Goal: Task Accomplishment & Management: Use online tool/utility

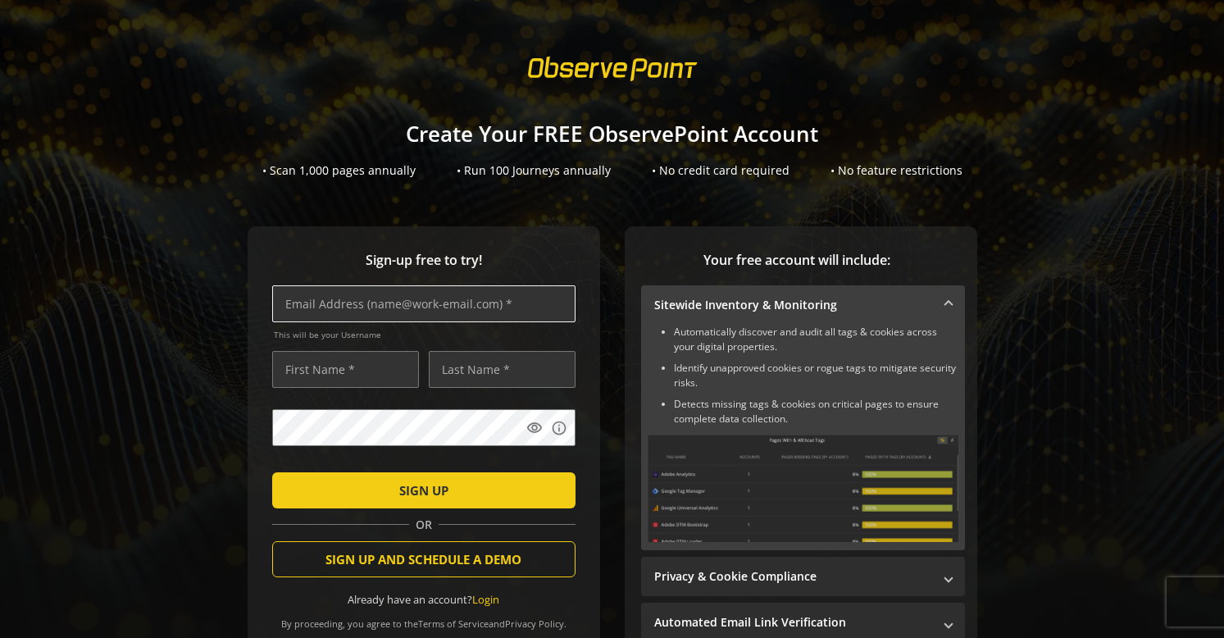
click at [421, 303] on input "text" at bounding box center [423, 303] width 303 height 37
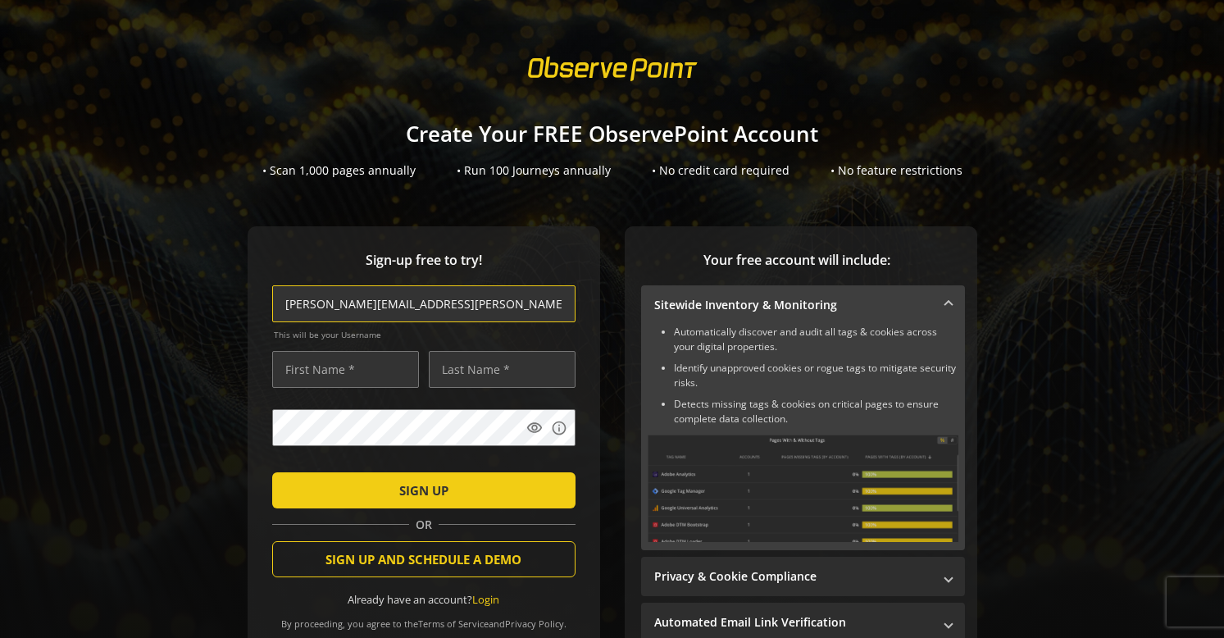
type input "[PERSON_NAME][EMAIL_ADDRESS][PERSON_NAME][DOMAIN_NAME]"
type input "[PERSON_NAME]"
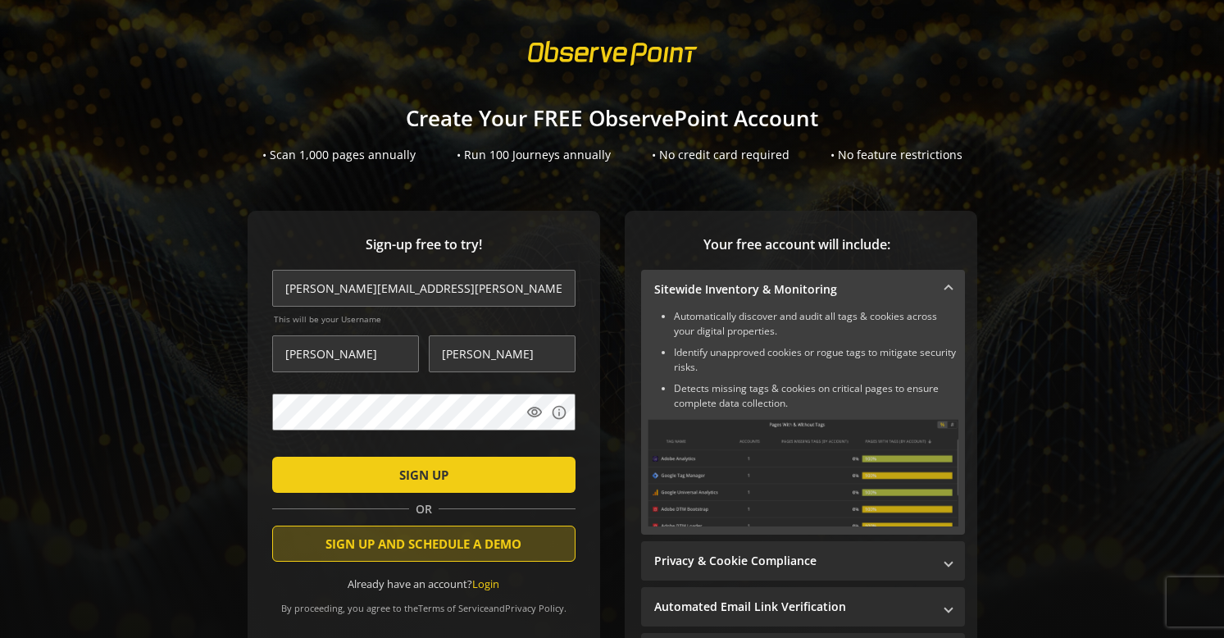
click at [326, 469] on span "submit" at bounding box center [423, 474] width 303 height 39
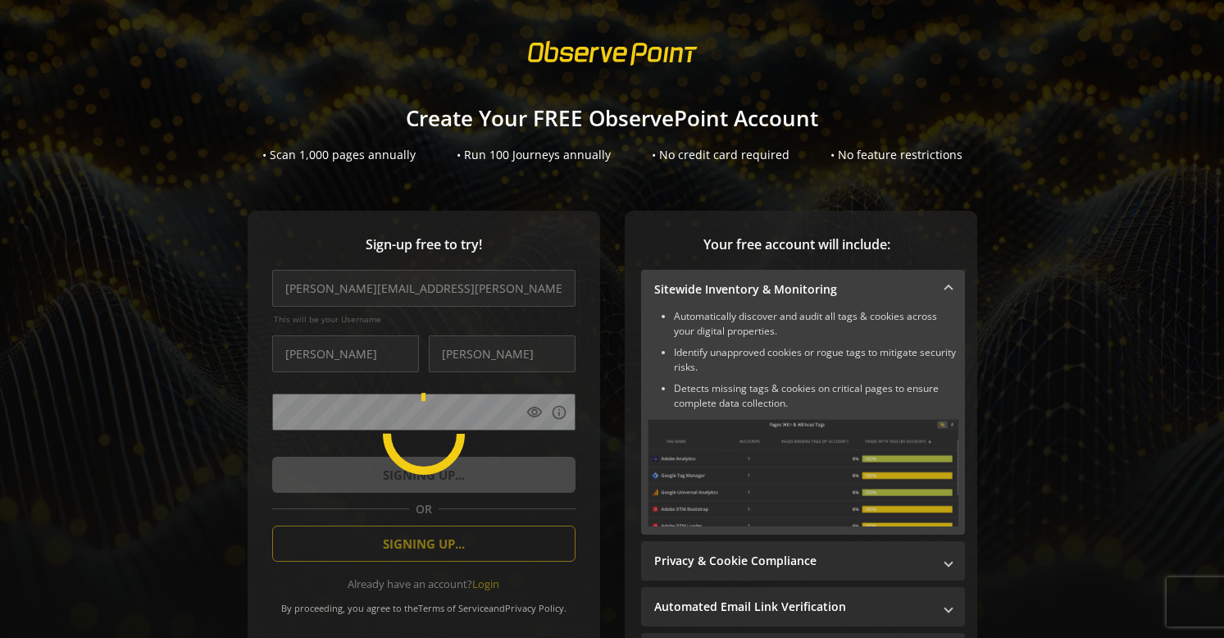
scroll to position [13, 0]
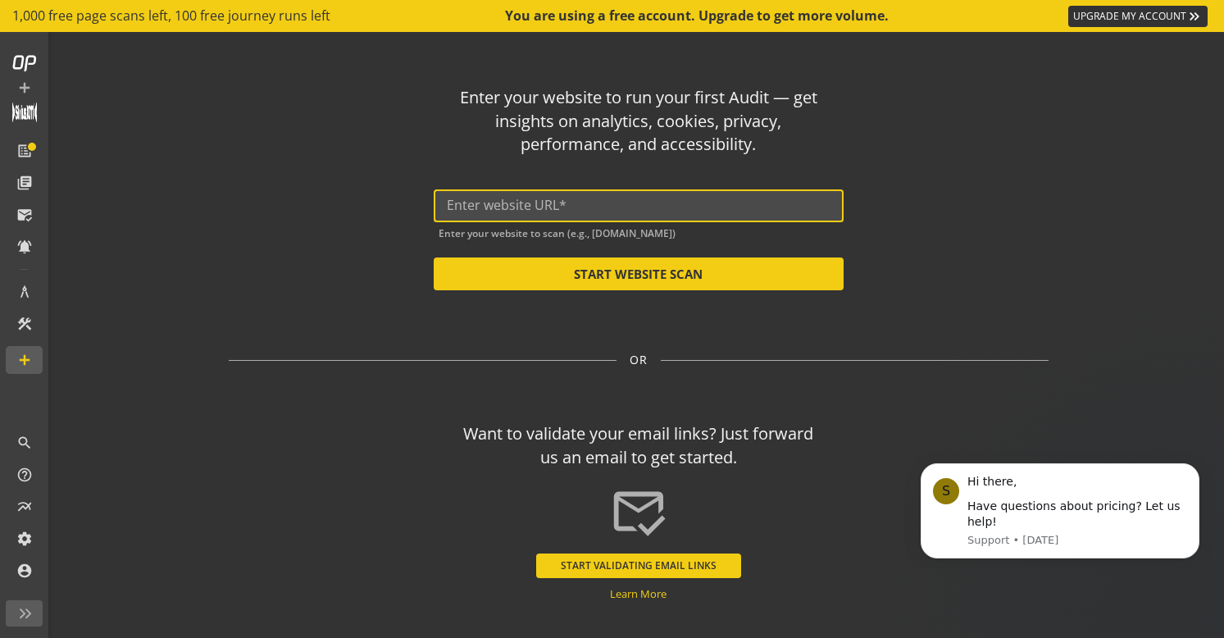
click at [600, 210] on input "text" at bounding box center [639, 206] width 384 height 16
paste input "[URL][DOMAIN_NAME]"
type input "[URL][DOMAIN_NAME]"
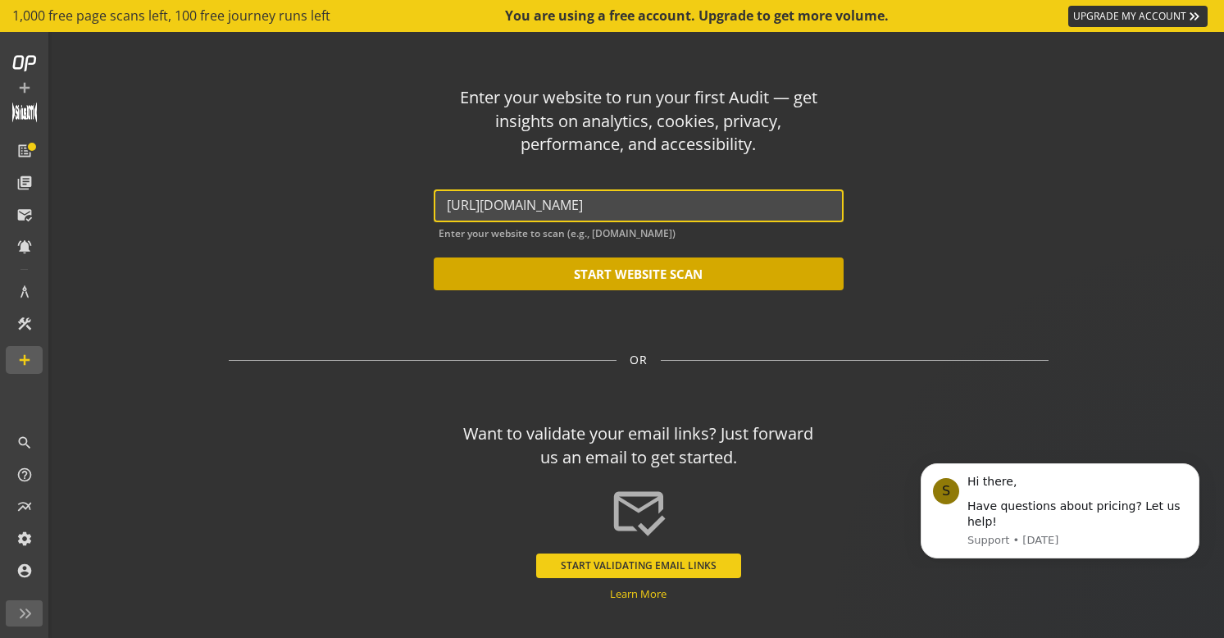
click at [585, 264] on button "START WEBSITE SCAN" at bounding box center [639, 273] width 410 height 33
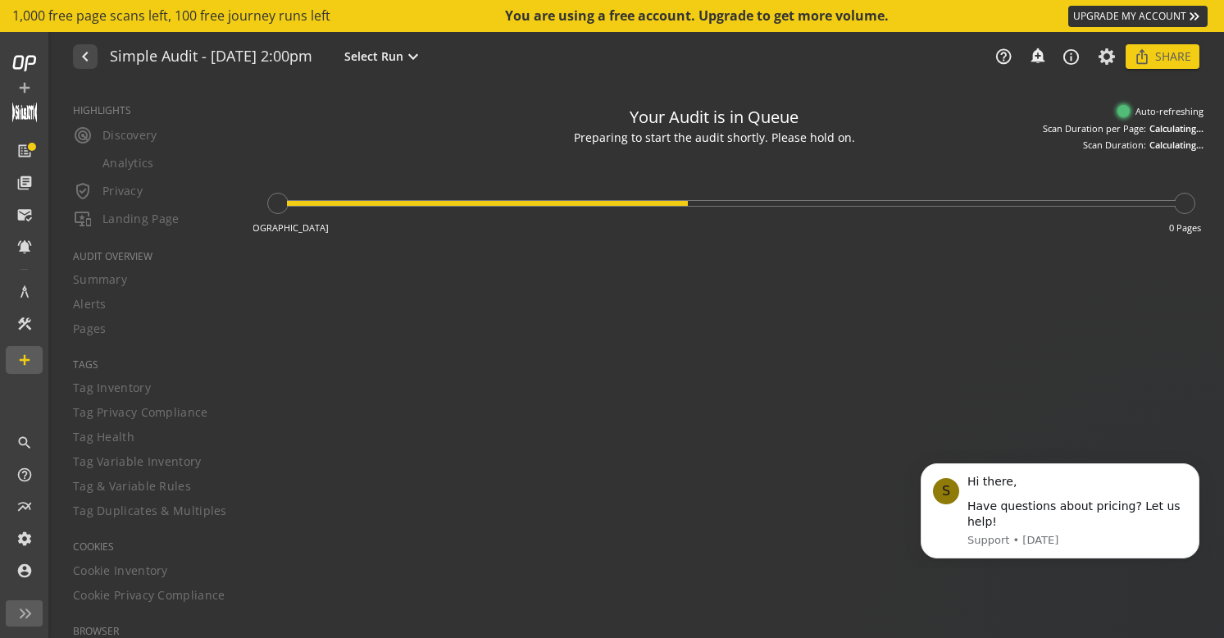
type textarea "Notes can include: -a description of what this audit is validating -changes in …"
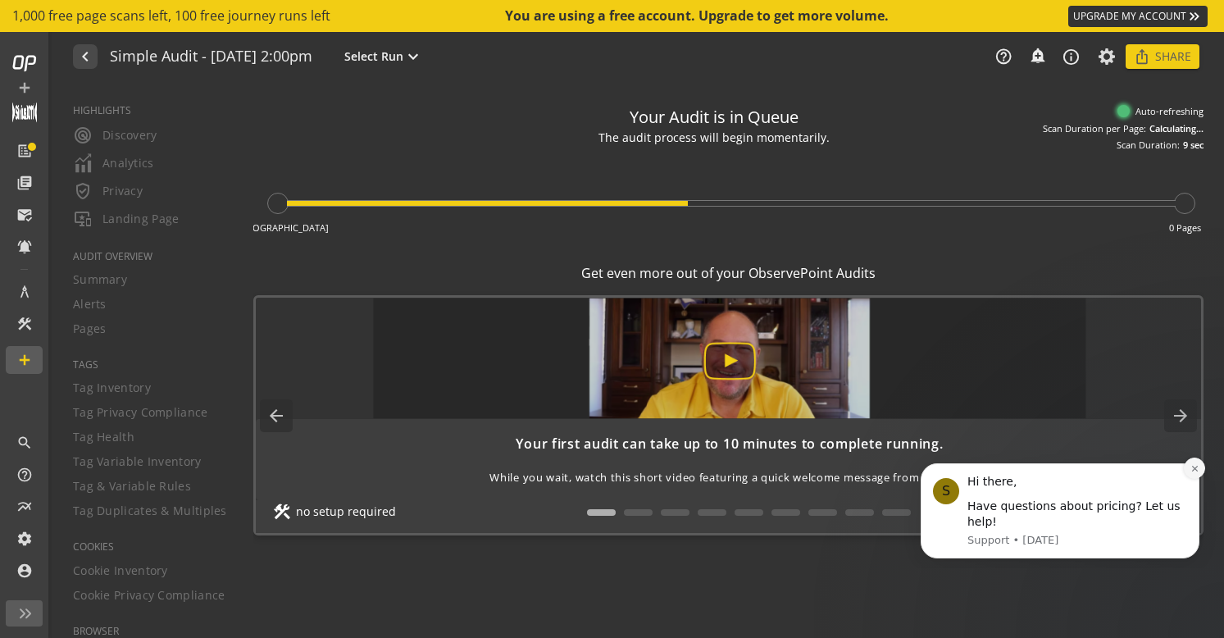
click at [1203, 469] on button "Dismiss notification" at bounding box center [1194, 468] width 21 height 21
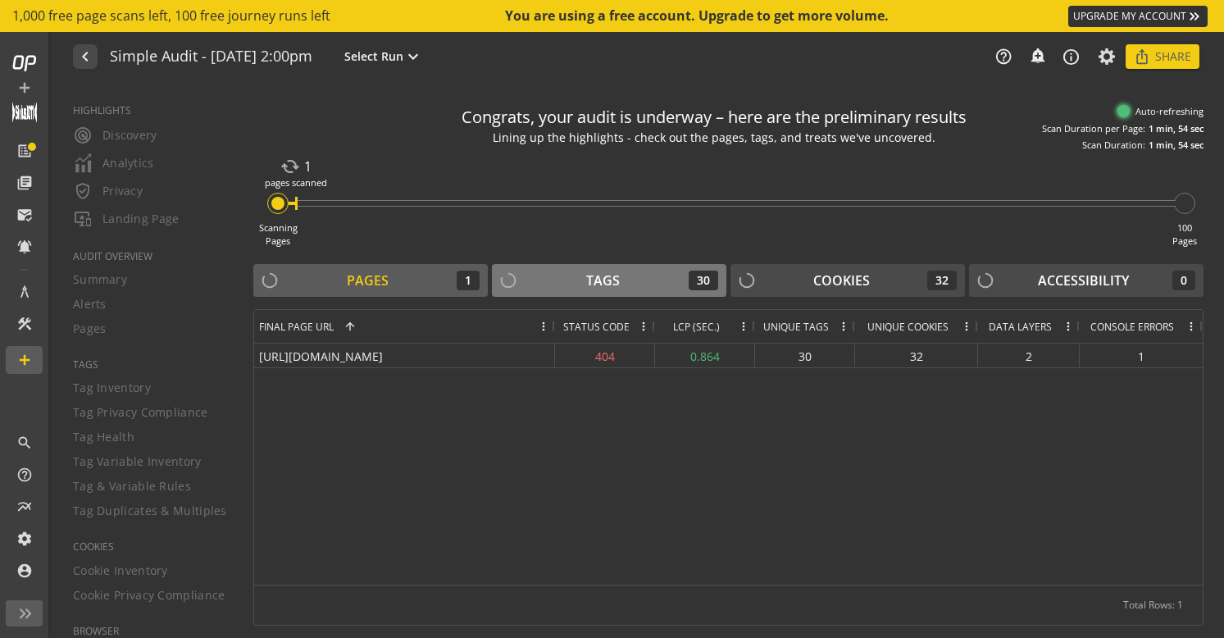
click at [598, 280] on div "Tags" at bounding box center [603, 280] width 34 height 19
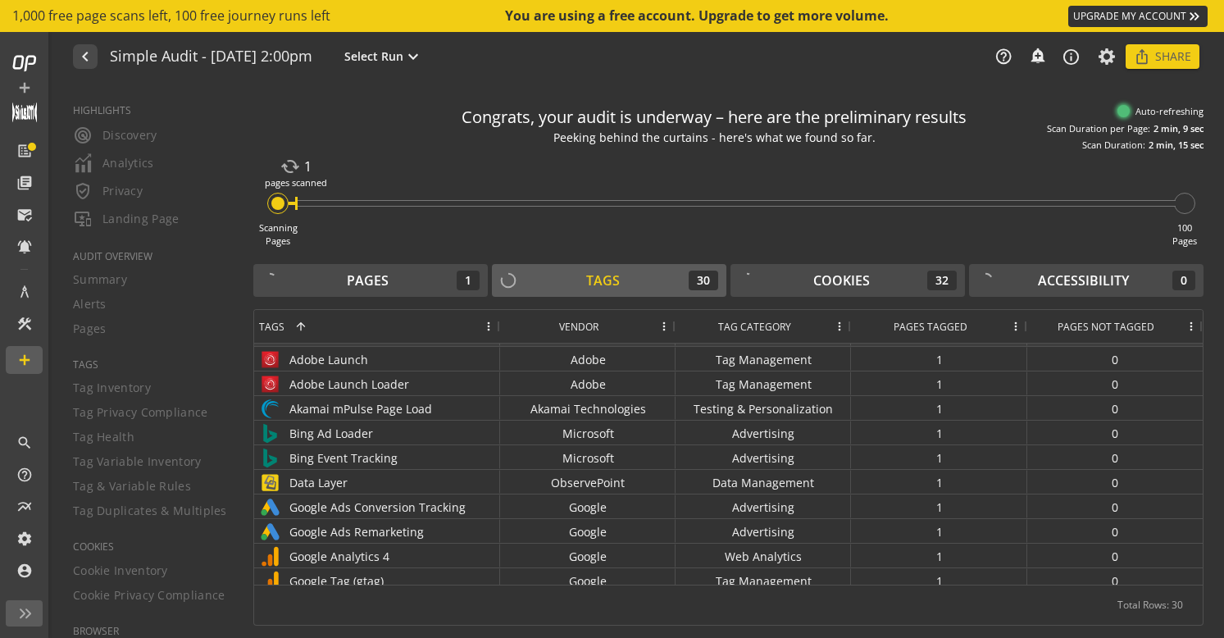
scroll to position [78, 0]
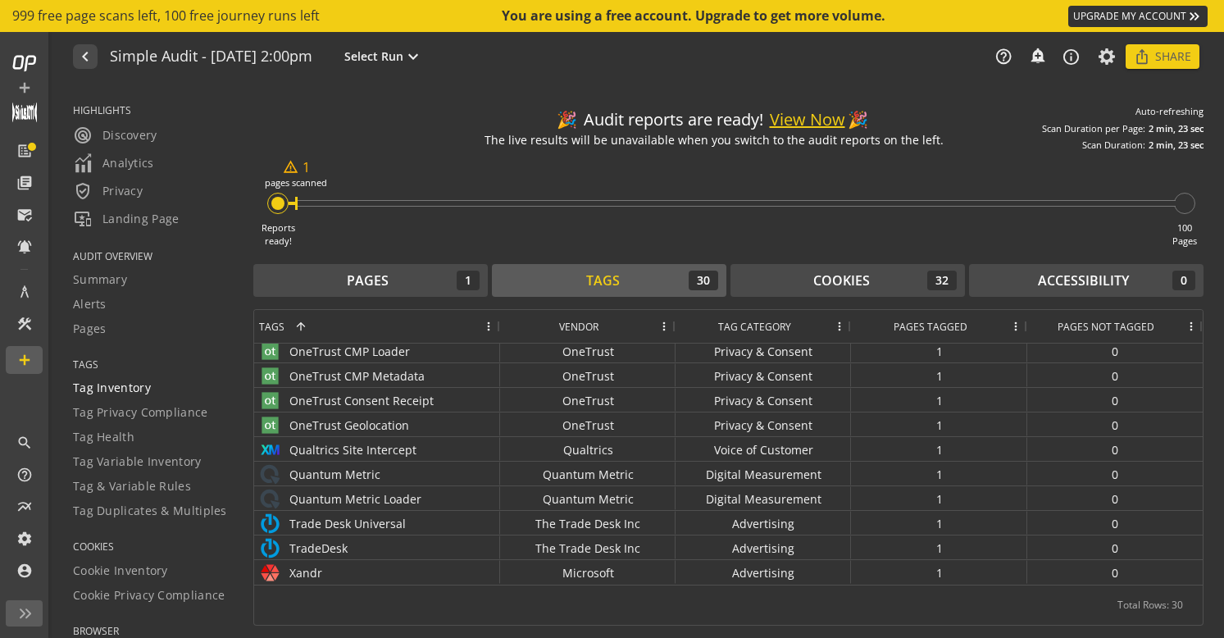
click at [125, 390] on span "Tag Inventory" at bounding box center [112, 388] width 78 height 16
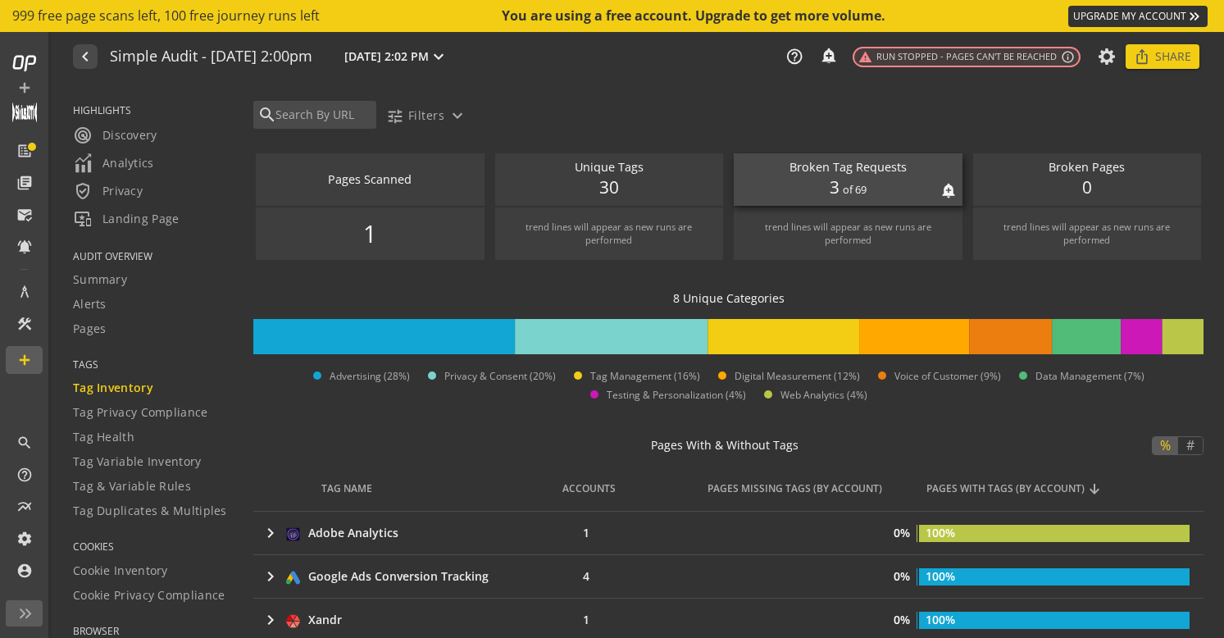
click at [831, 186] on span "3" at bounding box center [835, 187] width 10 height 25
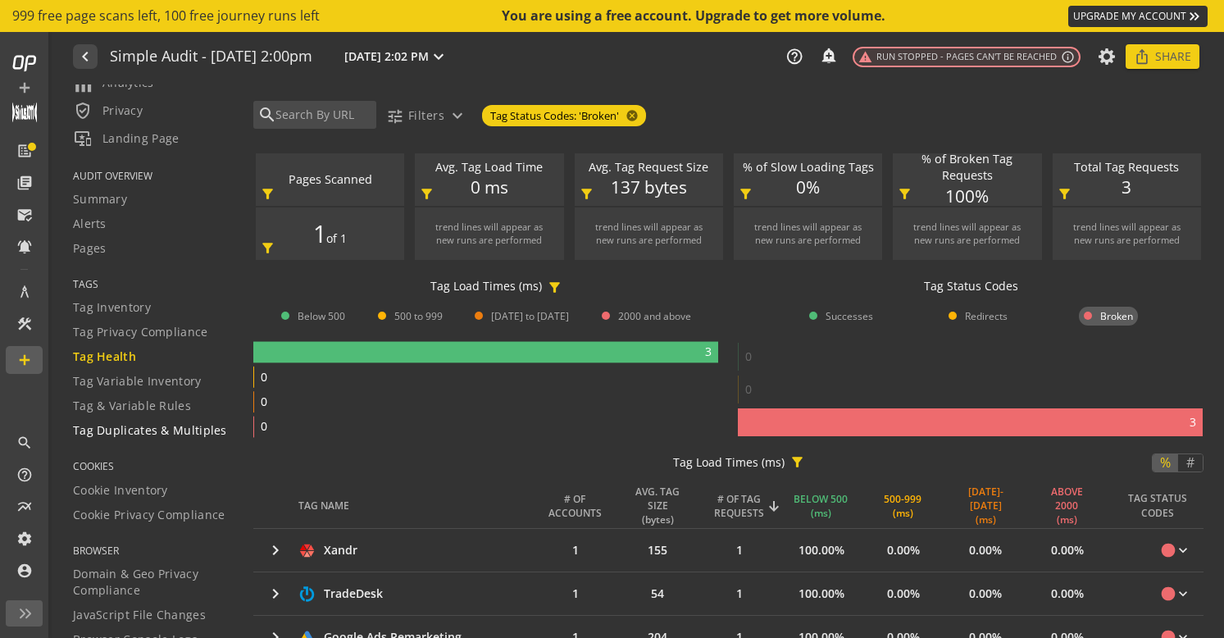
click at [179, 432] on span "Tag Duplicates & Multiples" at bounding box center [150, 430] width 154 height 16
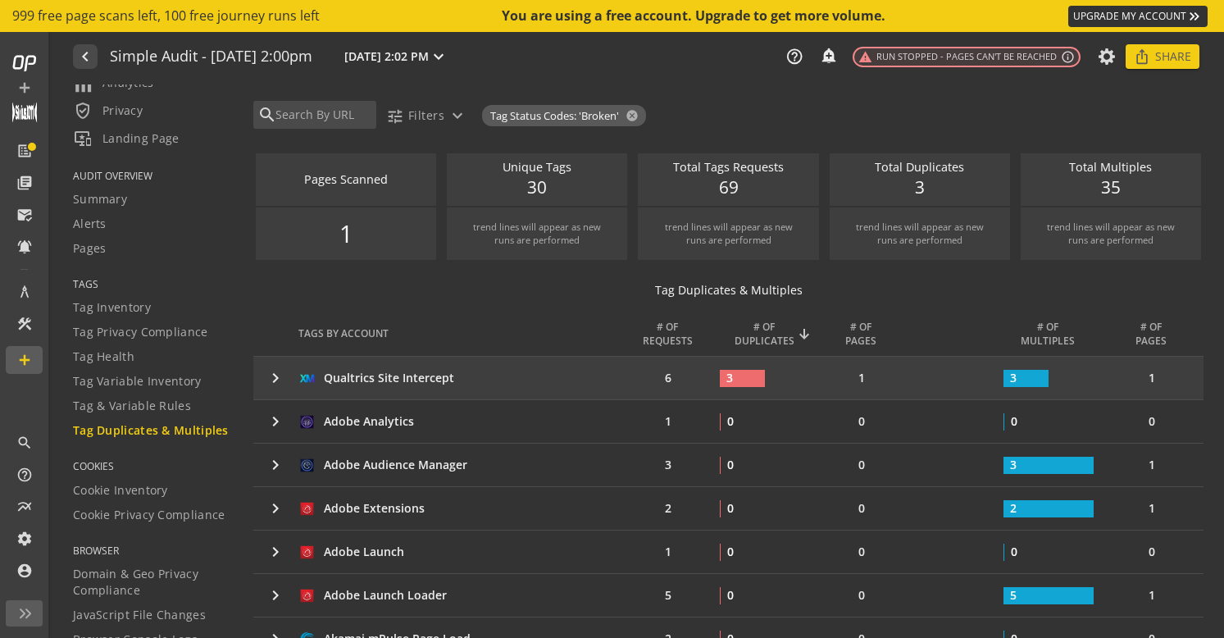
click at [274, 378] on mat-icon "keyboard_arrow_right" at bounding box center [276, 378] width 20 height 20
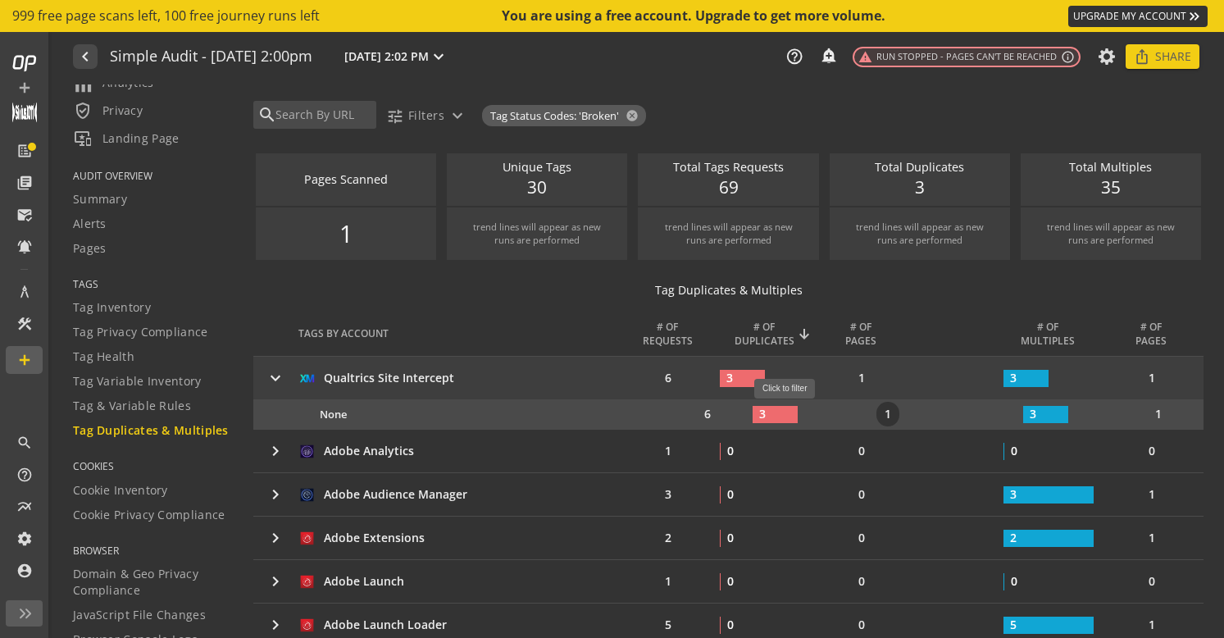
click at [791, 408] on rect at bounding box center [775, 414] width 45 height 17
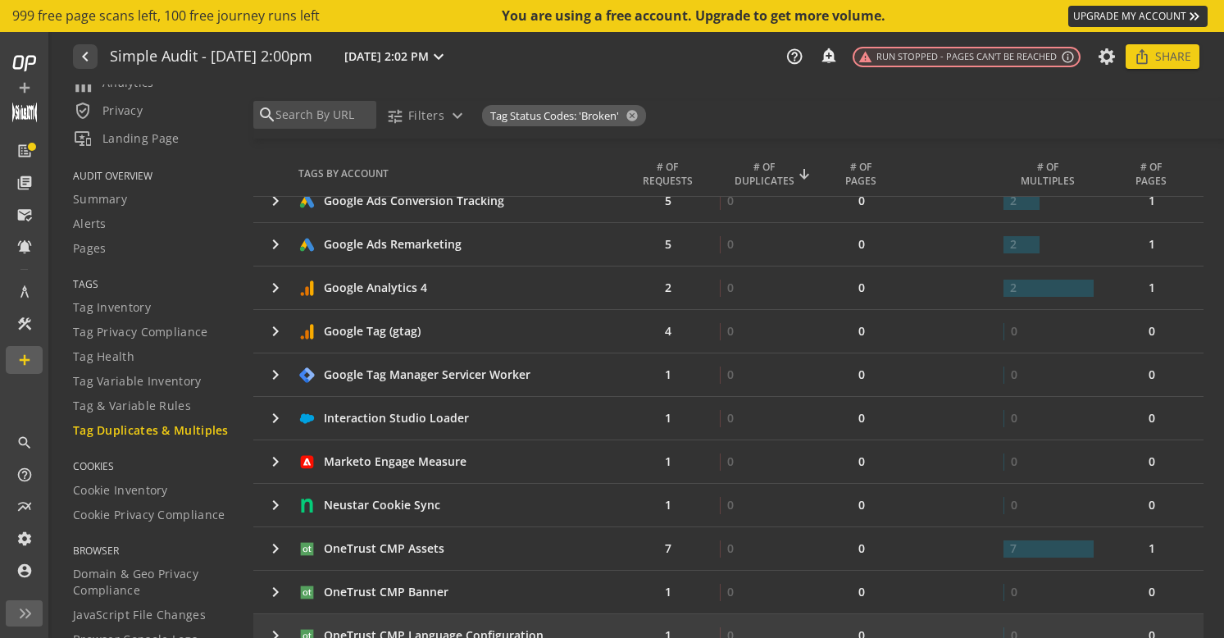
scroll to position [634, 0]
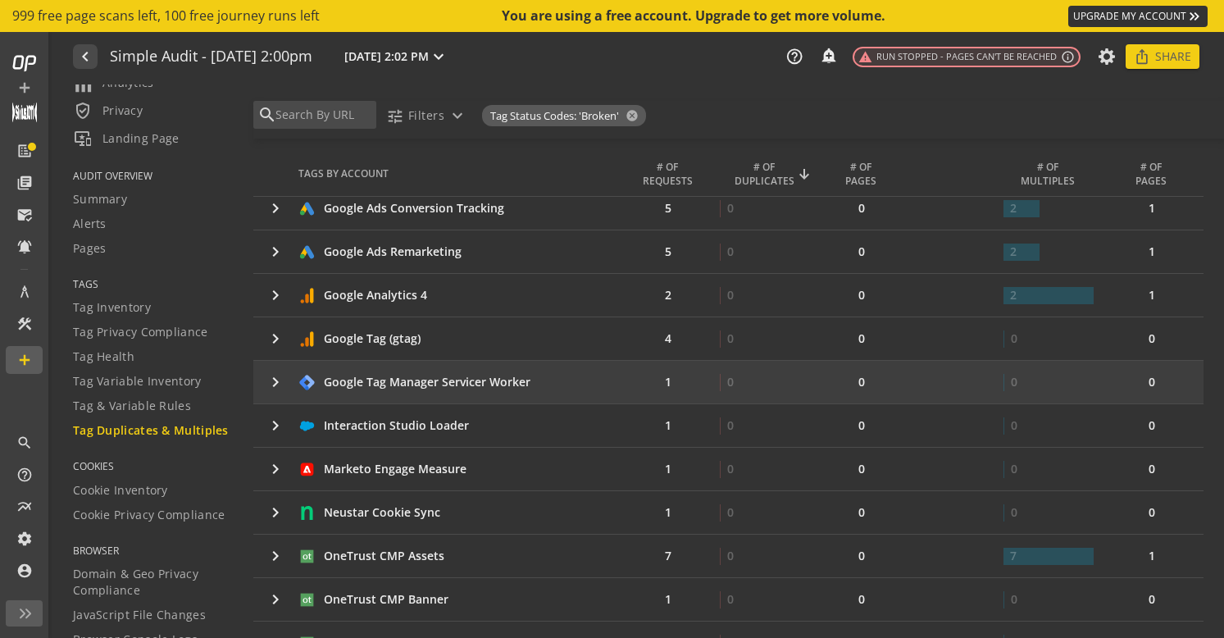
click at [274, 381] on mat-icon "keyboard_arrow_right" at bounding box center [276, 382] width 20 height 20
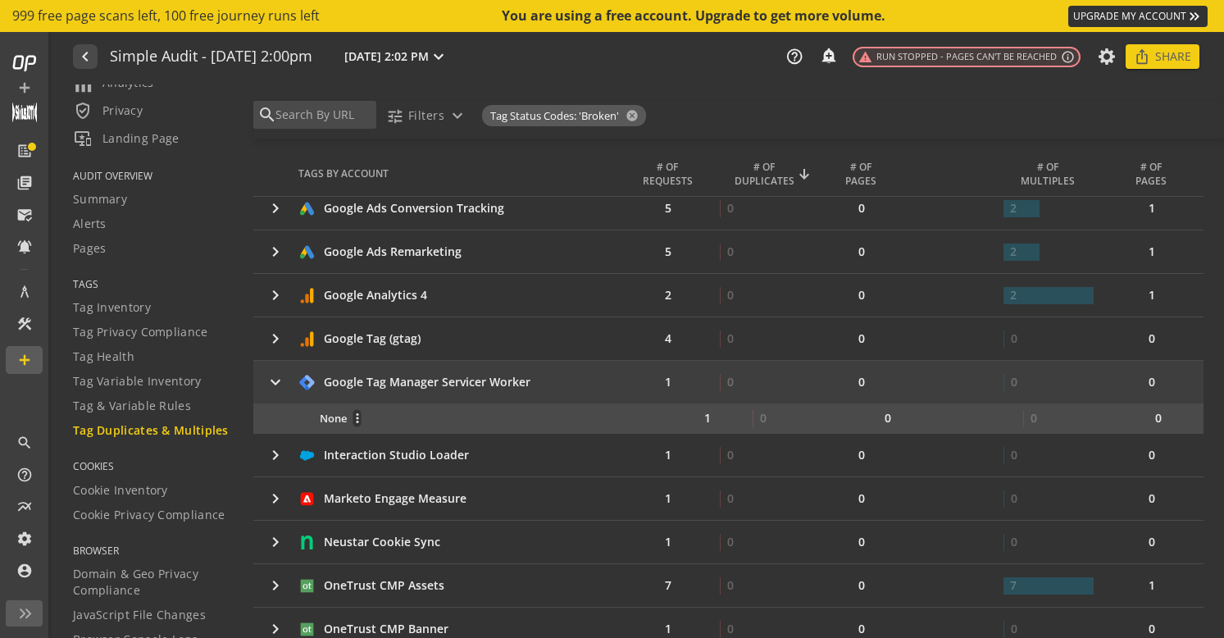
click at [519, 414] on div "None more_vert" at bounding box center [491, 418] width 343 height 18
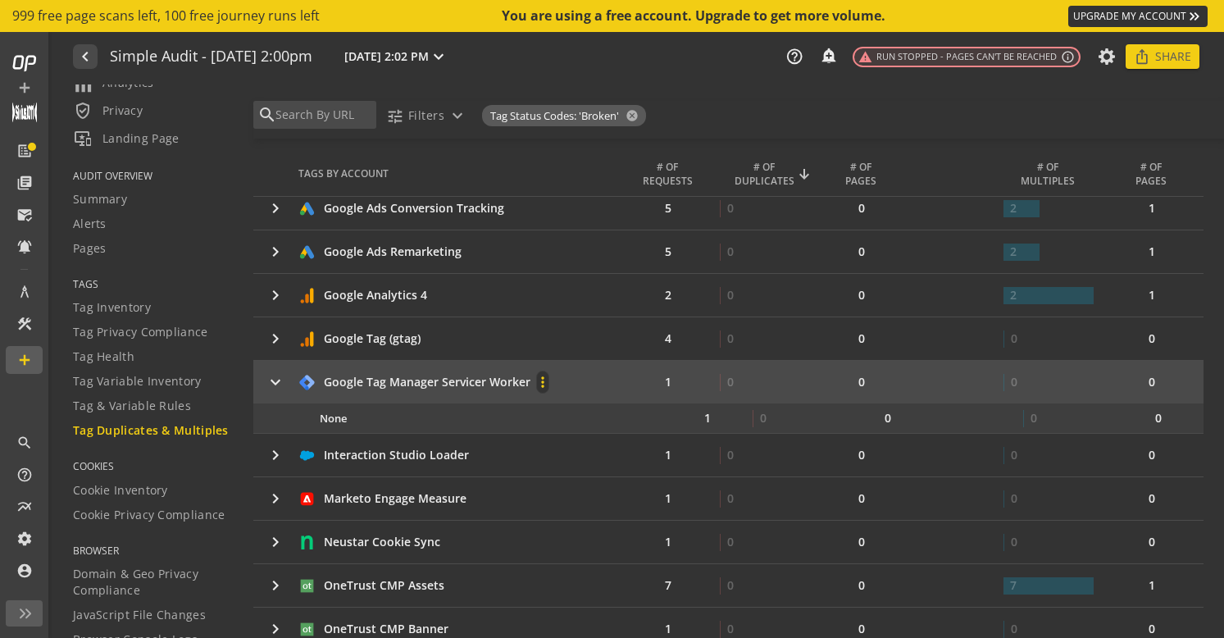
click at [537, 378] on mat-icon "more_vert" at bounding box center [542, 382] width 11 height 16
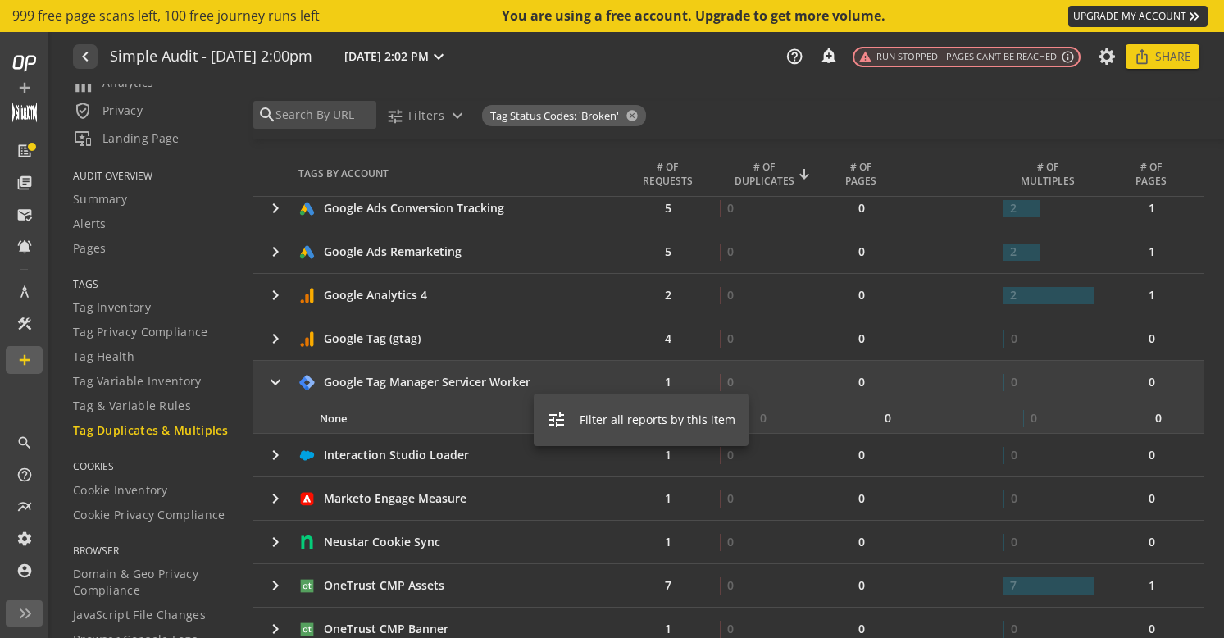
click at [496, 381] on div at bounding box center [612, 319] width 1224 height 638
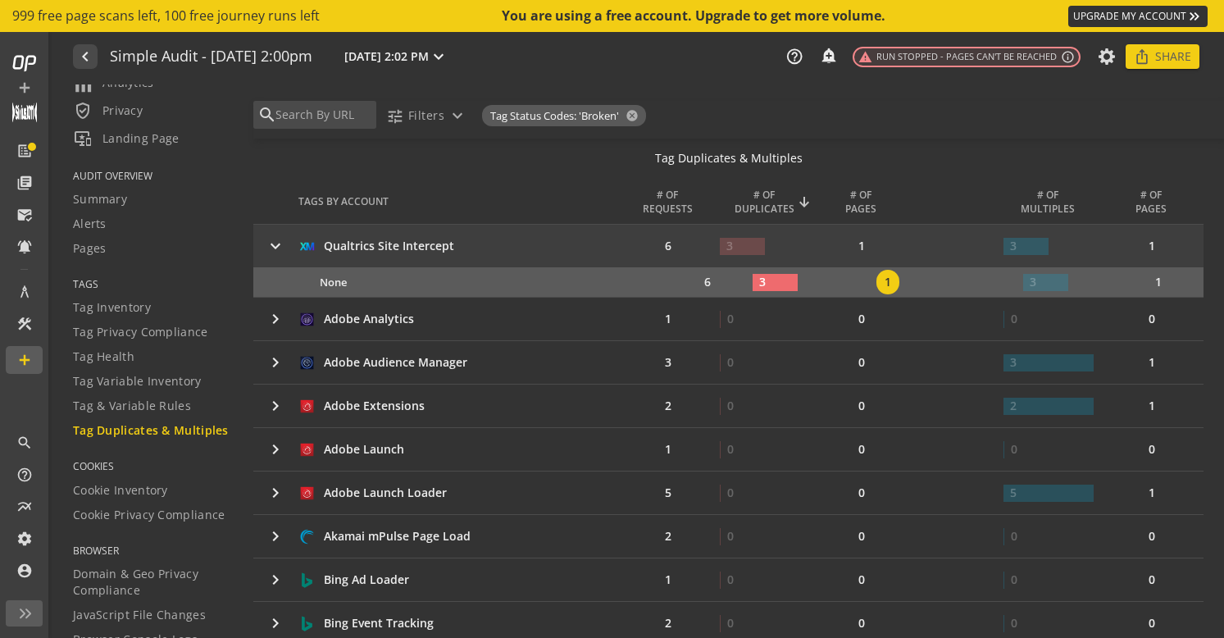
scroll to position [130, 0]
click at [634, 115] on mat-icon "cancel" at bounding box center [630, 115] width 23 height 13
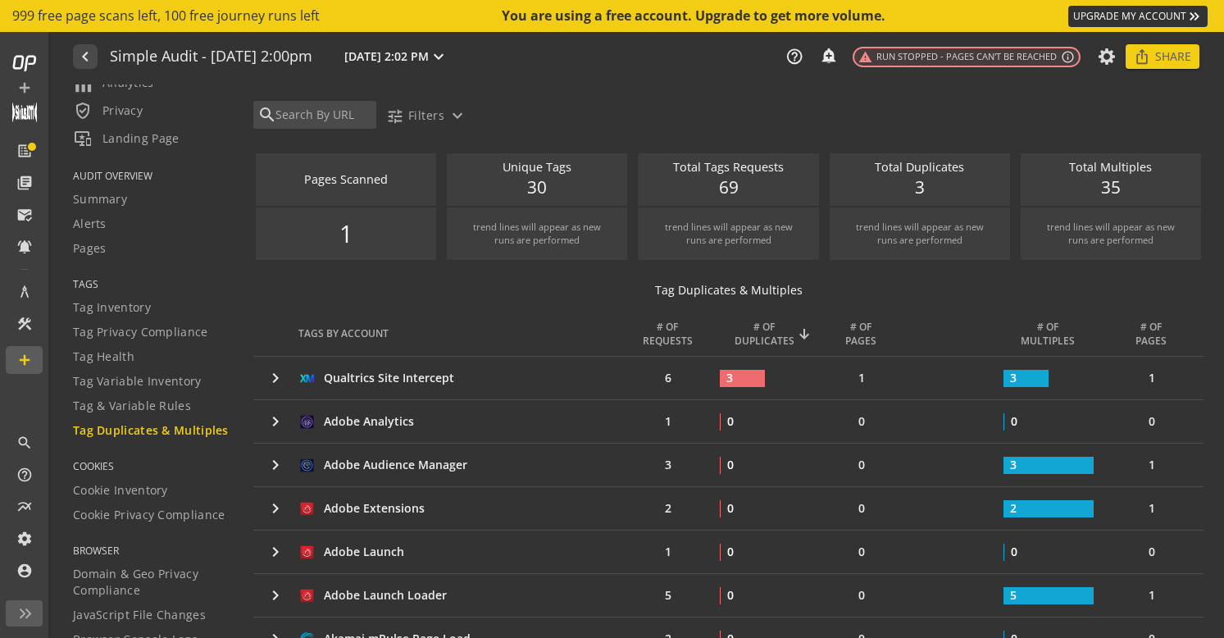
scroll to position [0, 0]
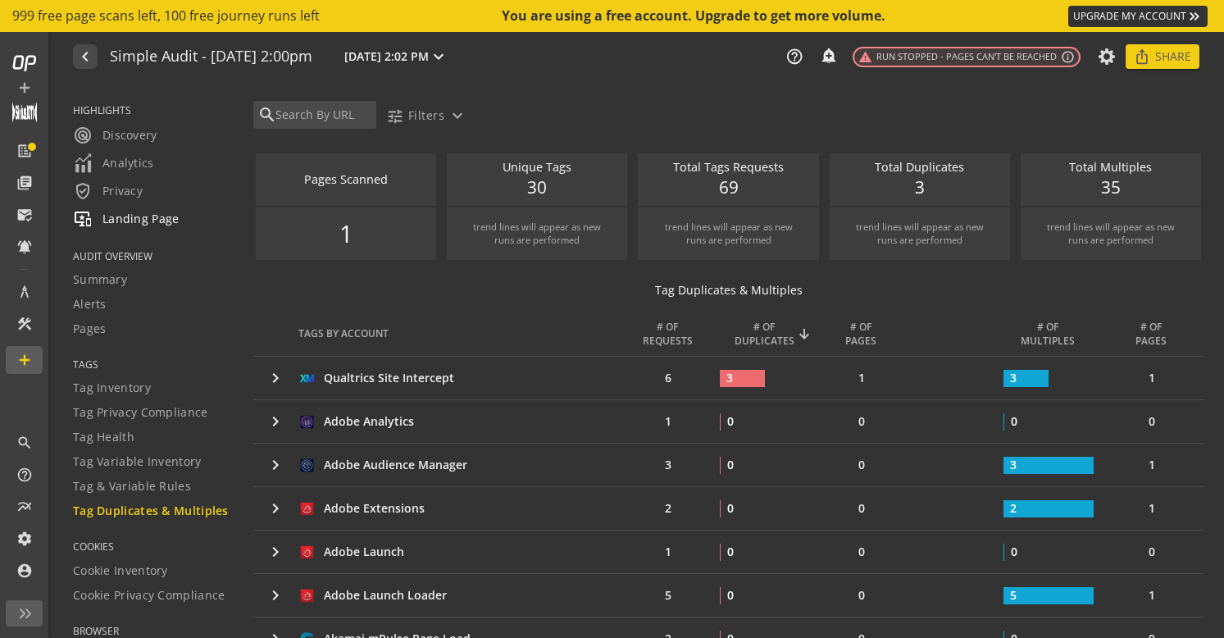
click at [140, 217] on span "important_devices Landing Page" at bounding box center [126, 219] width 107 height 20
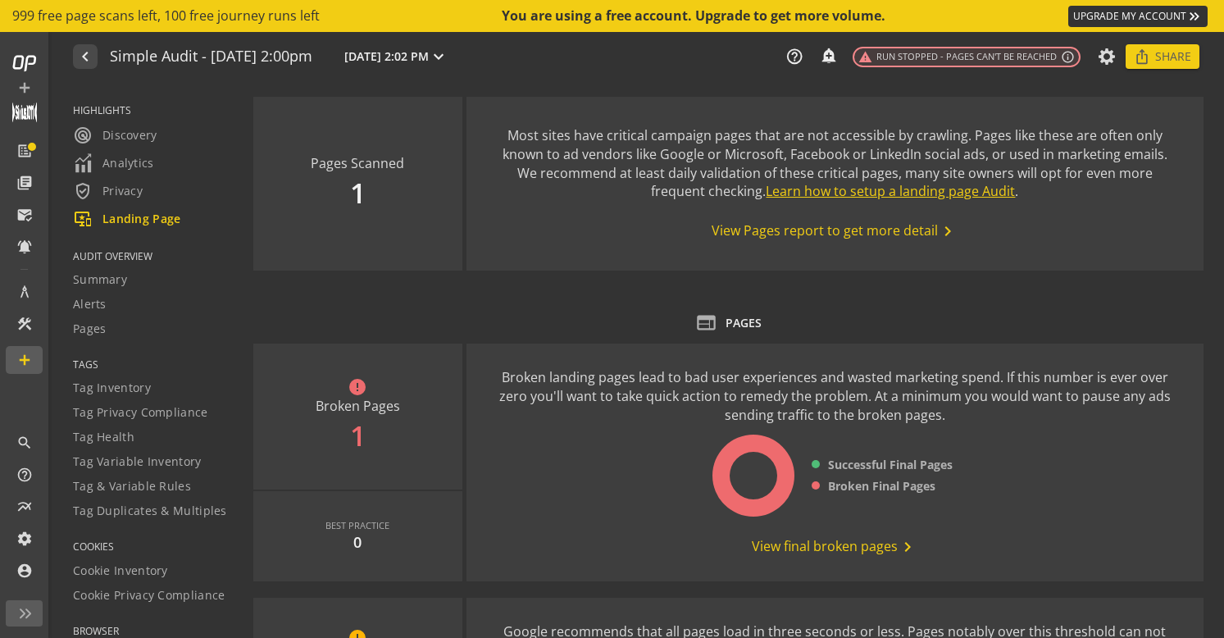
click at [840, 194] on link "Learn how to setup a landing page Audit" at bounding box center [890, 191] width 249 height 18
click at [879, 544] on span "View final broken pages chevron_right" at bounding box center [835, 547] width 166 height 20
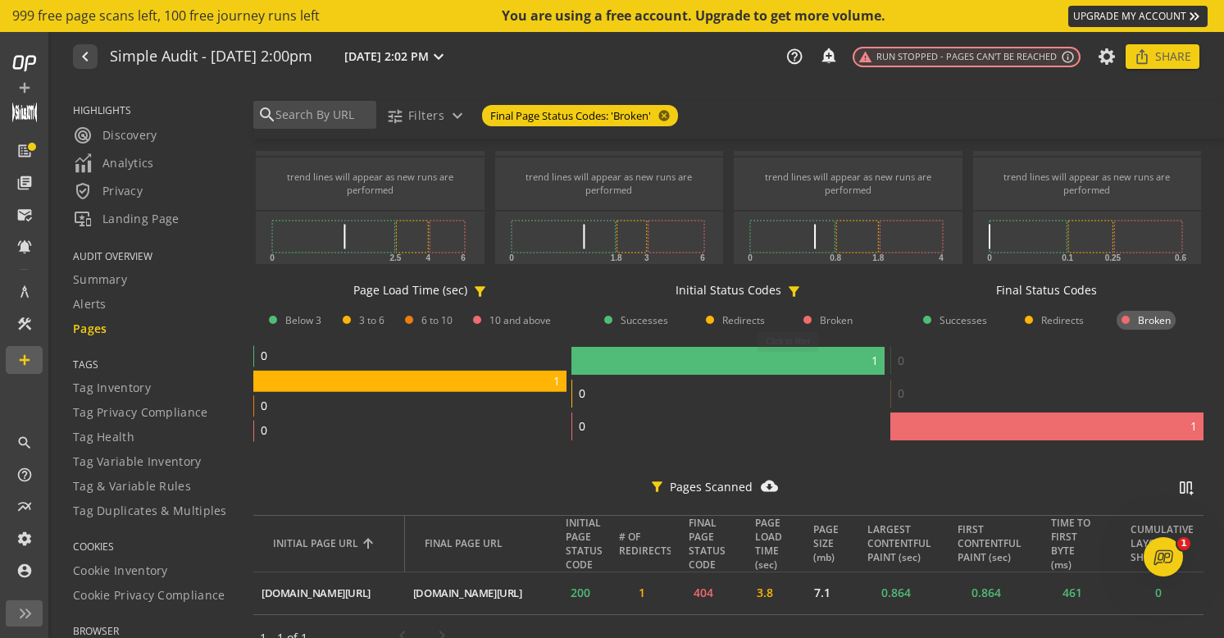
scroll to position [219, 0]
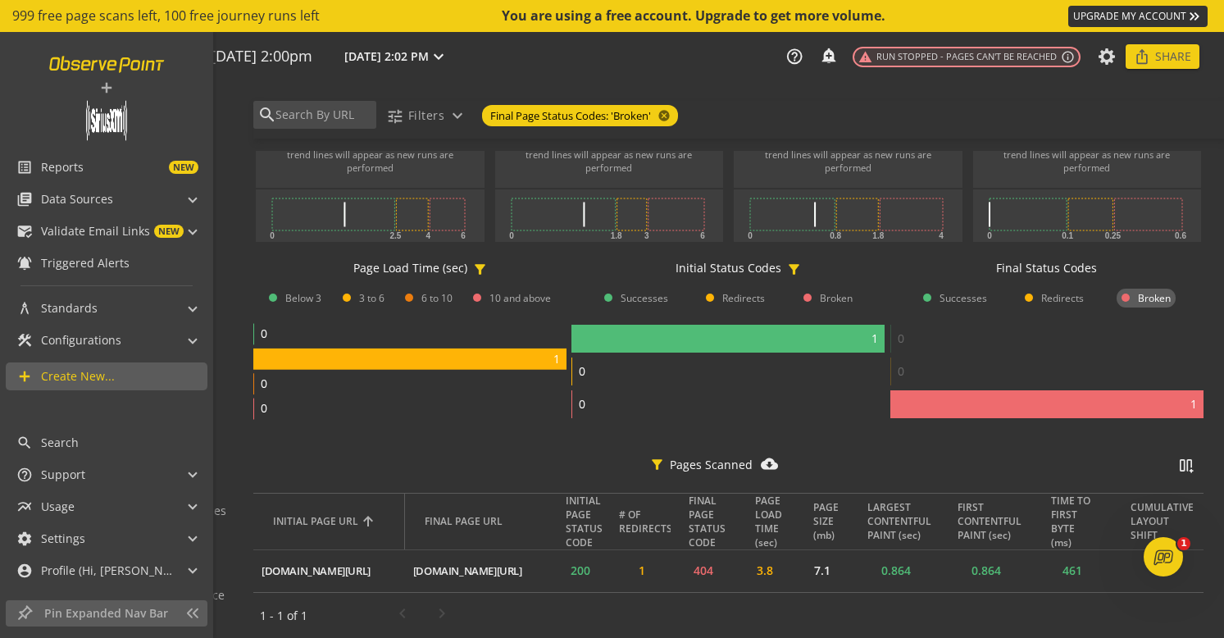
click at [107, 67] on link at bounding box center [106, 63] width 135 height 31
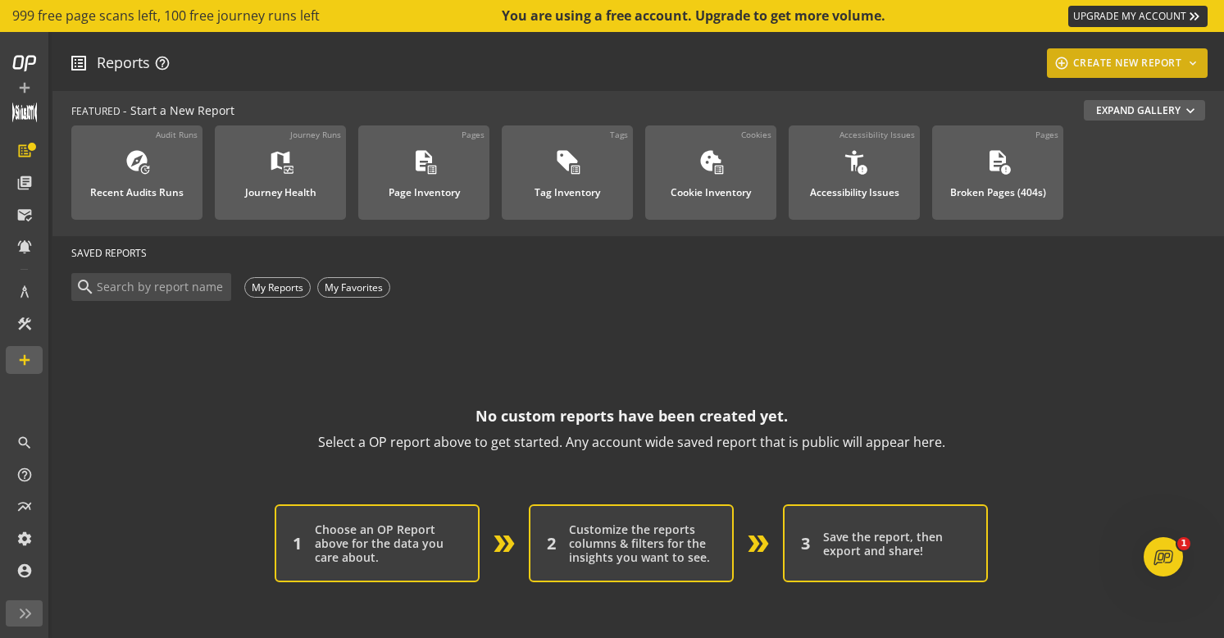
click at [1103, 63] on div "add_circle_outline CREATE NEW REPORT keyboard_arrow_down" at bounding box center [1128, 63] width 148 height 30
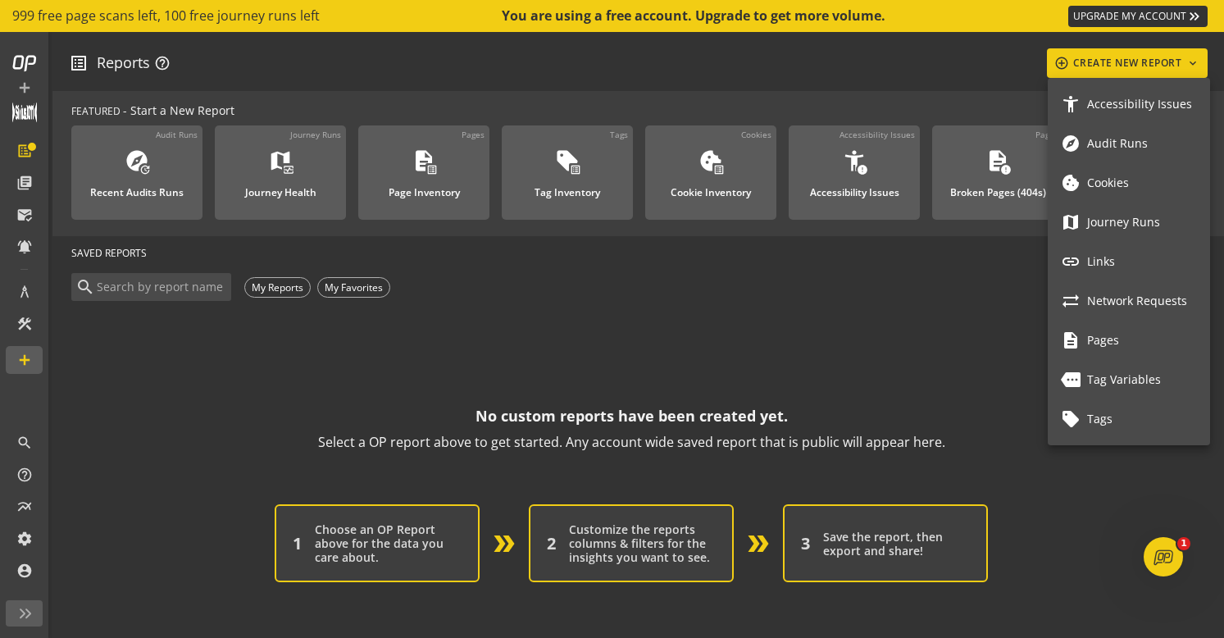
click at [328, 426] on div at bounding box center [612, 319] width 1224 height 638
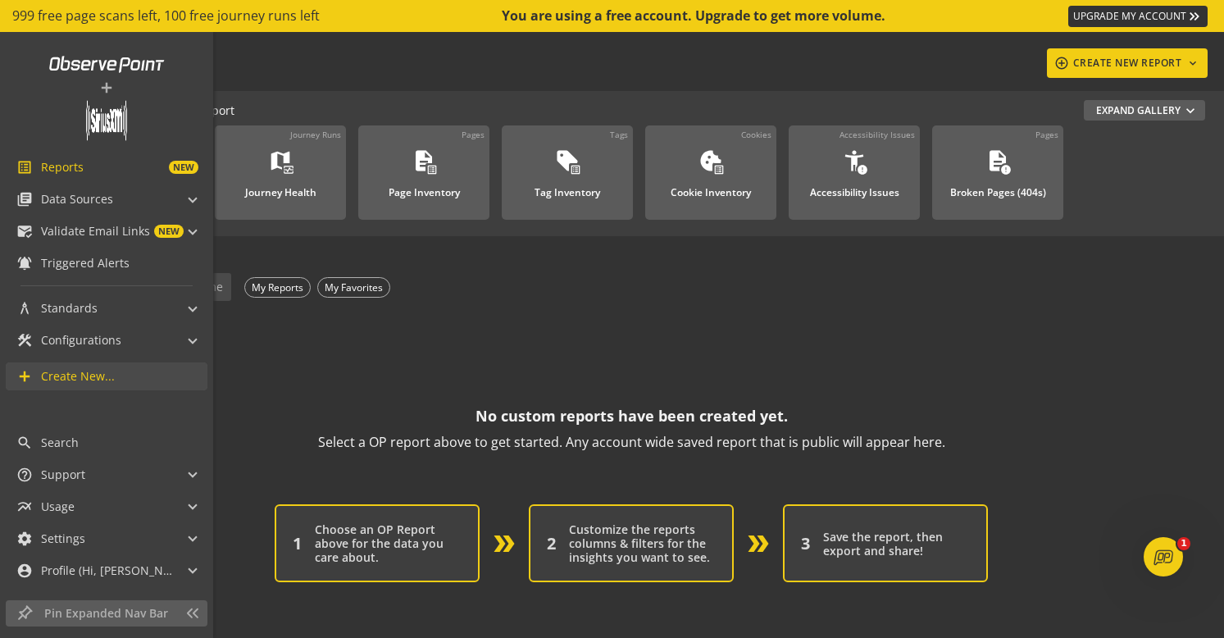
click at [89, 377] on span "Create New..." at bounding box center [78, 376] width 74 height 16
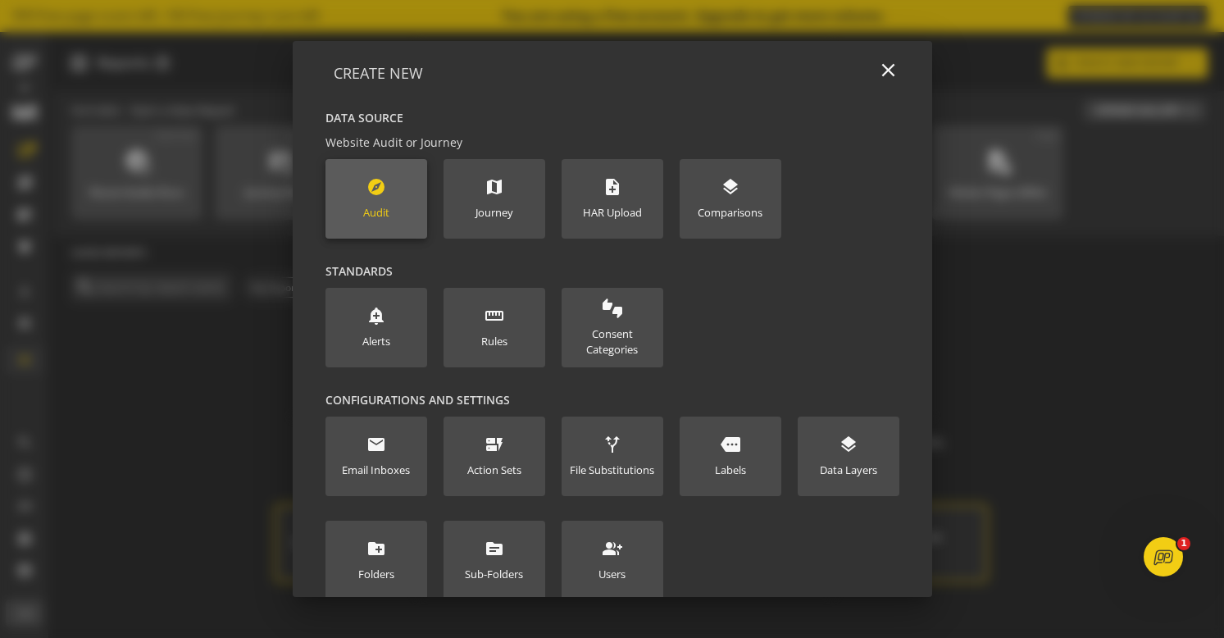
click at [389, 191] on div "explore Audit" at bounding box center [376, 198] width 26 height 43
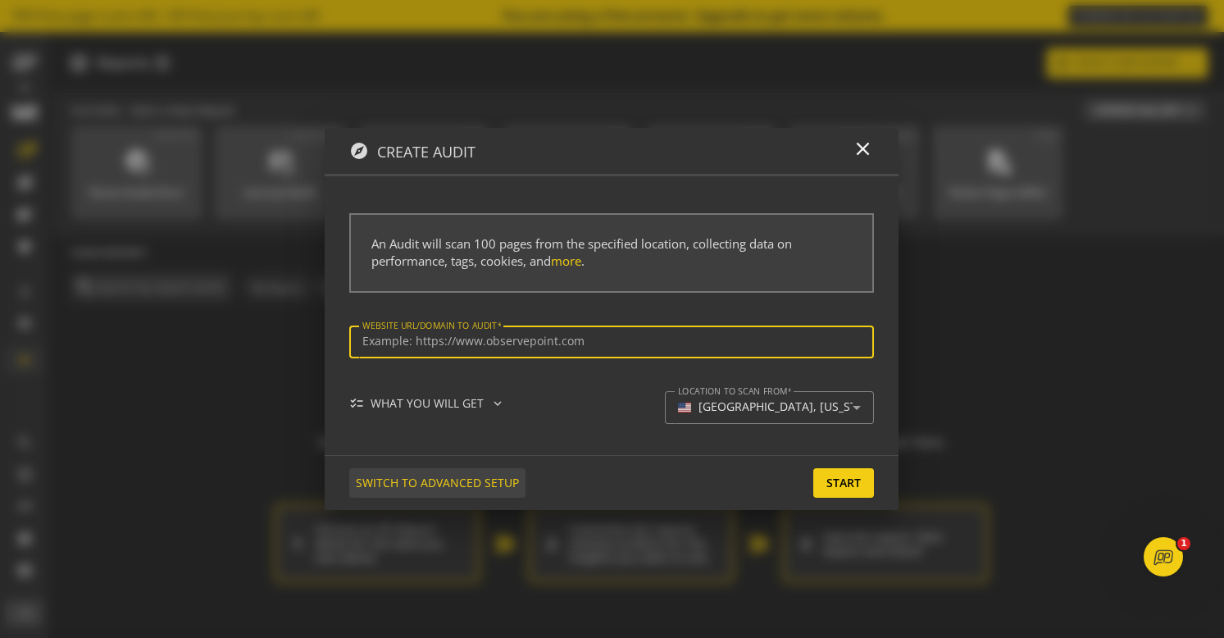
click at [451, 483] on span "SWITCH TO ADVANCED SETUP" at bounding box center [437, 483] width 163 height 30
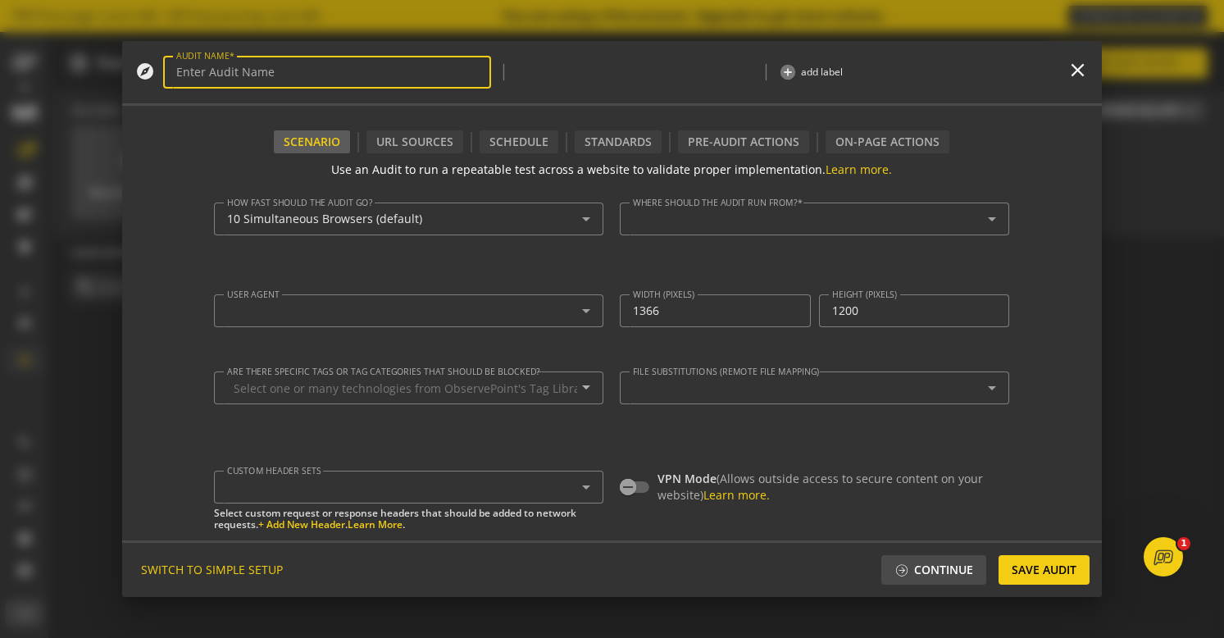
type input "Simple Audit - [DATE] 2:07pm"
type textarea "[PERSON_NAME][EMAIL_ADDRESS][PERSON_NAME][DOMAIN_NAME]"
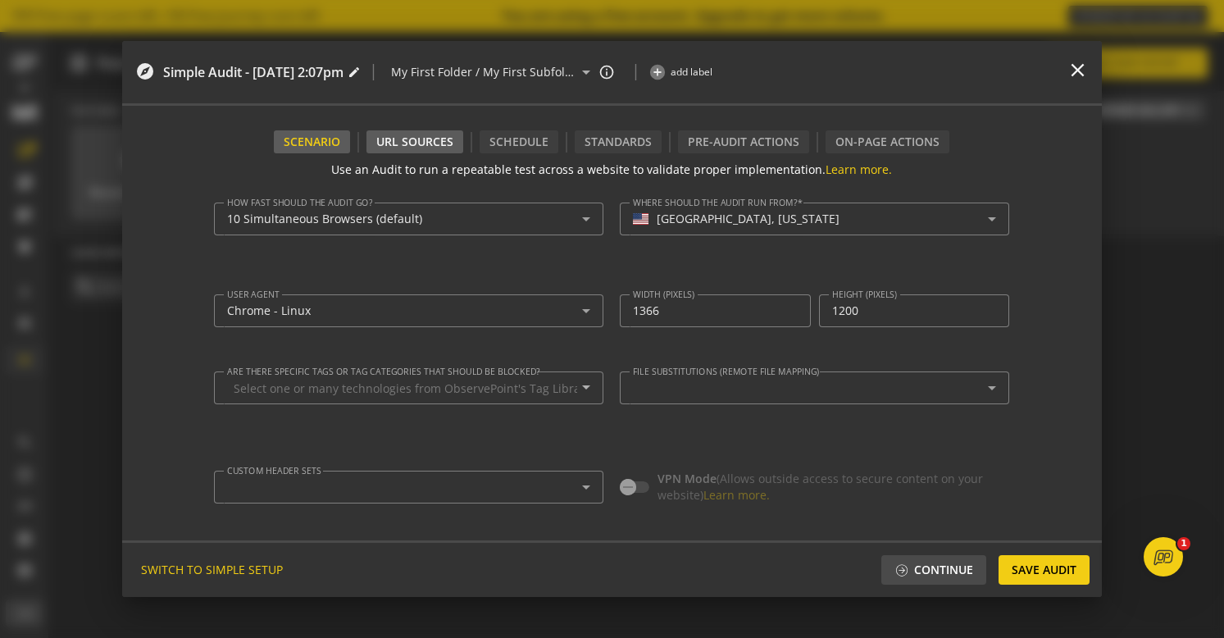
click at [444, 143] on div "URL Sources" at bounding box center [415, 141] width 97 height 23
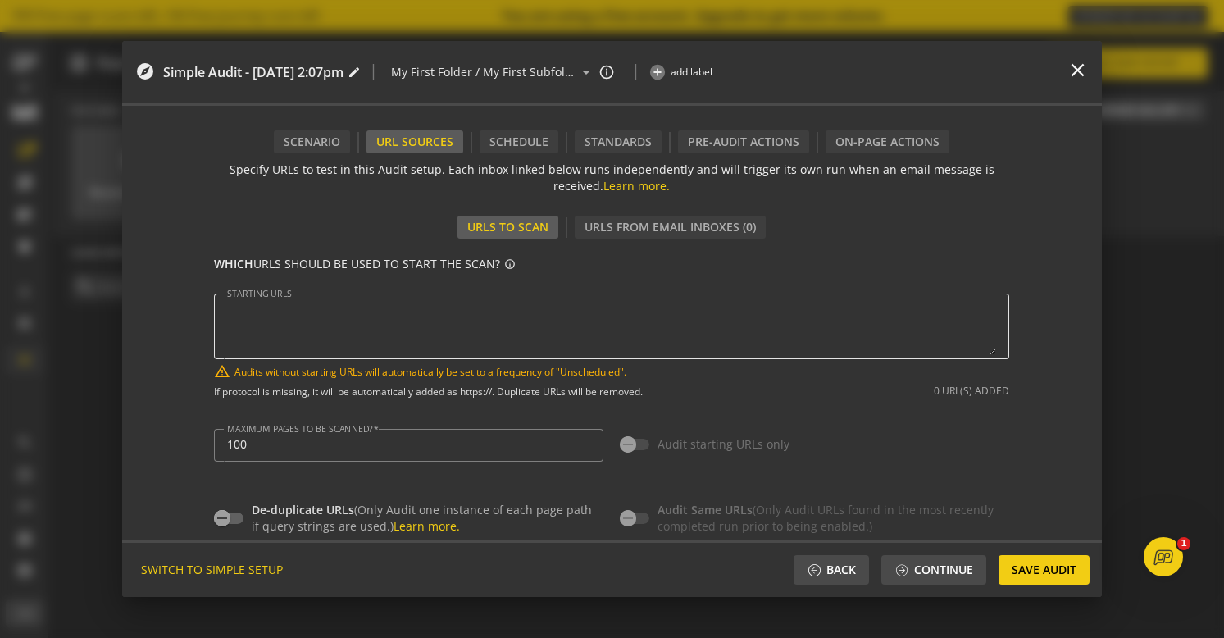
click at [495, 313] on textarea "STARTING URLS" at bounding box center [611, 326] width 769 height 57
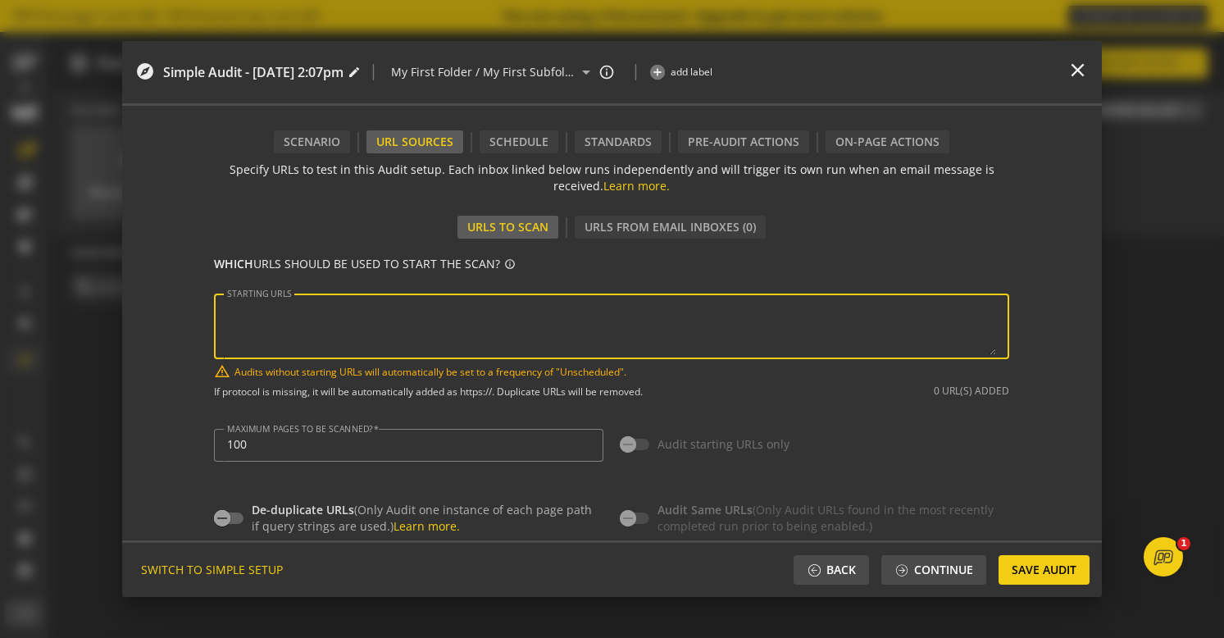
drag, startPoint x: 500, startPoint y: 314, endPoint x: 494, endPoint y: 343, distance: 29.4
click at [494, 343] on textarea "STARTING URLS" at bounding box center [611, 326] width 769 height 57
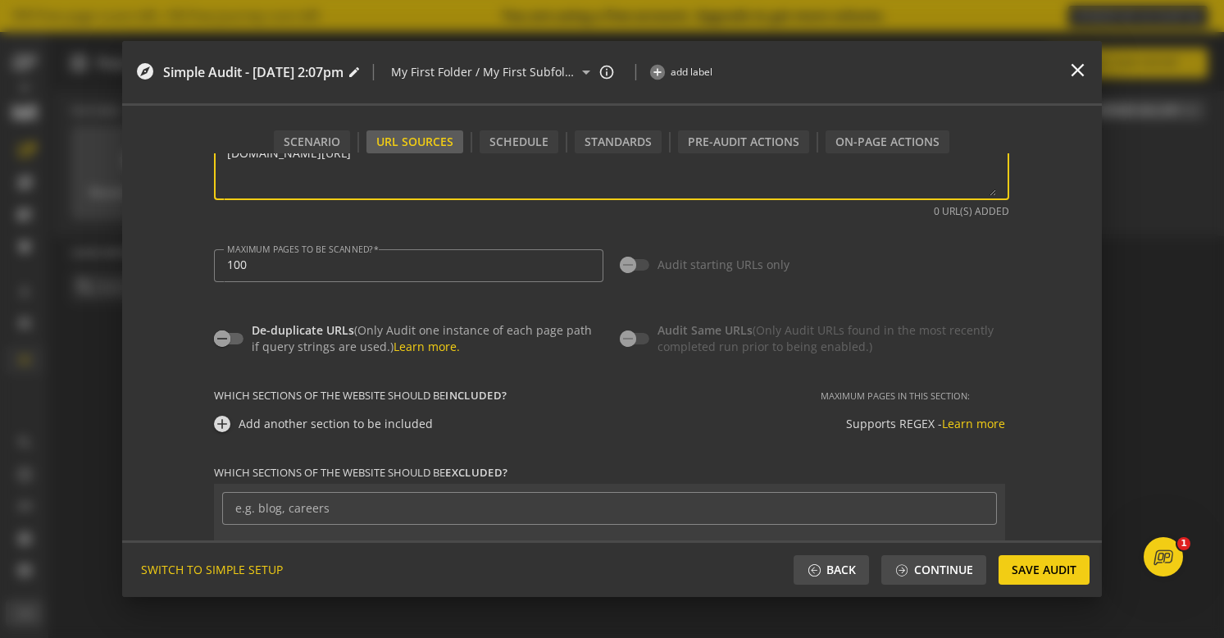
scroll to position [201, 0]
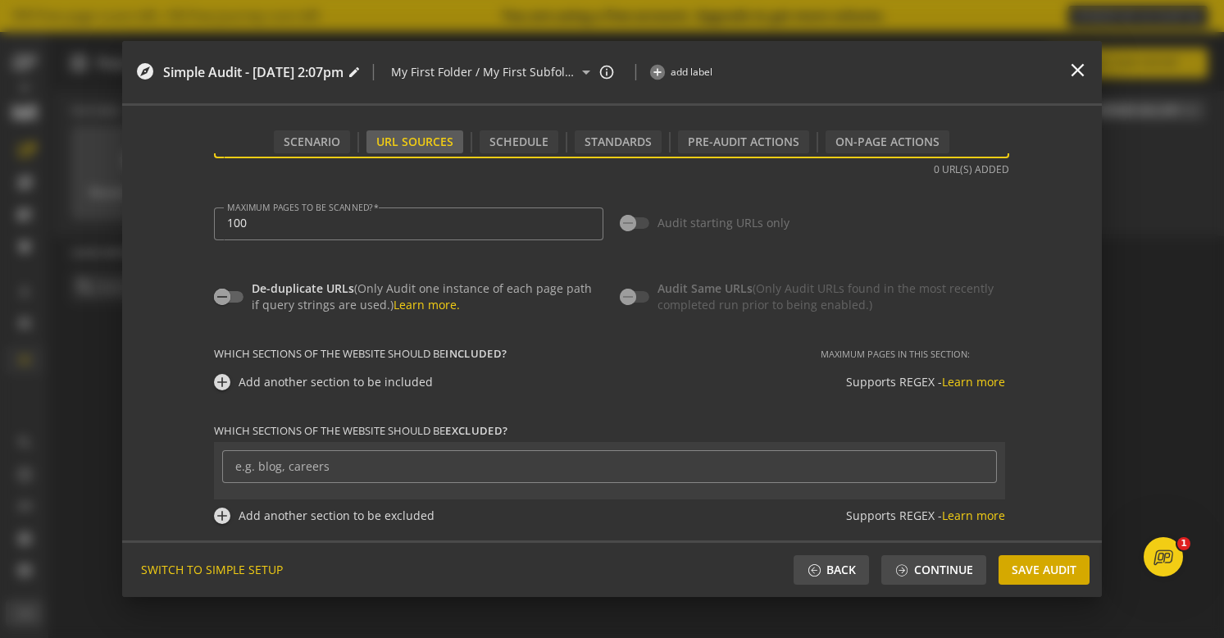
type textarea "[URL][DOMAIN_NAME]"
click at [1045, 565] on span "Save Audit" at bounding box center [1044, 570] width 65 height 30
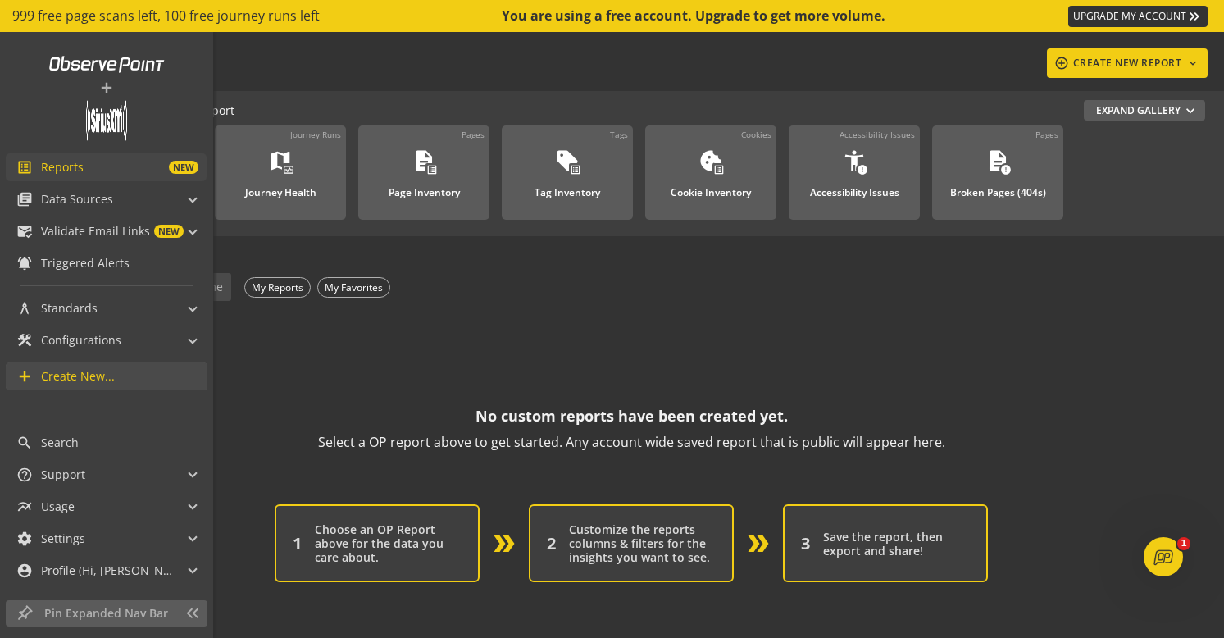
click at [73, 169] on span "Reports" at bounding box center [62, 167] width 43 height 16
click at [97, 308] on mat-panel-title "architecture Standards" at bounding box center [96, 308] width 160 height 28
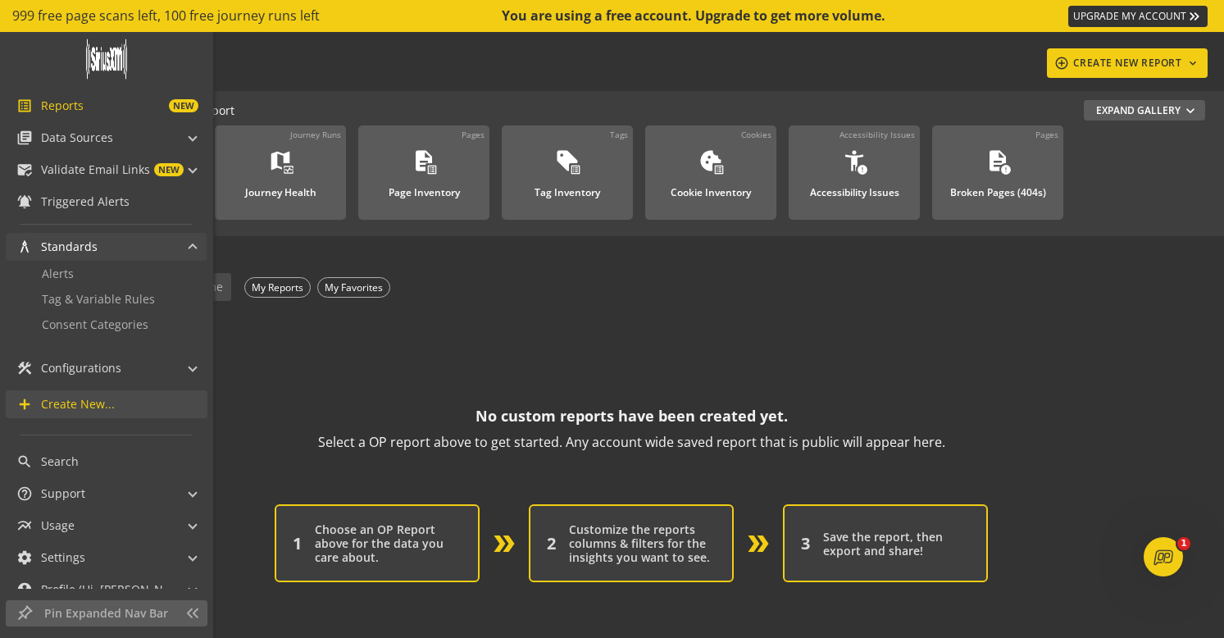
scroll to position [62, 0]
click at [104, 371] on span "Configurations" at bounding box center [81, 367] width 80 height 16
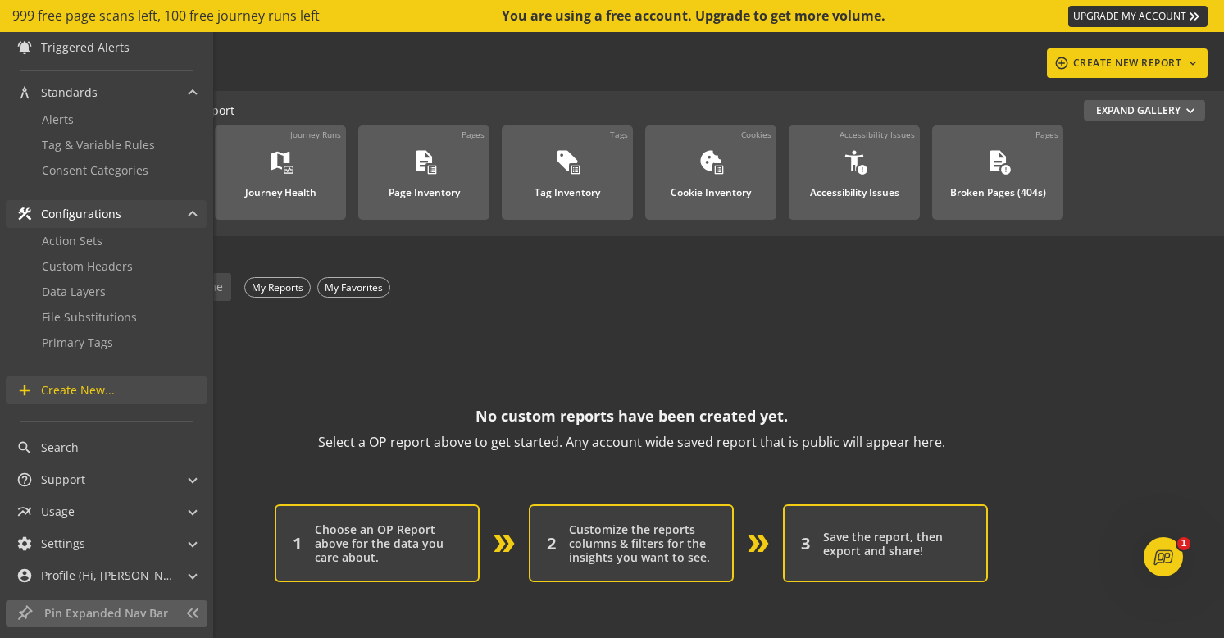
scroll to position [220, 0]
click at [93, 333] on span "Primary Tags" at bounding box center [77, 338] width 71 height 16
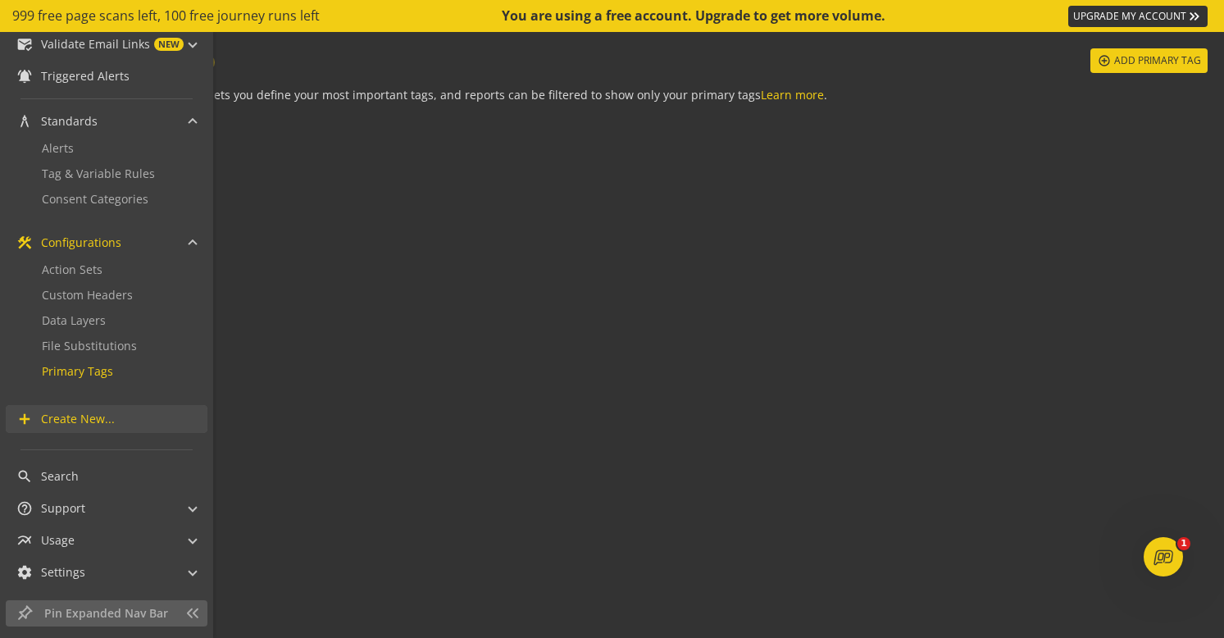
scroll to position [221, 0]
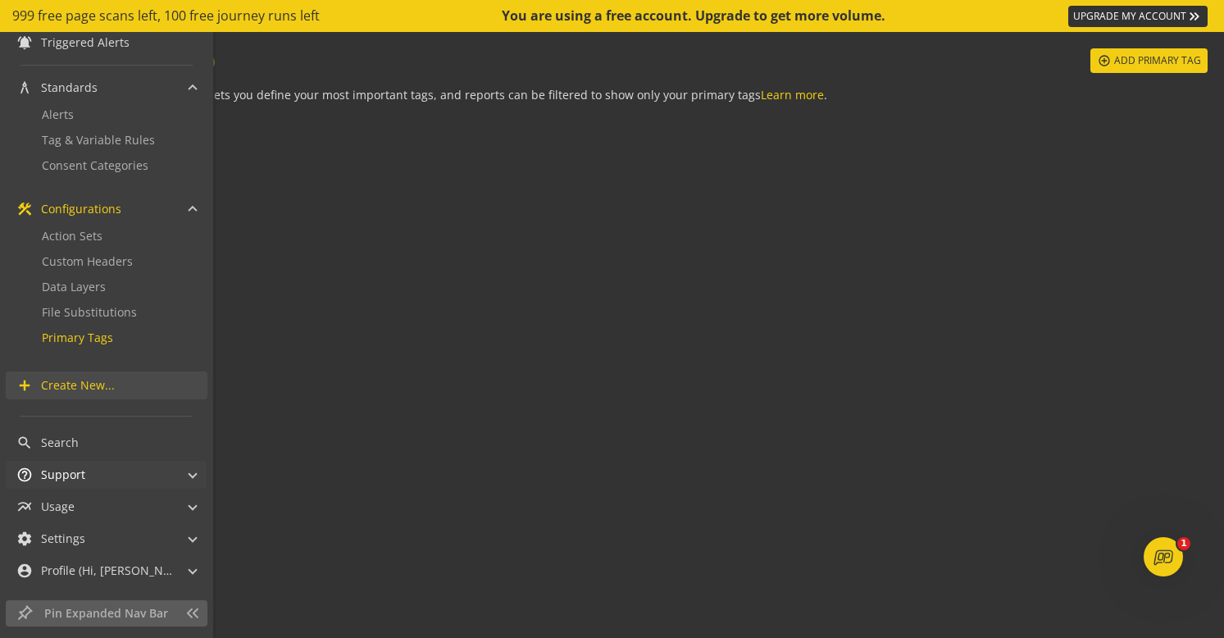
click at [116, 475] on mat-panel-title "help_outline Support" at bounding box center [96, 475] width 160 height 28
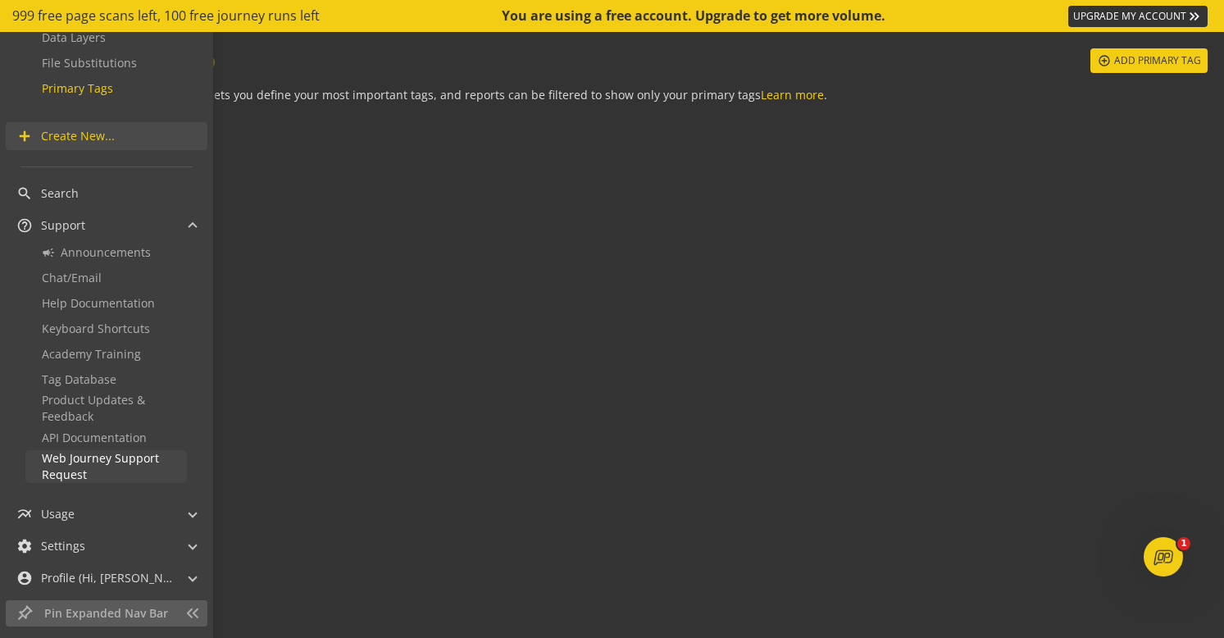
scroll to position [476, 0]
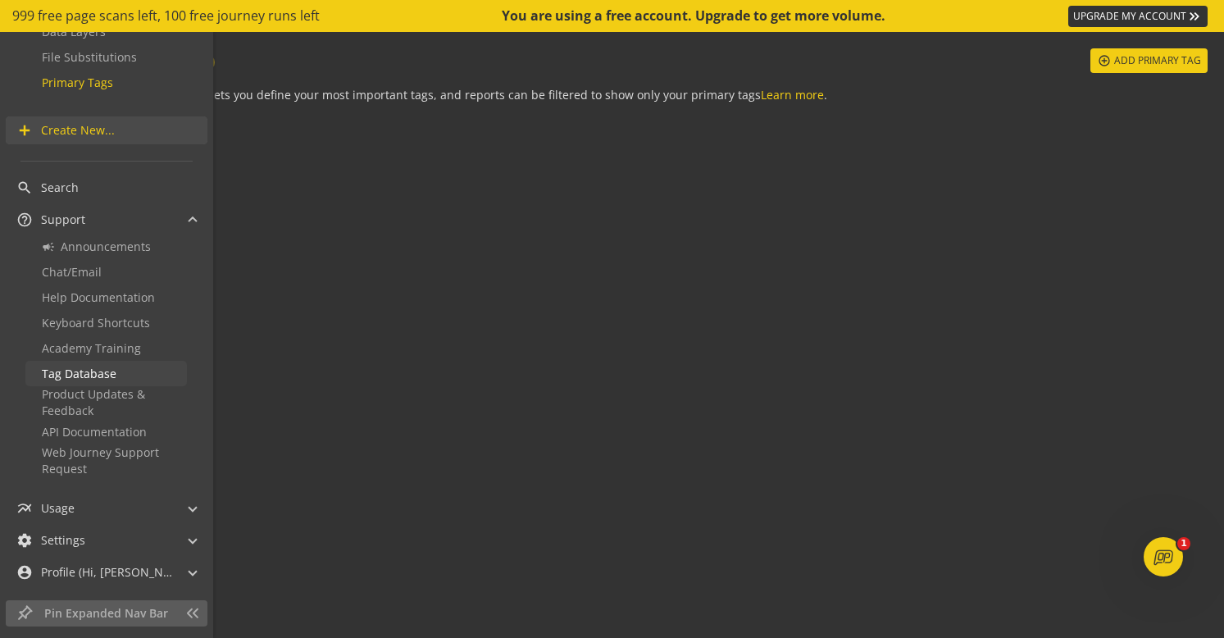
click at [92, 372] on span "Tag Database" at bounding box center [79, 374] width 75 height 16
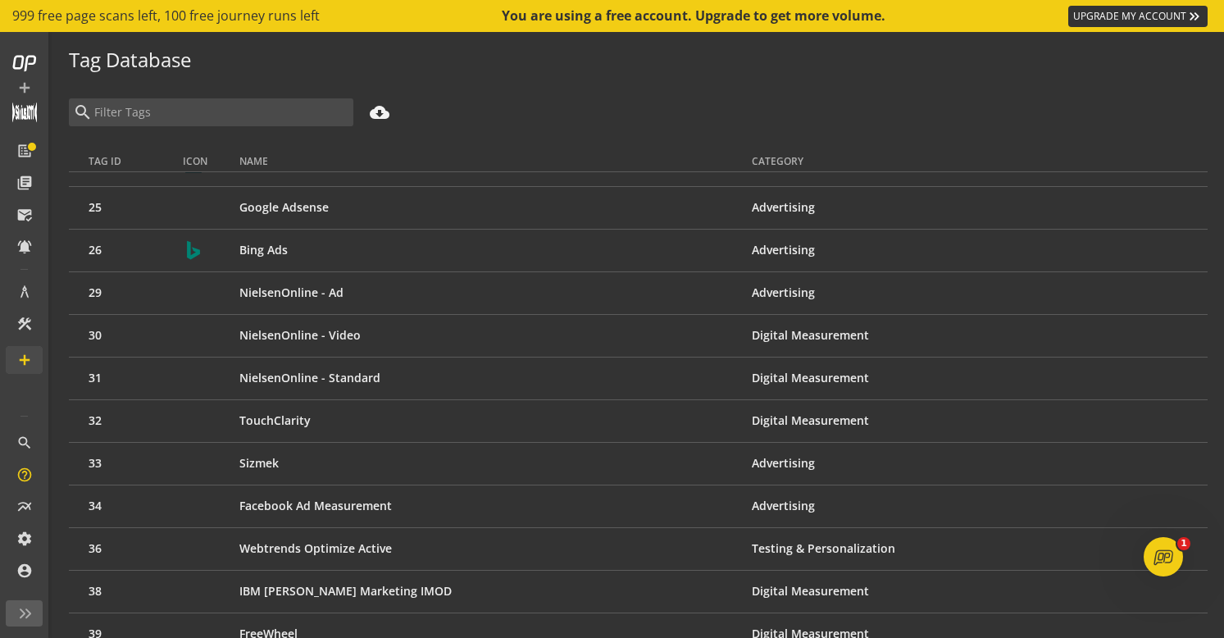
scroll to position [978, 0]
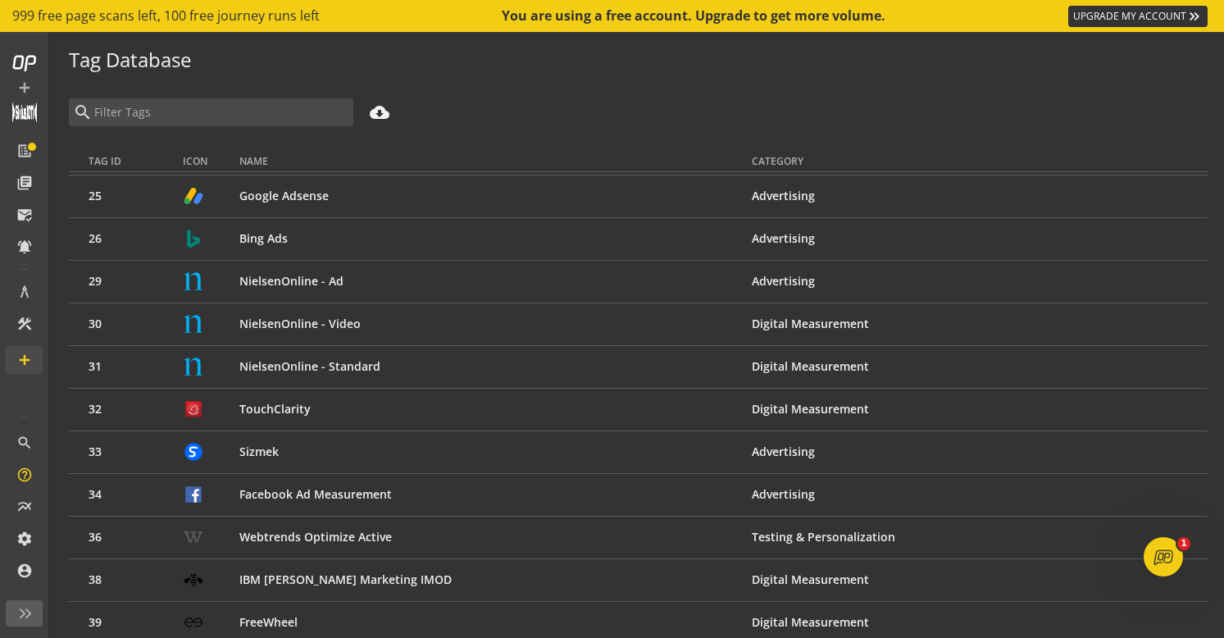
click at [289, 494] on td "Facebook Ad Measurement" at bounding box center [495, 494] width 512 height 43
click at [93, 495] on td "34" at bounding box center [126, 494] width 114 height 43
click at [784, 499] on td "Advertising" at bounding box center [980, 494] width 456 height 43
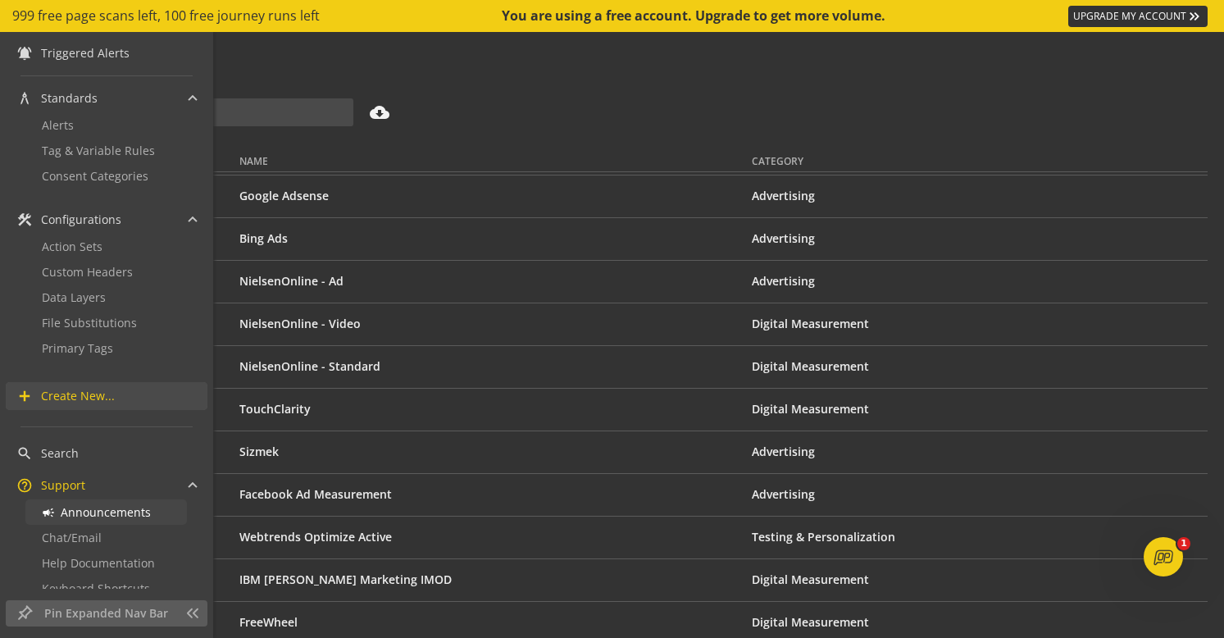
scroll to position [0, 0]
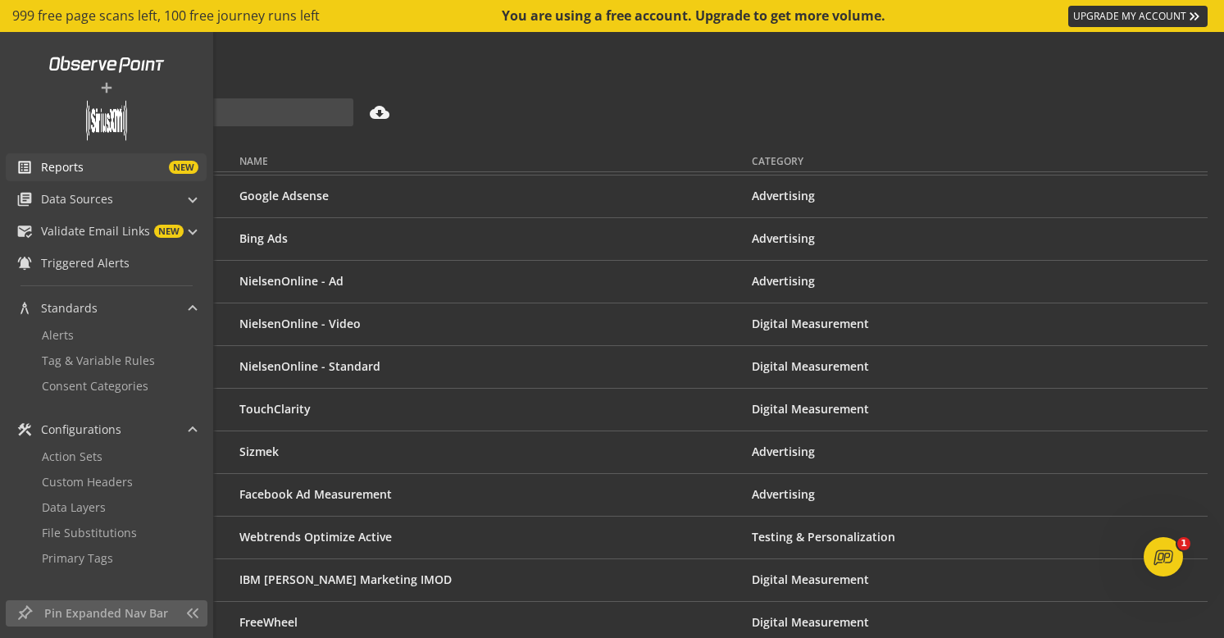
click at [61, 169] on span "Reports" at bounding box center [62, 167] width 43 height 16
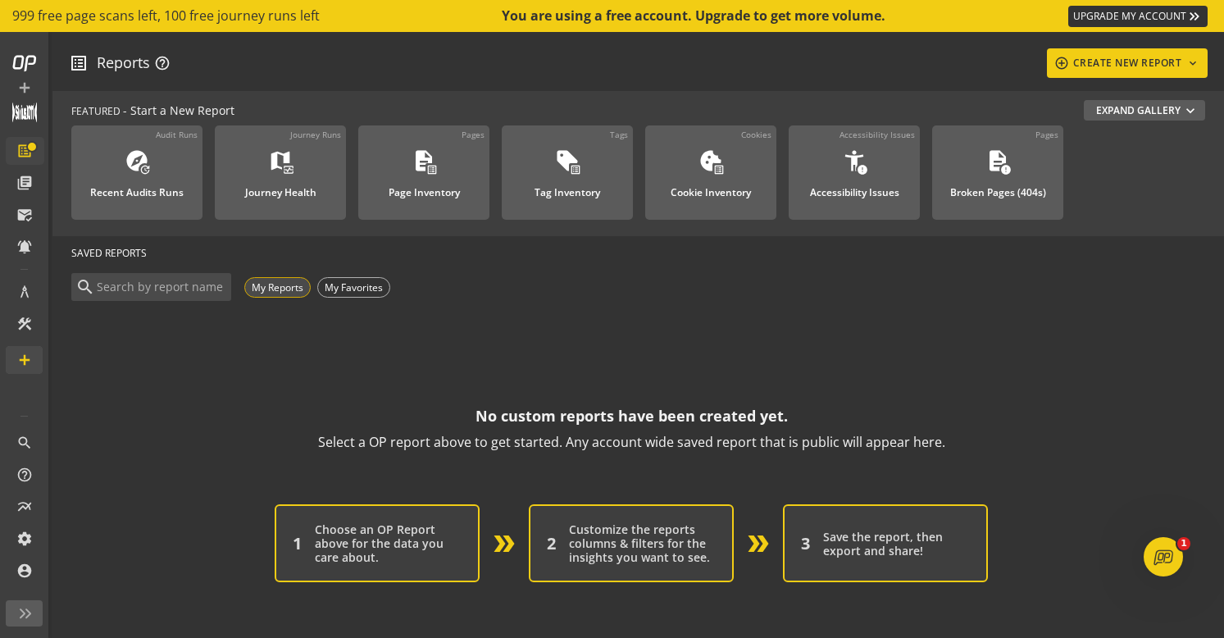
click at [285, 287] on div "My Reports" at bounding box center [277, 287] width 66 height 20
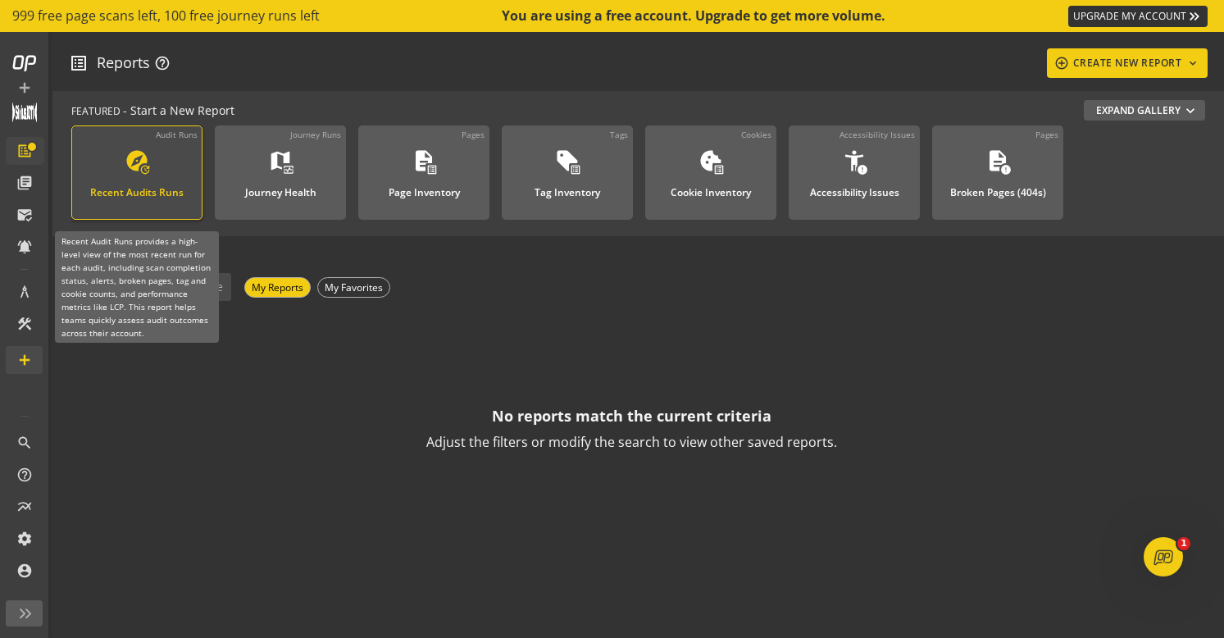
click at [133, 155] on mat-icon "explore" at bounding box center [137, 160] width 25 height 25
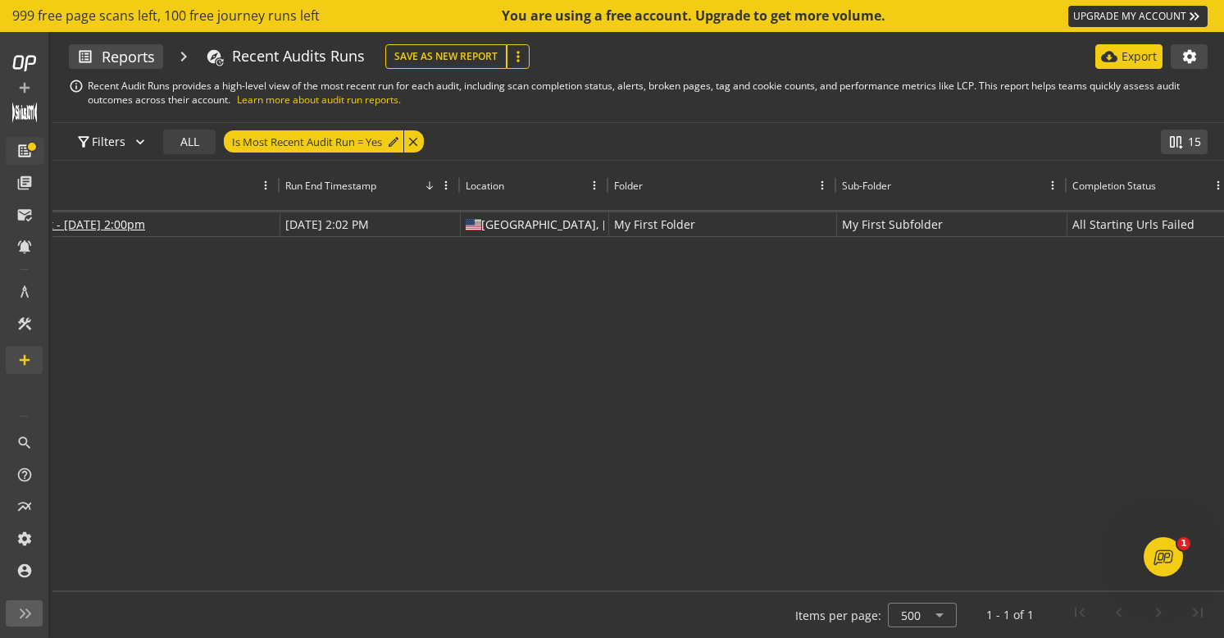
scroll to position [0, 118]
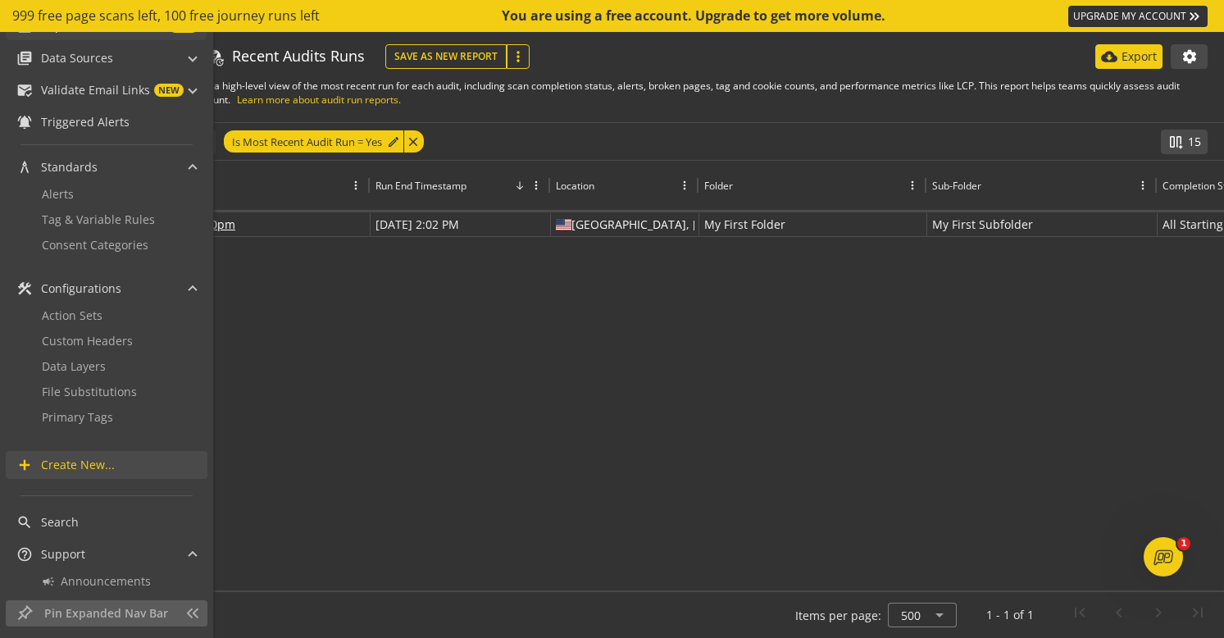
click at [53, 467] on span "Create New..." at bounding box center [78, 465] width 74 height 16
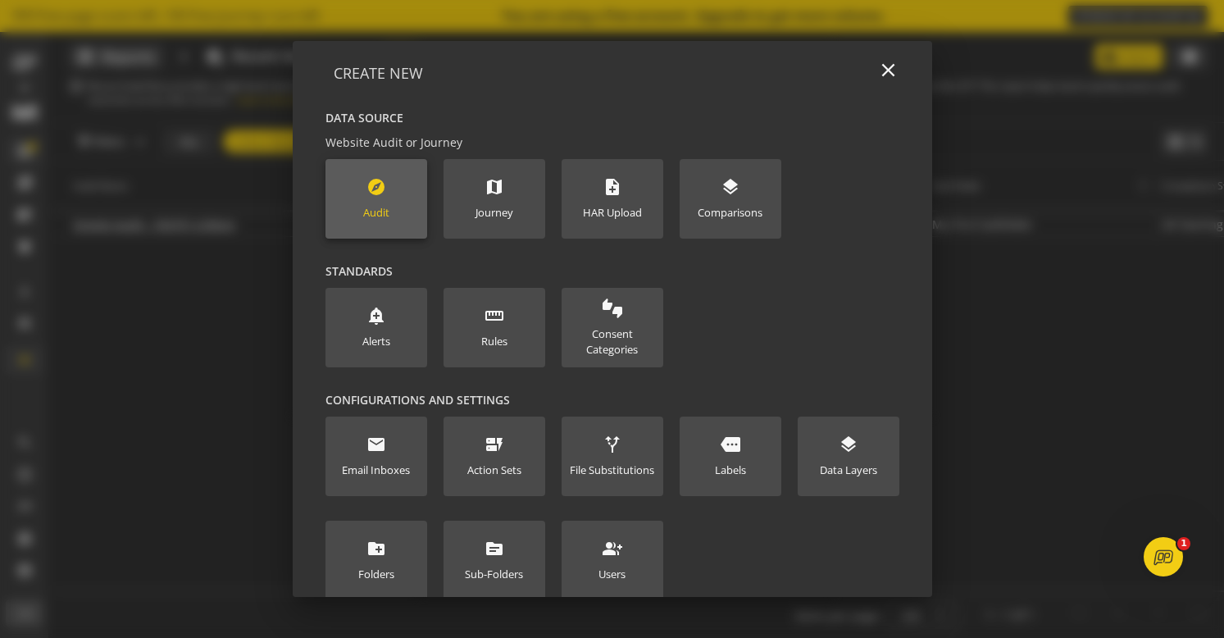
click at [376, 205] on div "Audit" at bounding box center [376, 213] width 26 height 16
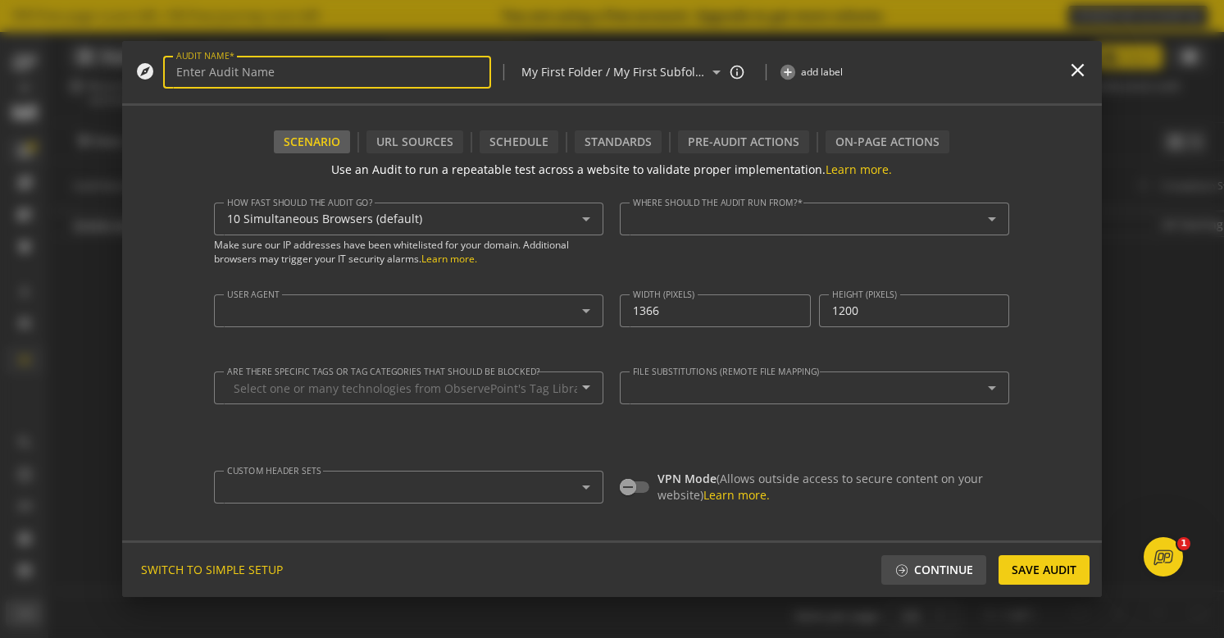
type textarea "[PERSON_NAME][EMAIL_ADDRESS][PERSON_NAME][DOMAIN_NAME]"
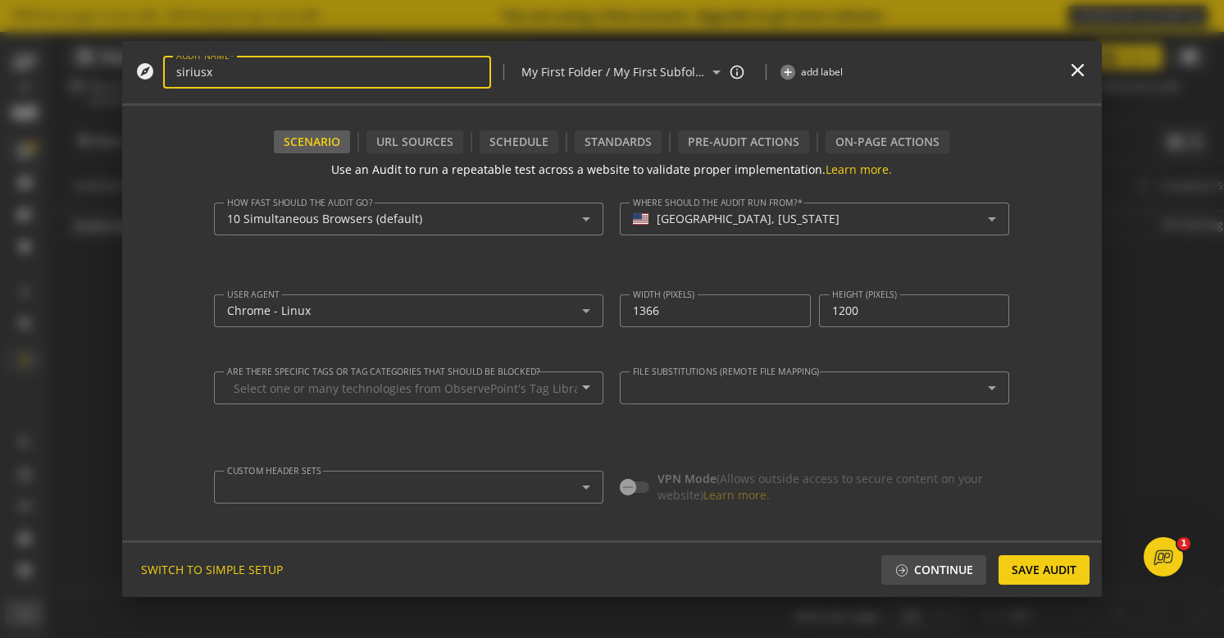
type input "siriusxm"
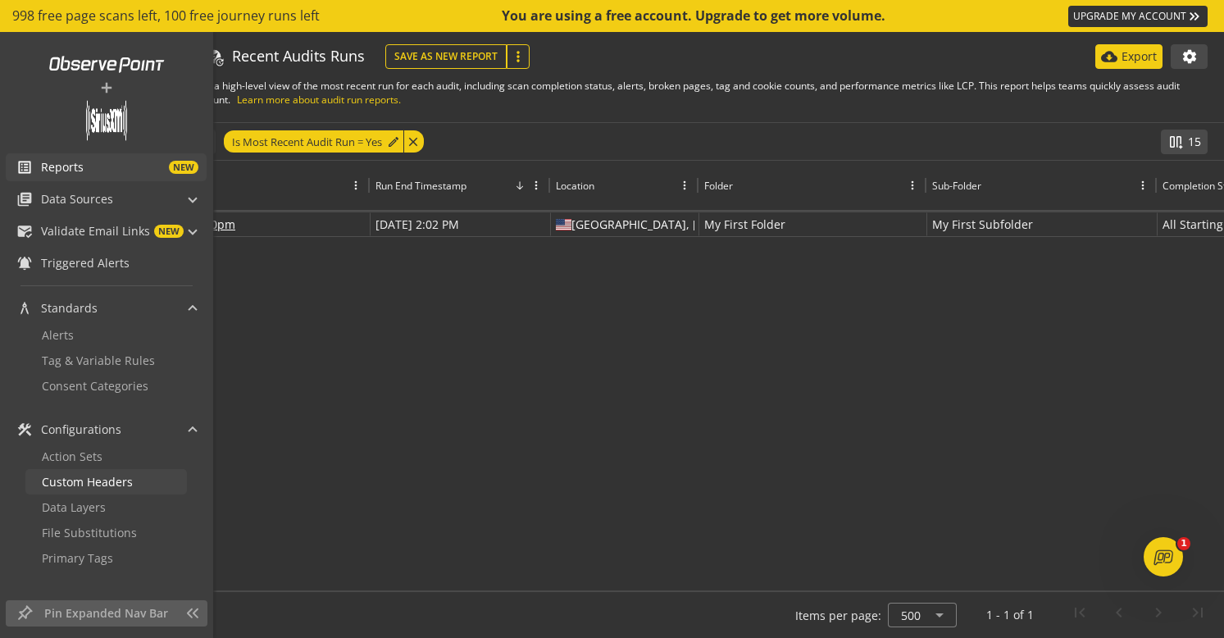
scroll to position [477, 0]
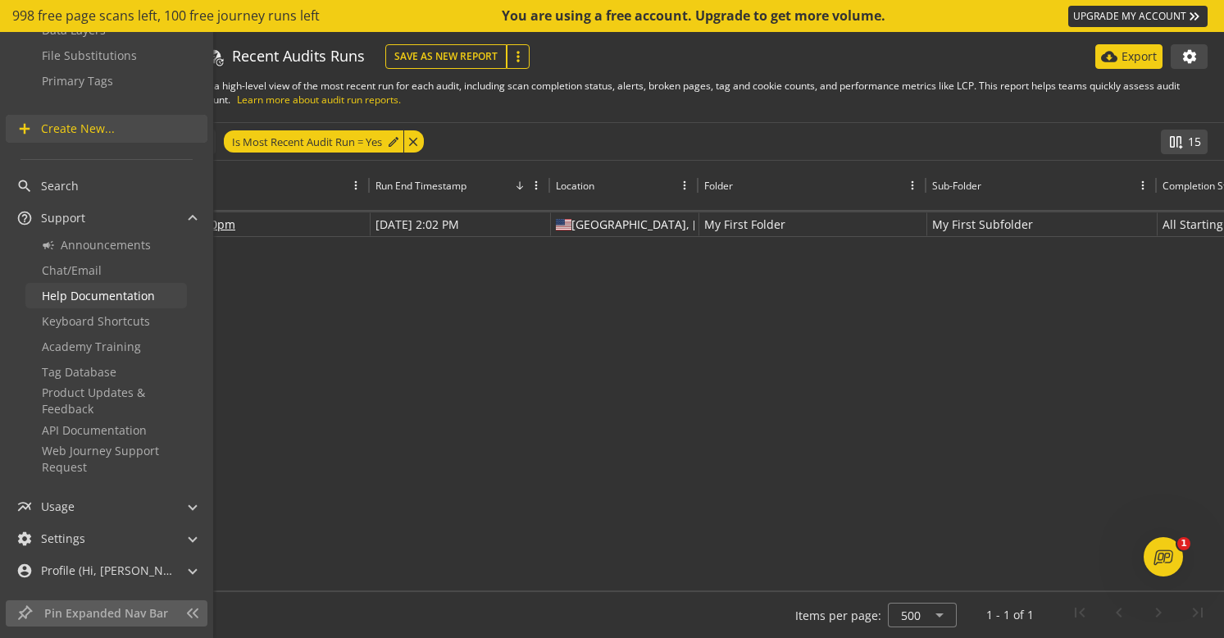
click at [66, 298] on span "Help Documentation" at bounding box center [98, 296] width 113 height 16
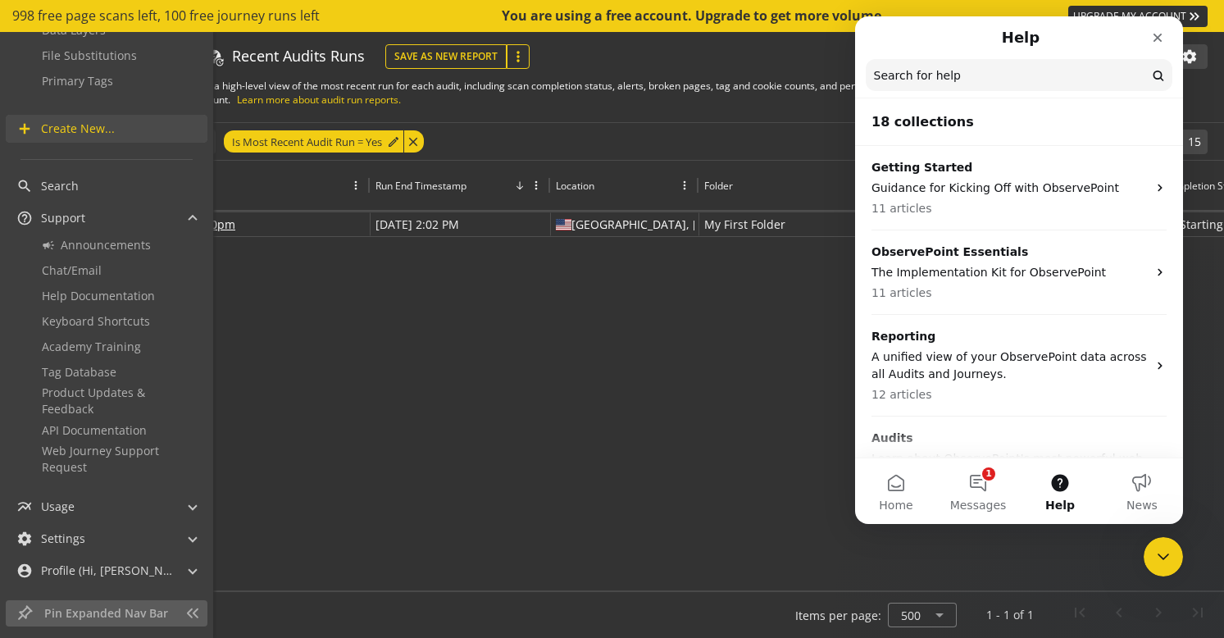
scroll to position [0, 0]
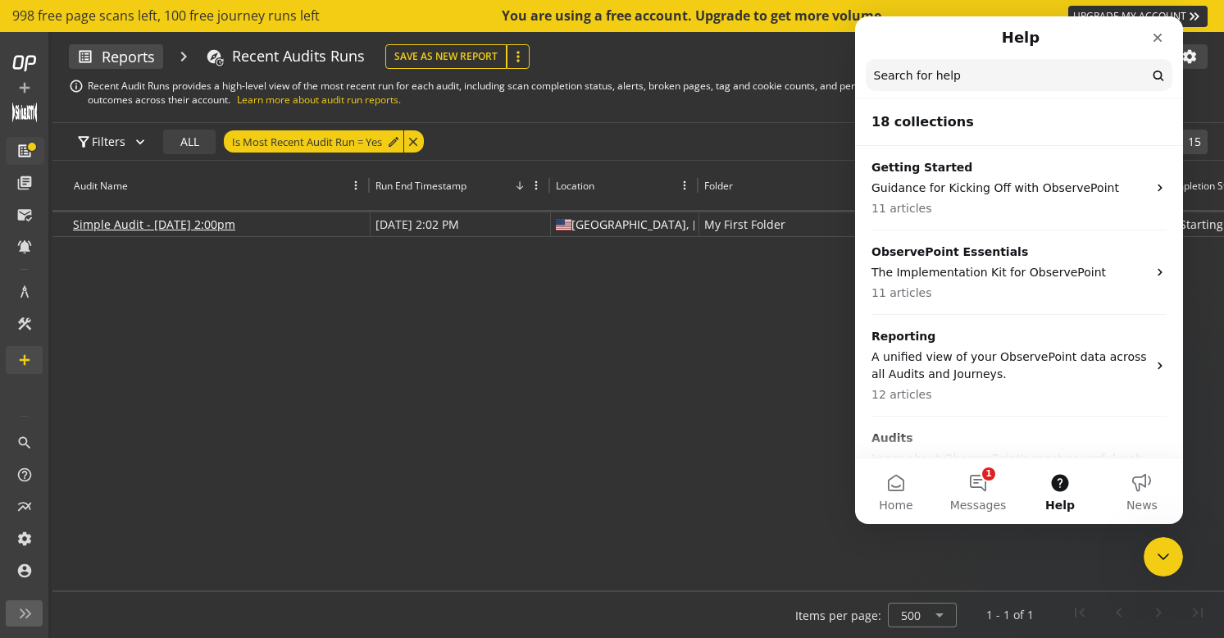
click at [943, 71] on input "Search for help" at bounding box center [1019, 75] width 307 height 32
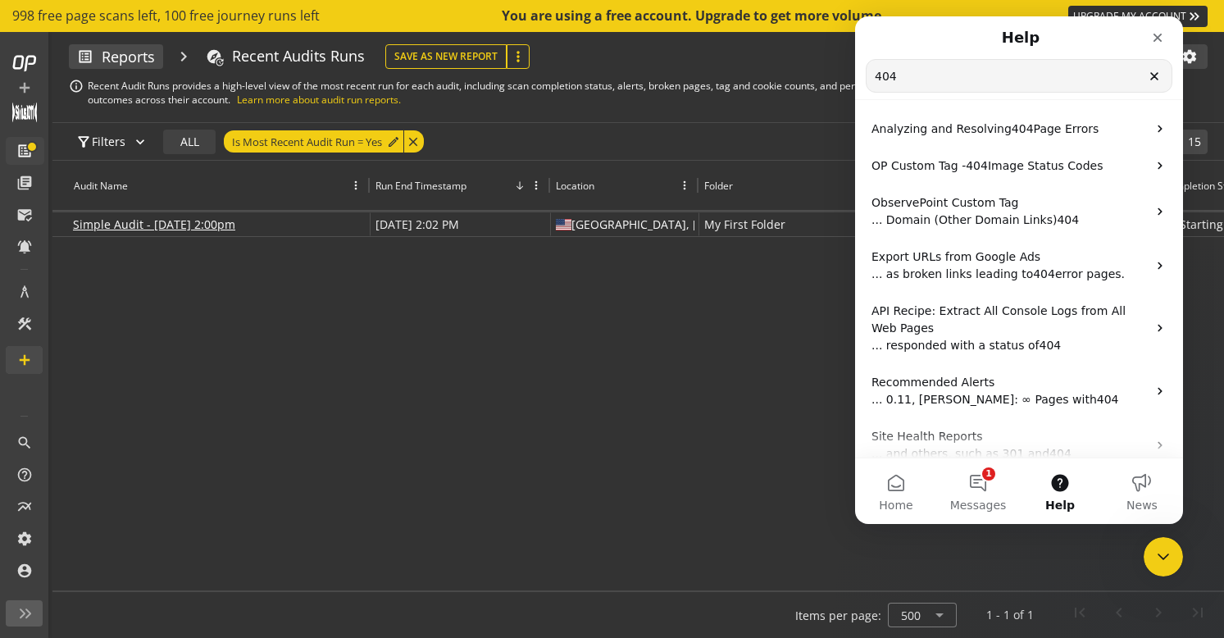
type input "404"
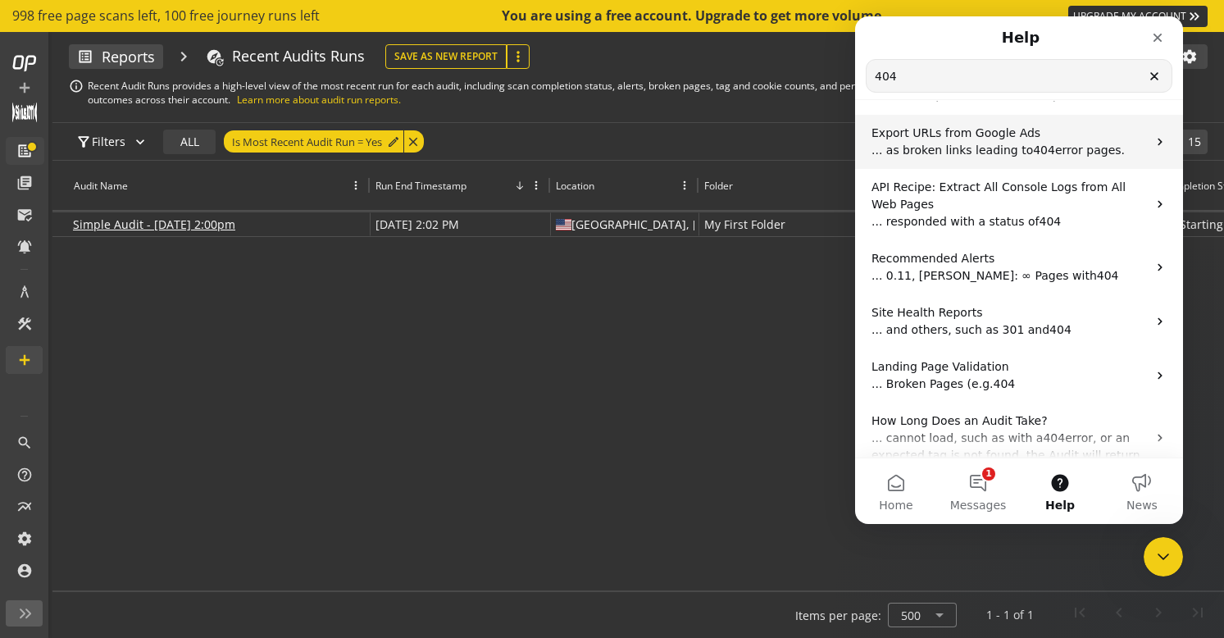
scroll to position [127, 0]
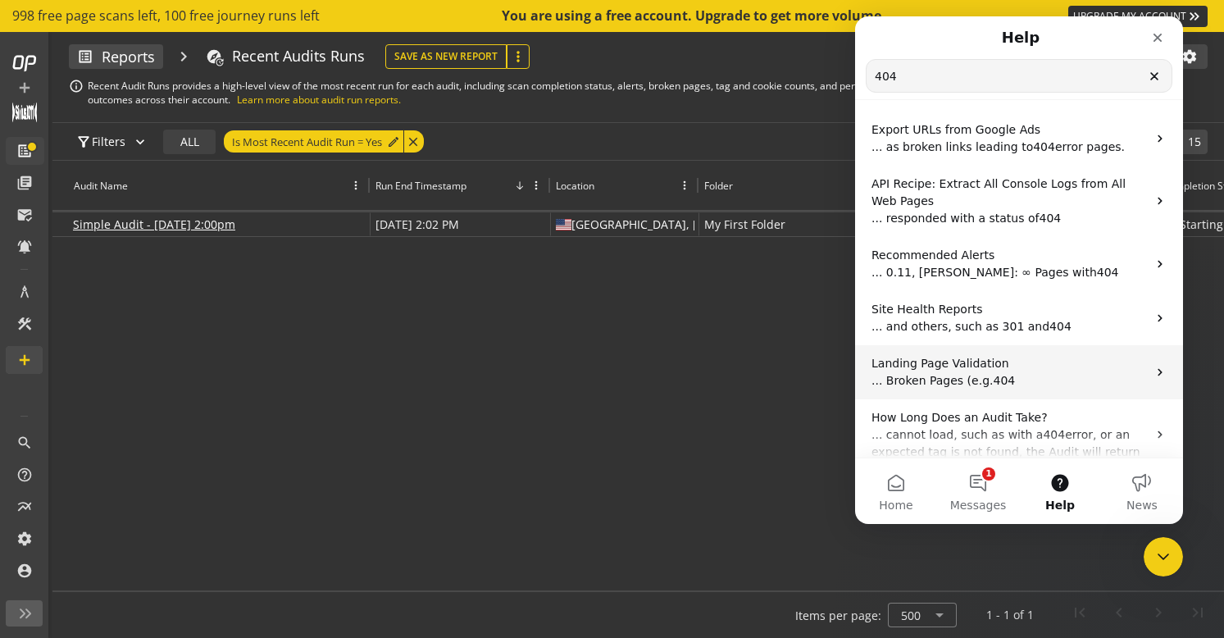
click at [985, 371] on p "Landing Page Validation" at bounding box center [1009, 363] width 275 height 17
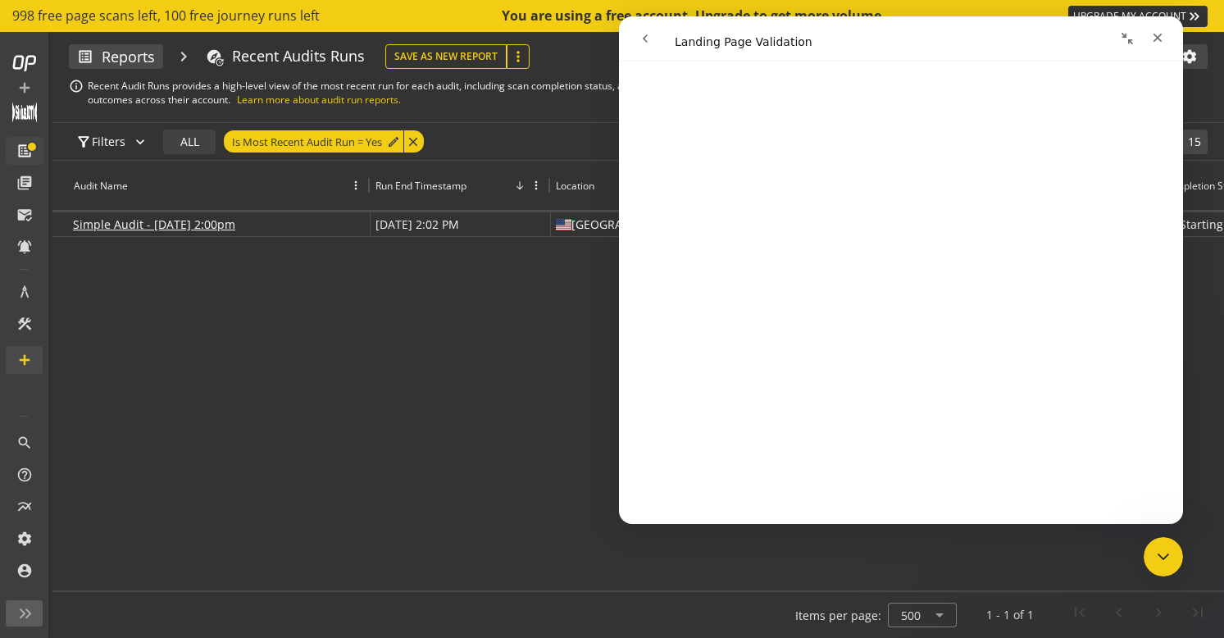
scroll to position [1457, 0]
click at [1155, 38] on icon "Close" at bounding box center [1157, 37] width 13 height 13
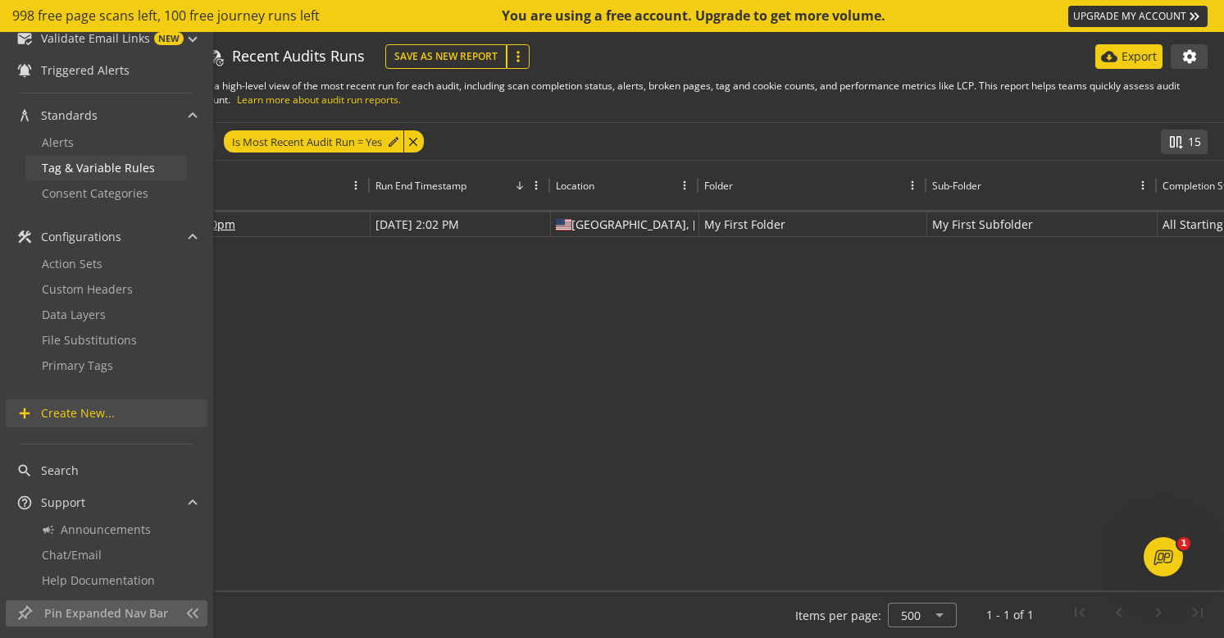
scroll to position [195, 0]
click at [58, 408] on span "Create New..." at bounding box center [78, 411] width 74 height 16
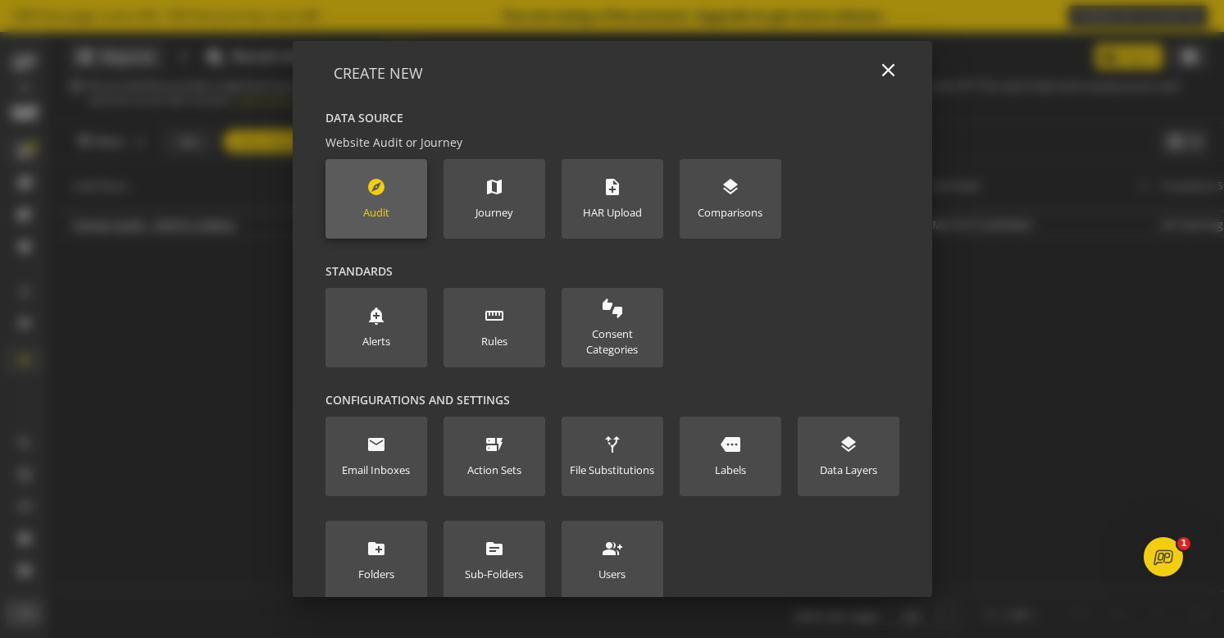
click at [340, 208] on new-data-option "explore Audit" at bounding box center [377, 199] width 102 height 80
click at [388, 190] on div "explore Audit" at bounding box center [376, 198] width 26 height 43
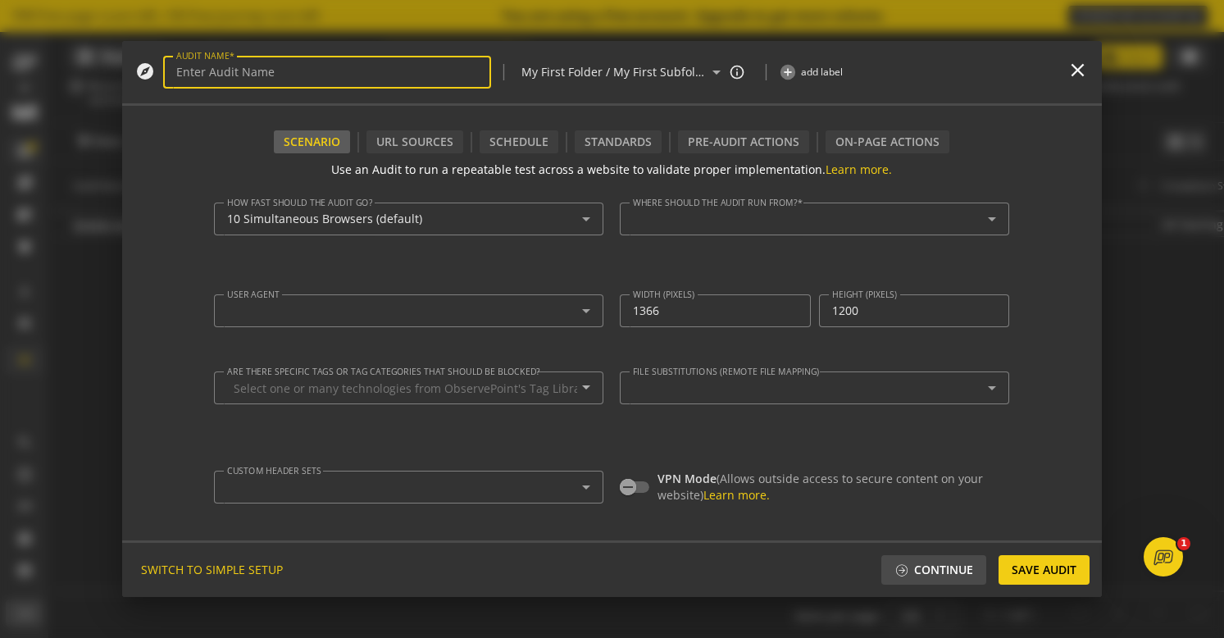
type textarea "[PERSON_NAME][EMAIL_ADDRESS][PERSON_NAME][DOMAIN_NAME]"
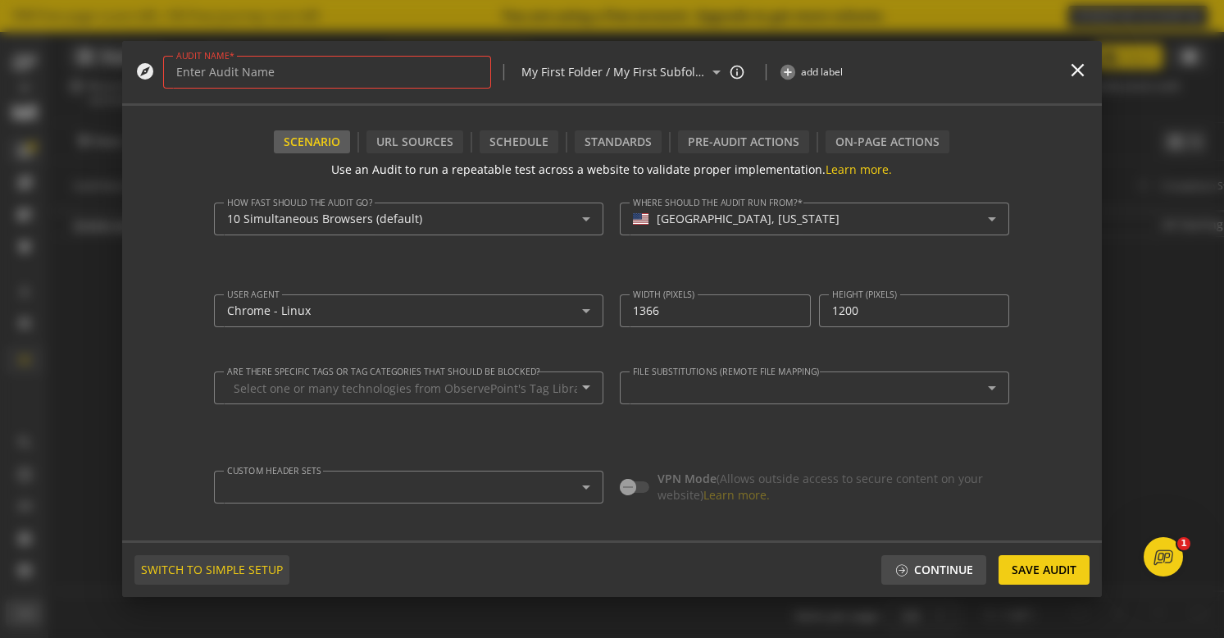
click at [225, 571] on span "SWITCH TO SIMPLE SETUP" at bounding box center [212, 570] width 142 height 30
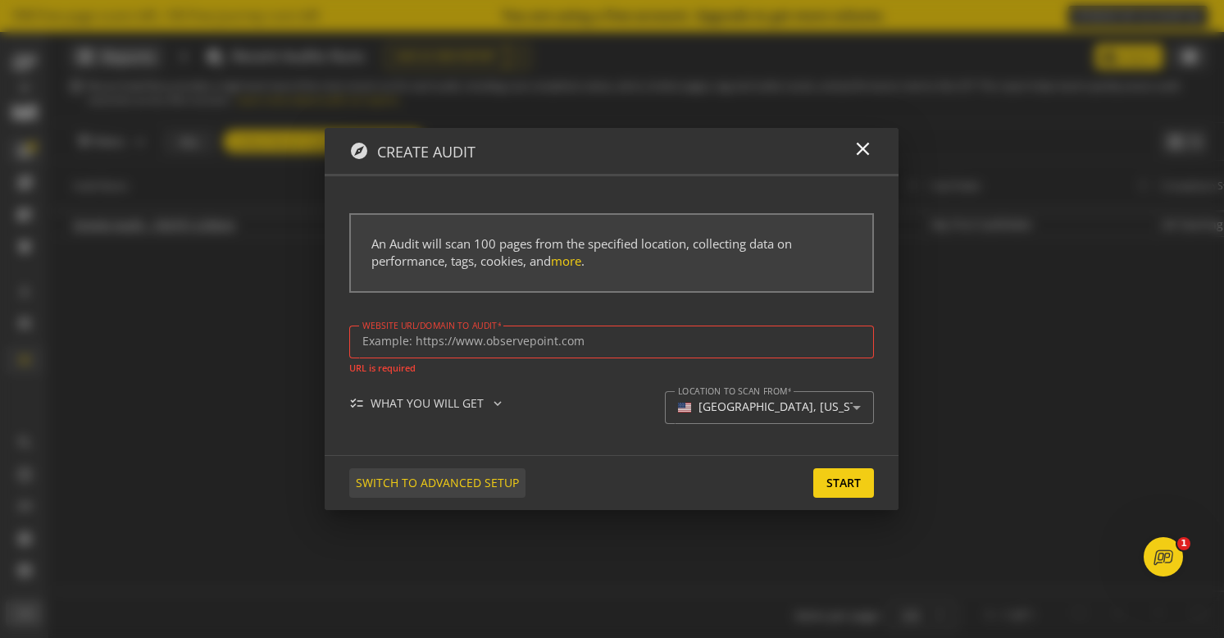
click at [432, 484] on span "SWITCH TO ADVANCED SETUP" at bounding box center [437, 483] width 163 height 30
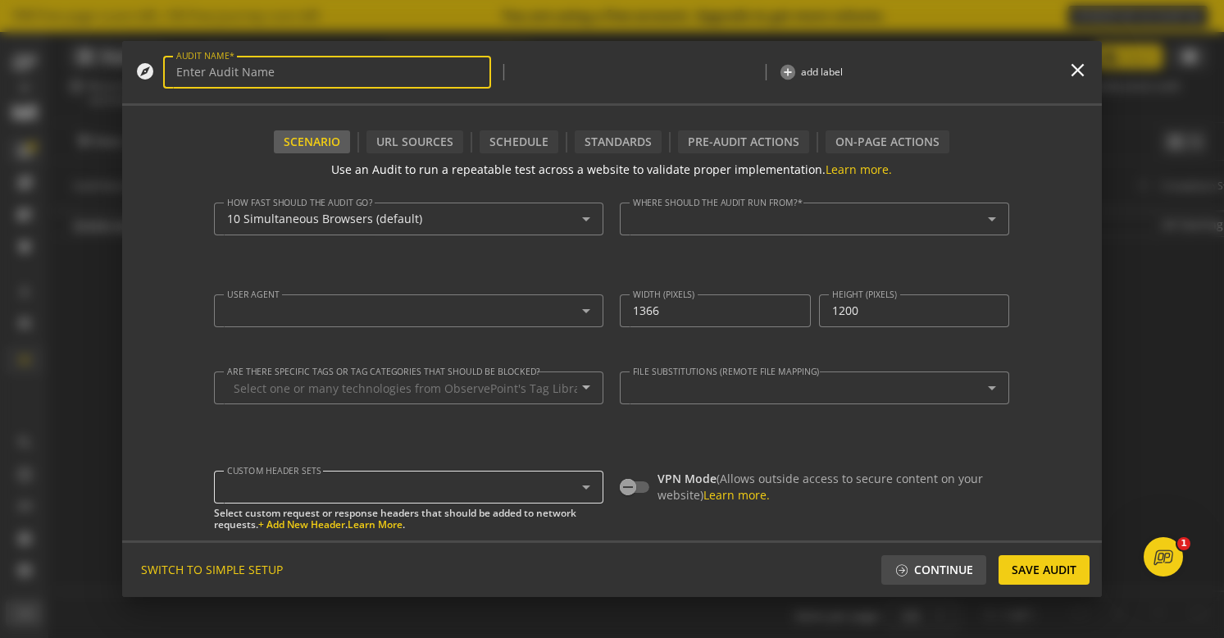
type input "Simple Audit - [DATE] 2:14pm"
type textarea "[PERSON_NAME][EMAIL_ADDRESS][PERSON_NAME][DOMAIN_NAME]"
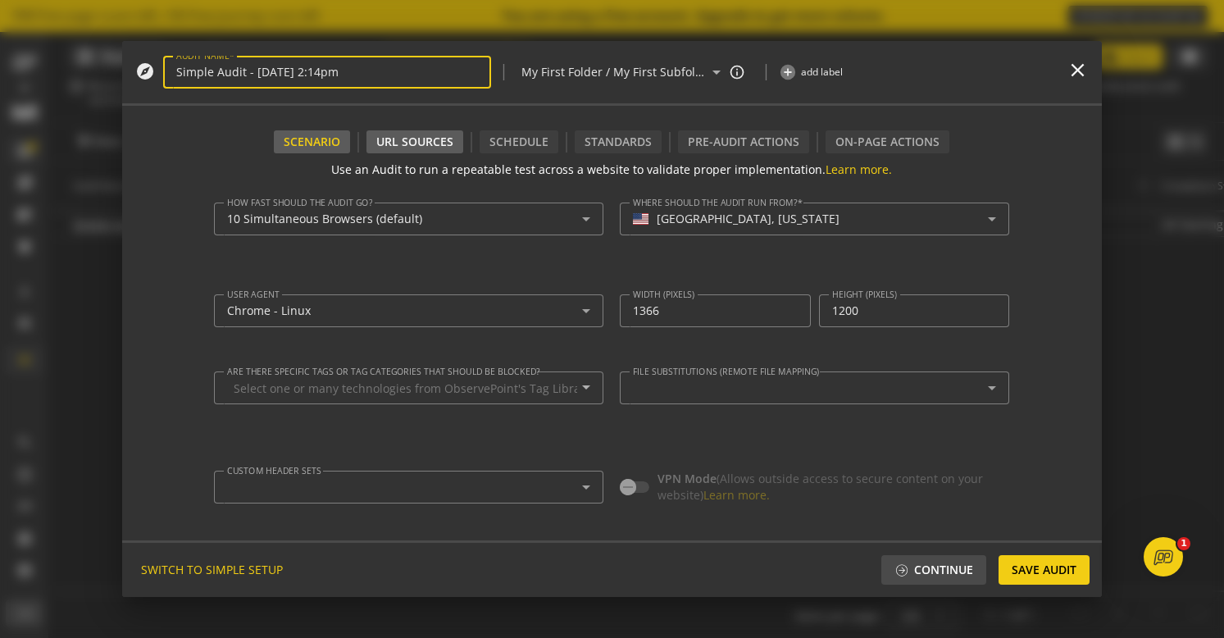
click at [418, 143] on div "URL Sources" at bounding box center [415, 141] width 97 height 23
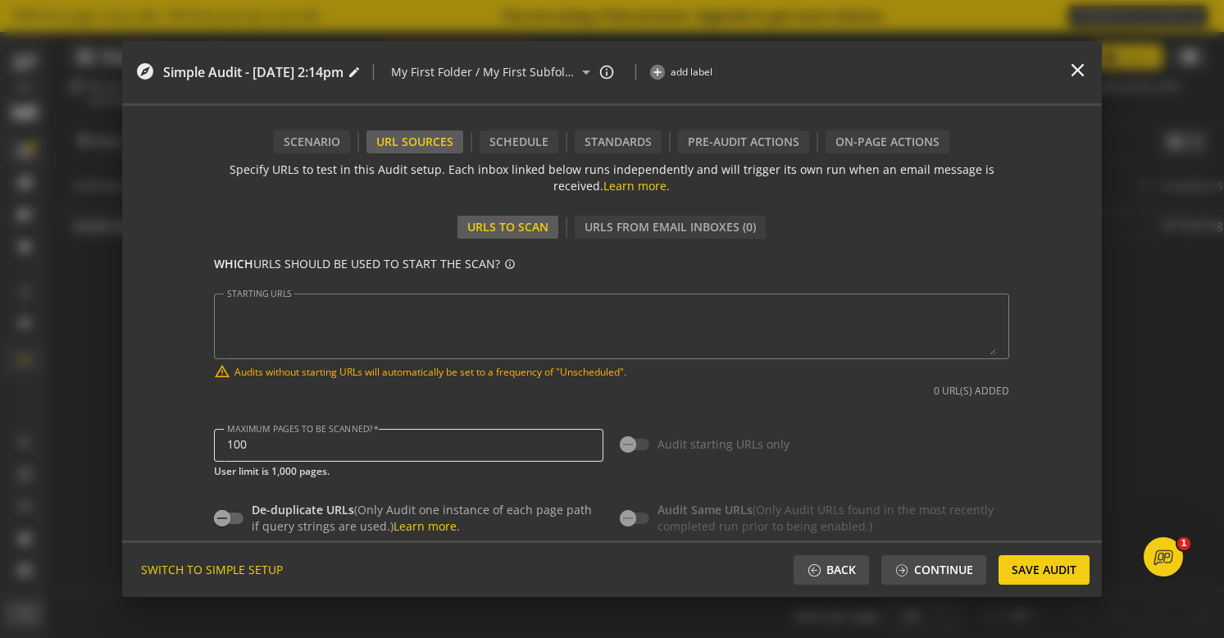
click at [422, 439] on input "100" at bounding box center [408, 445] width 363 height 14
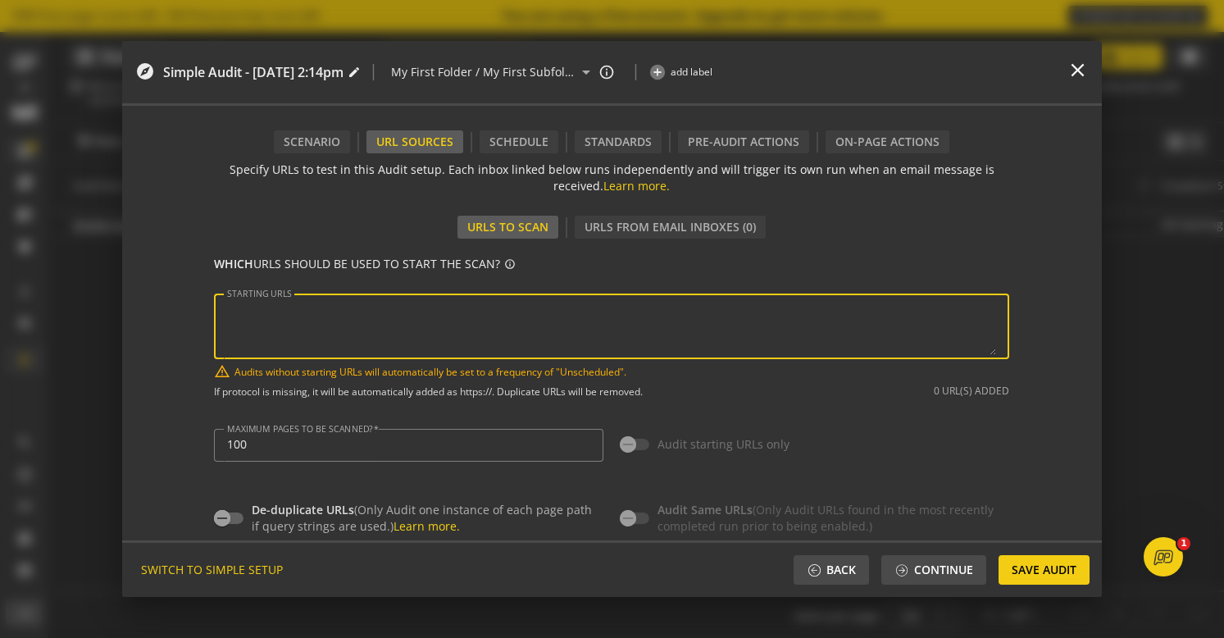
click at [589, 327] on textarea "STARTING URLS" at bounding box center [611, 326] width 769 height 57
paste textarea "s"
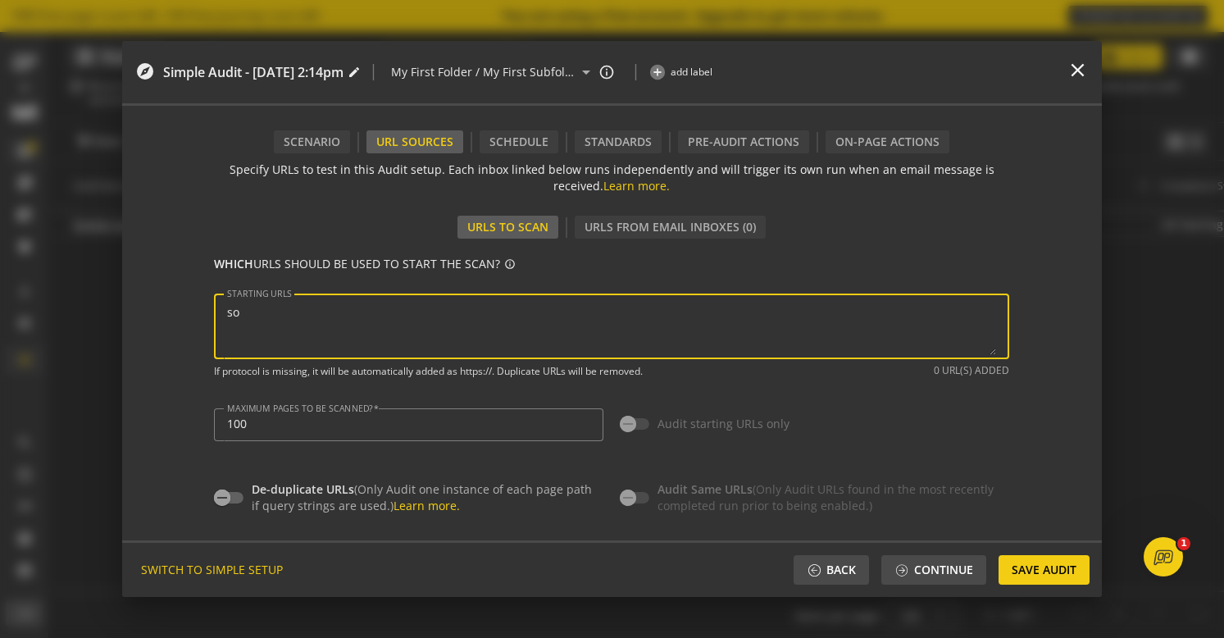
type textarea "s"
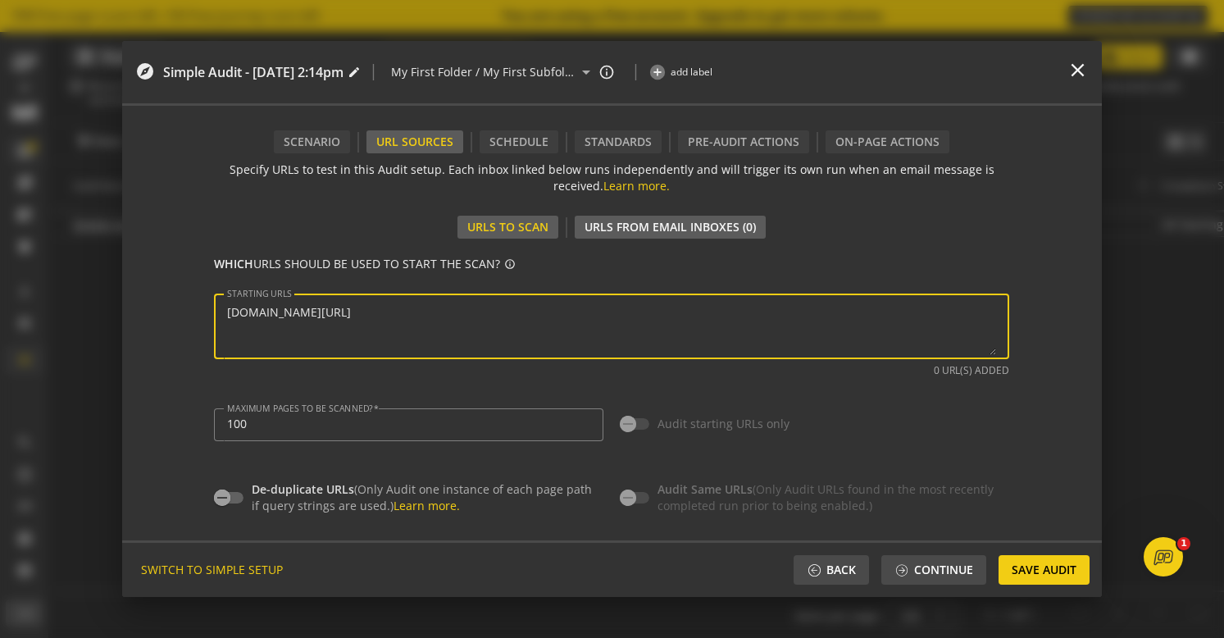
type textarea "[URL][DOMAIN_NAME]"
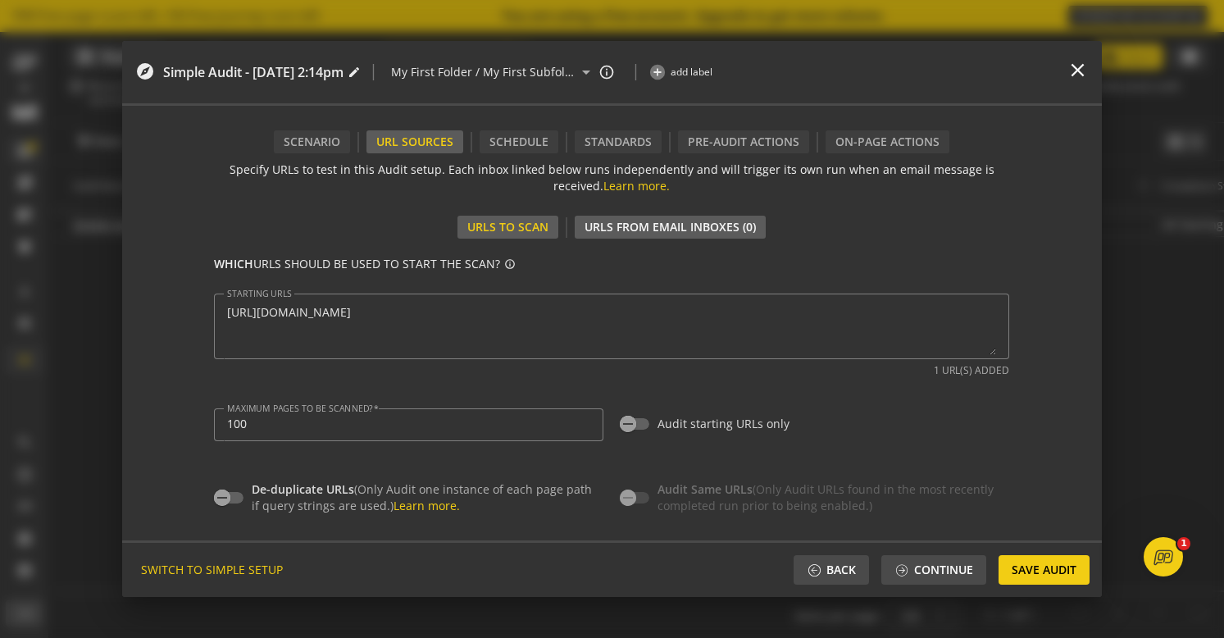
click at [641, 224] on div "URLs From Email Inboxes (0)" at bounding box center [670, 227] width 191 height 23
type input "^https?://([^/:\?]*\.)?[DOMAIN_NAME]([^.]|$)"
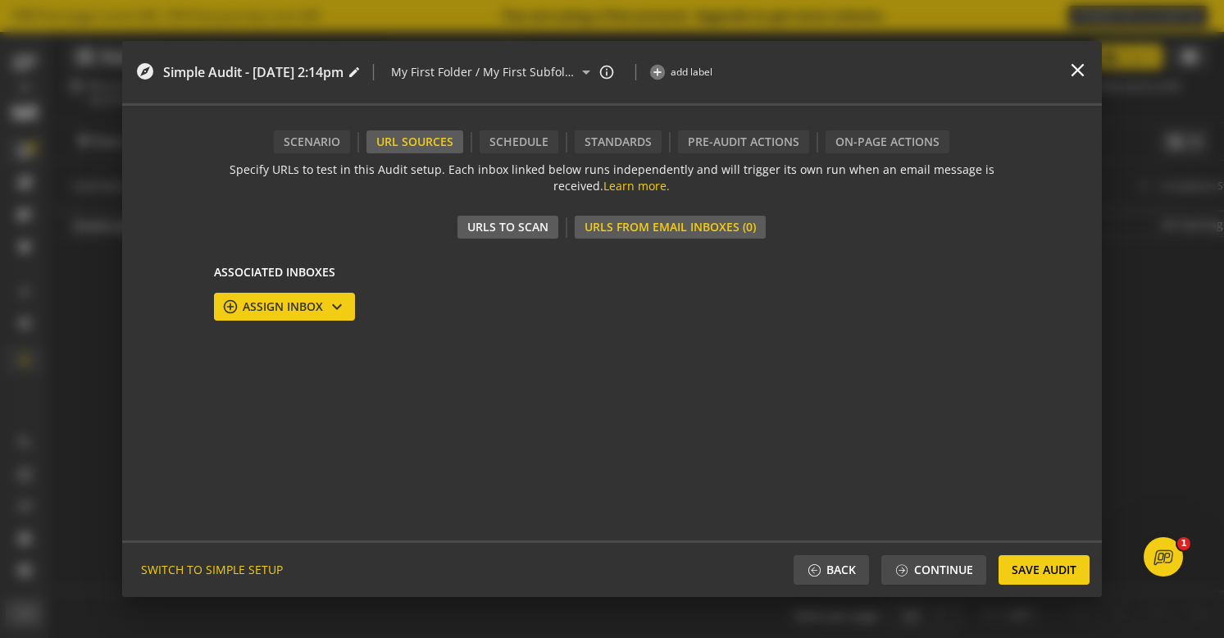
click at [489, 230] on div "URLs to Scan" at bounding box center [508, 227] width 101 height 23
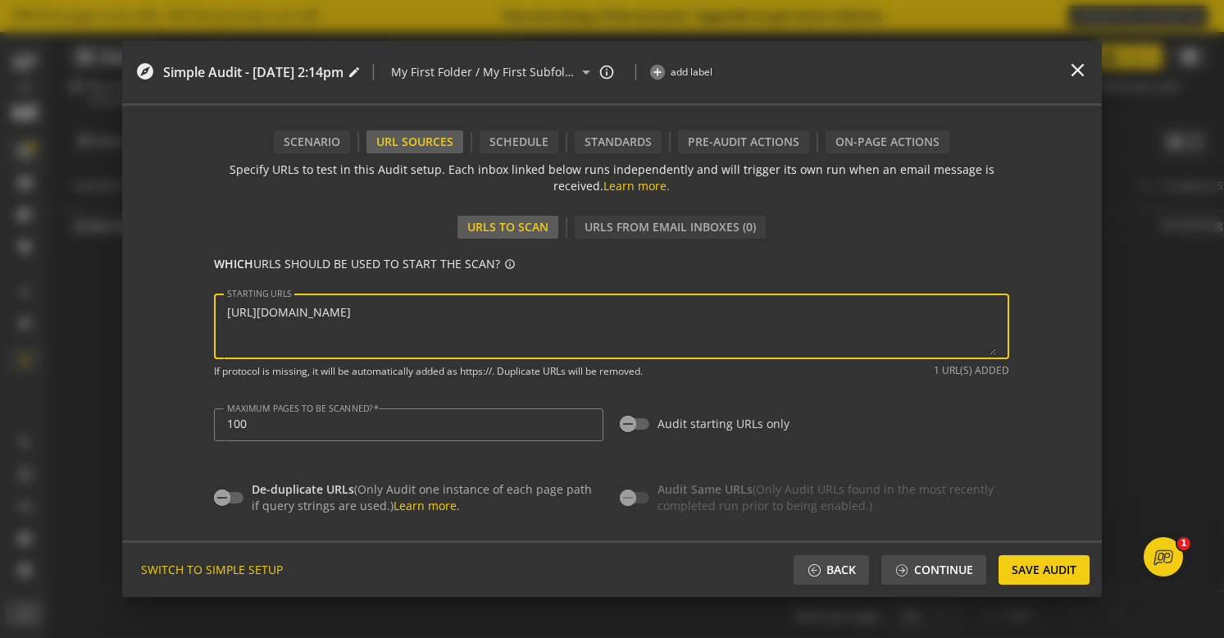
click at [472, 299] on textarea "STARTING URLS" at bounding box center [611, 326] width 769 height 57
click at [643, 423] on span "button" at bounding box center [628, 424] width 33 height 33
type input "1"
click at [544, 326] on textarea "STARTING URLS" at bounding box center [611, 326] width 769 height 57
paste textarea "[DOMAIN_NAME][URL]"
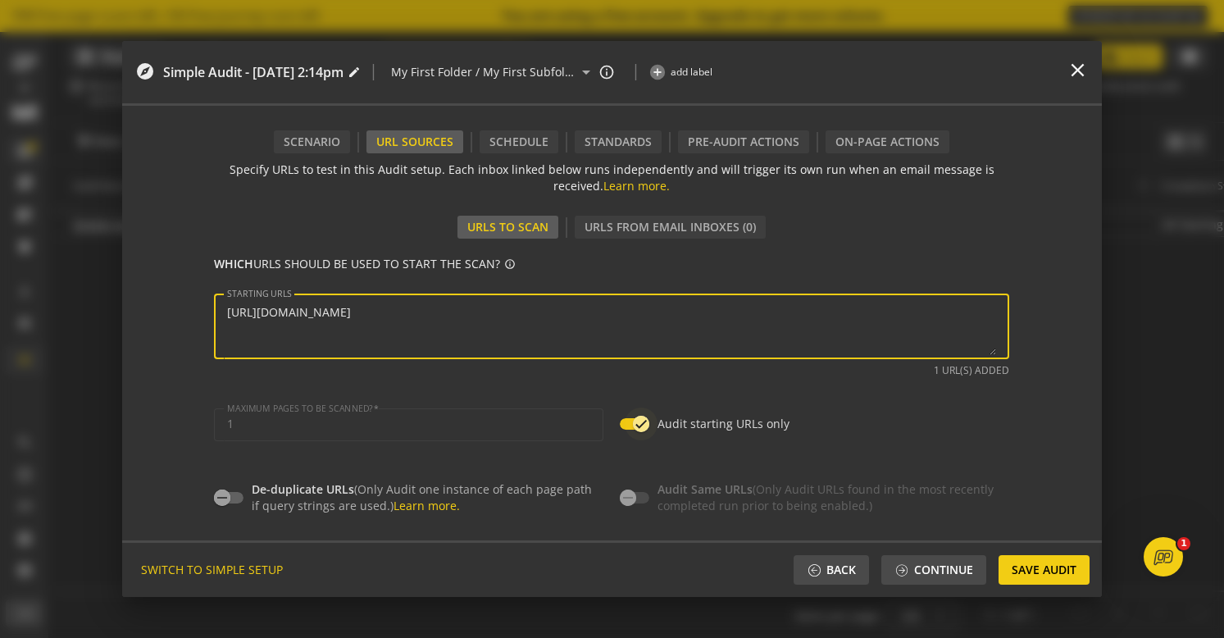
type textarea "[URL][DOMAIN_NAME]"
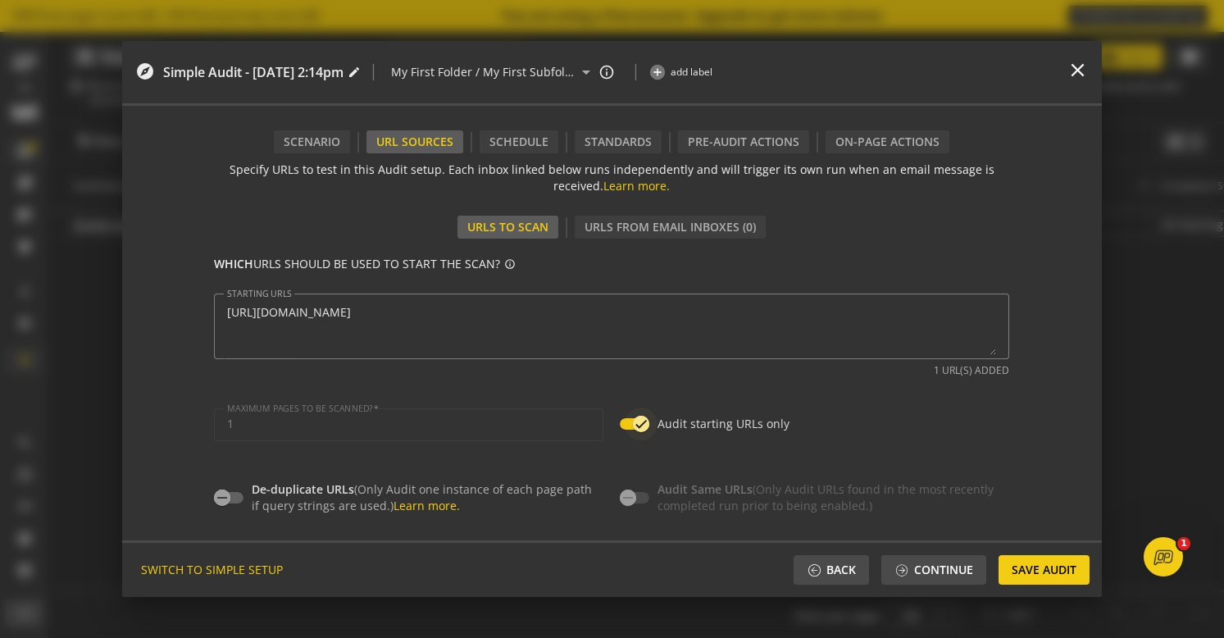
click at [637, 427] on icon "button" at bounding box center [641, 424] width 15 height 15
type input "100"
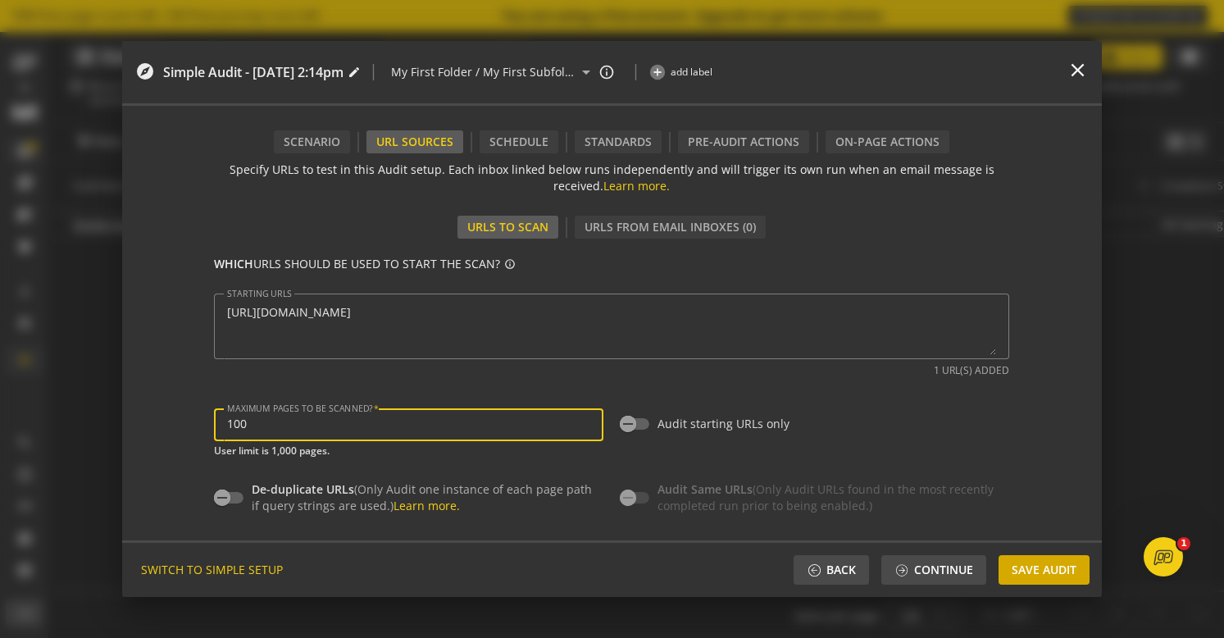
click at [1051, 577] on span "Save Audit" at bounding box center [1044, 570] width 65 height 30
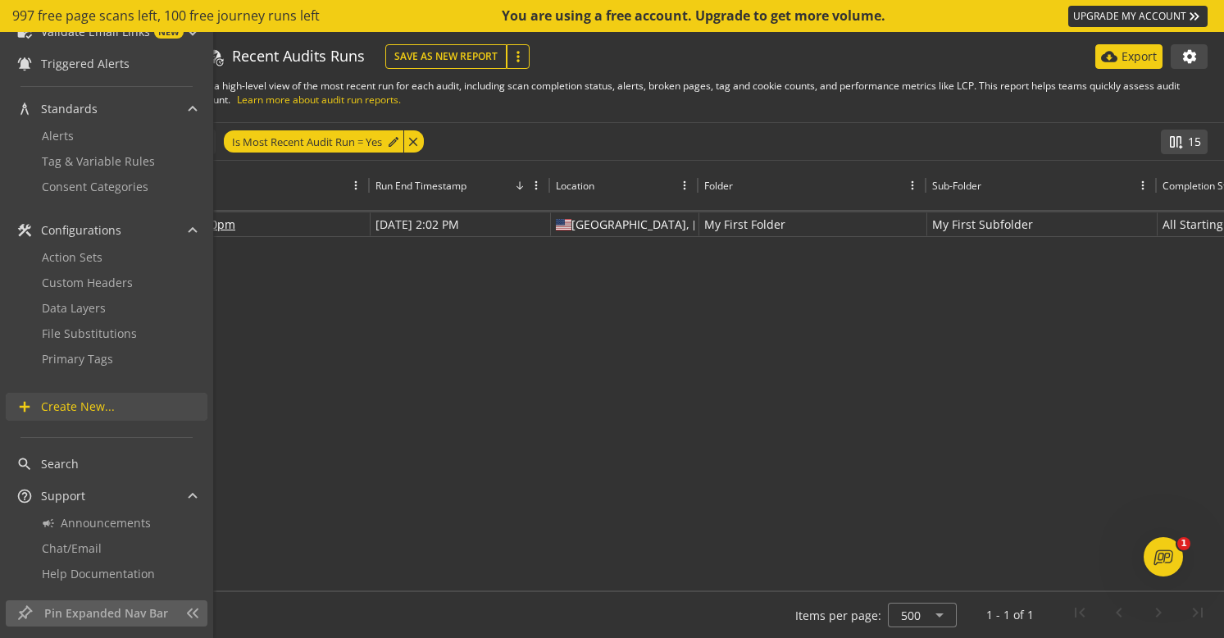
scroll to position [198, 0]
click at [92, 408] on span "Create New..." at bounding box center [78, 407] width 74 height 16
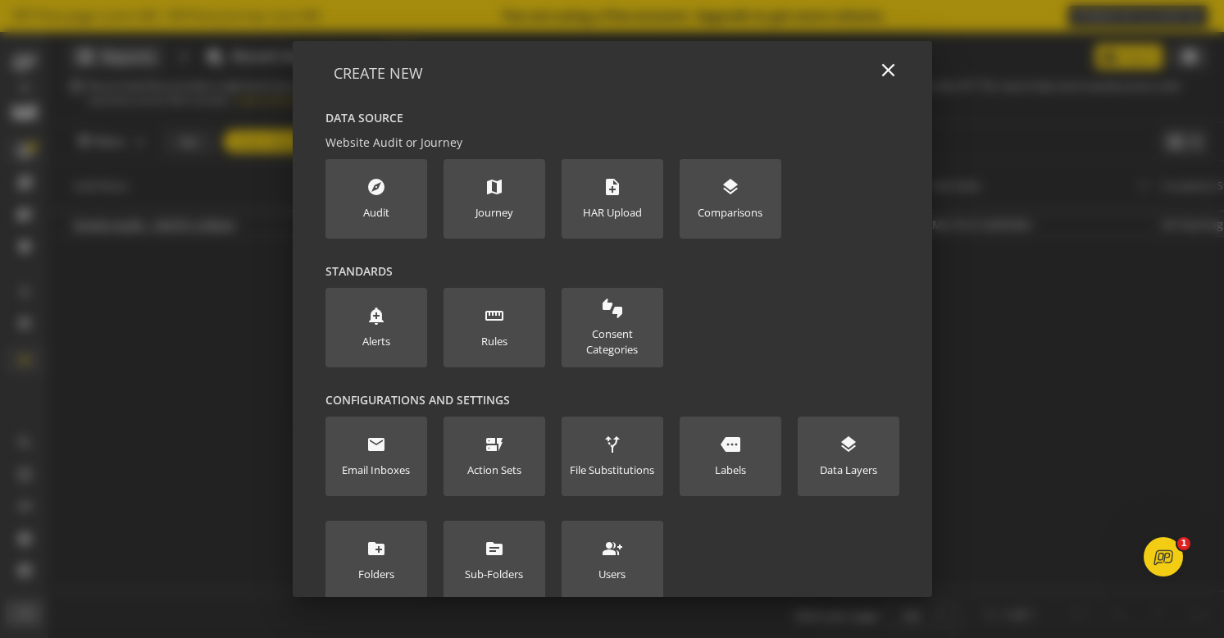
scroll to position [0, 0]
click at [359, 198] on new-data-option "explore Audit" at bounding box center [377, 199] width 102 height 80
click at [398, 208] on new-data-option "explore Audit" at bounding box center [377, 199] width 102 height 80
click at [367, 184] on mat-icon "explore" at bounding box center [377, 187] width 20 height 20
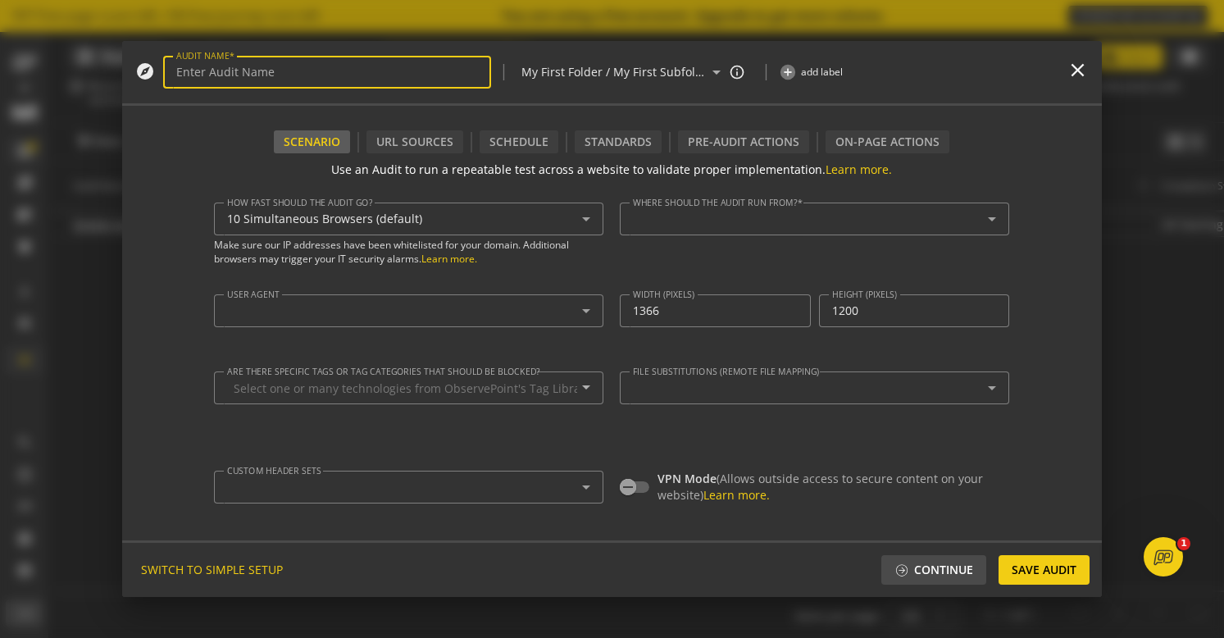
type textarea "[PERSON_NAME][EMAIL_ADDRESS][PERSON_NAME][DOMAIN_NAME]"
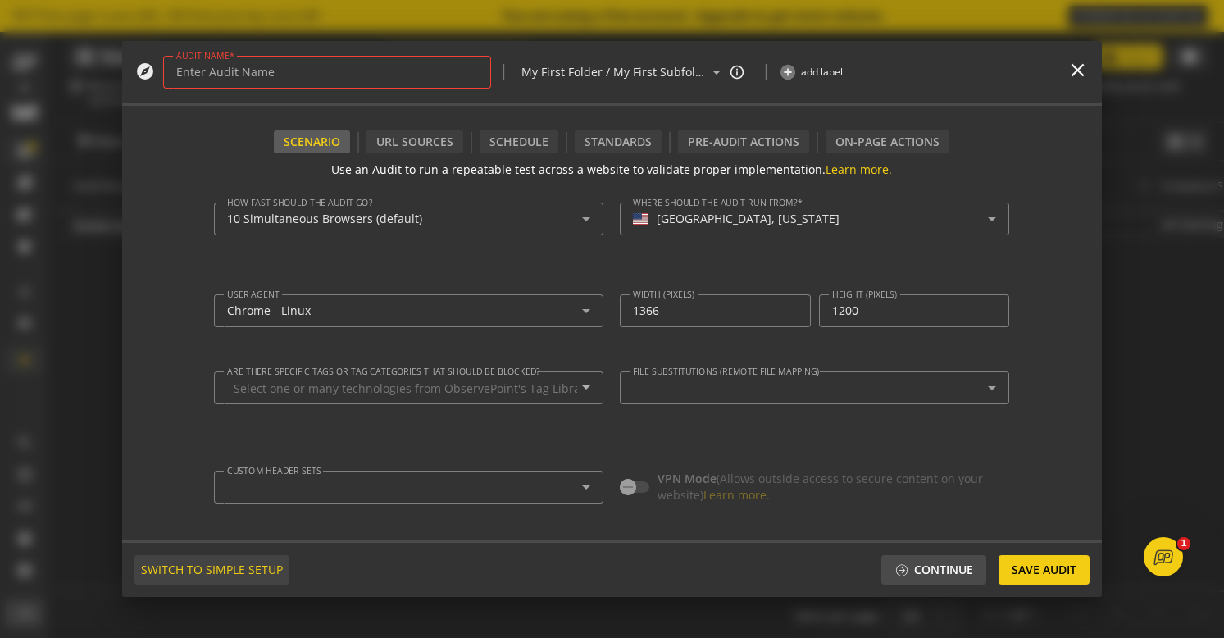
click at [223, 568] on span "SWITCH TO SIMPLE SETUP" at bounding box center [212, 570] width 142 height 30
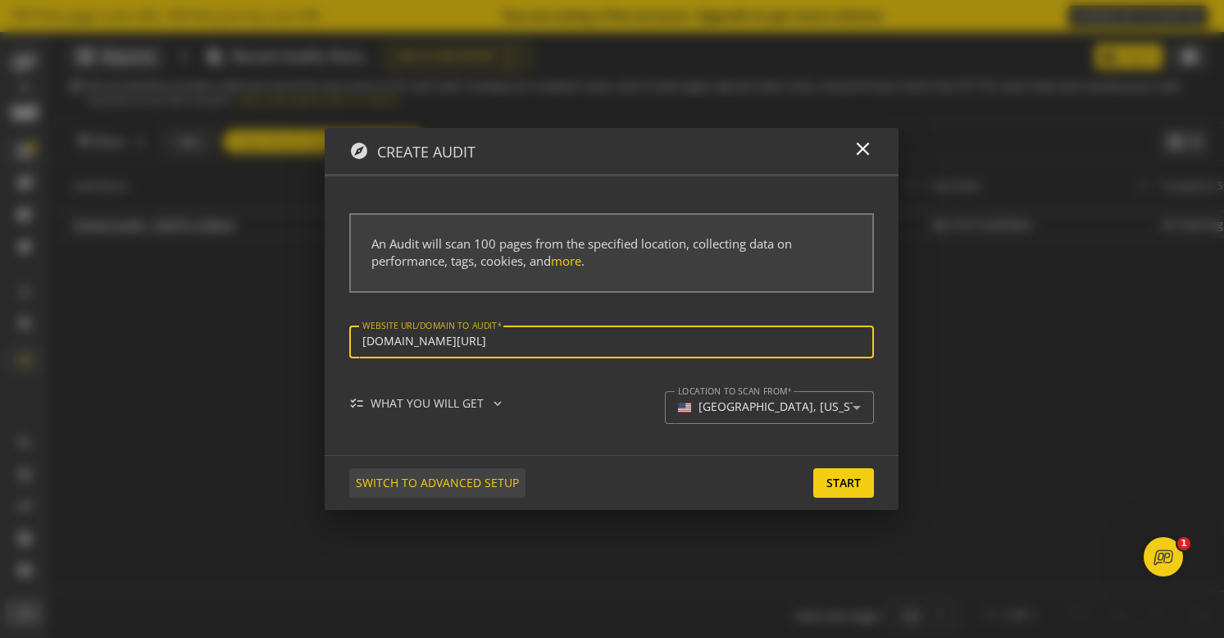
type input "[URL][DOMAIN_NAME]"
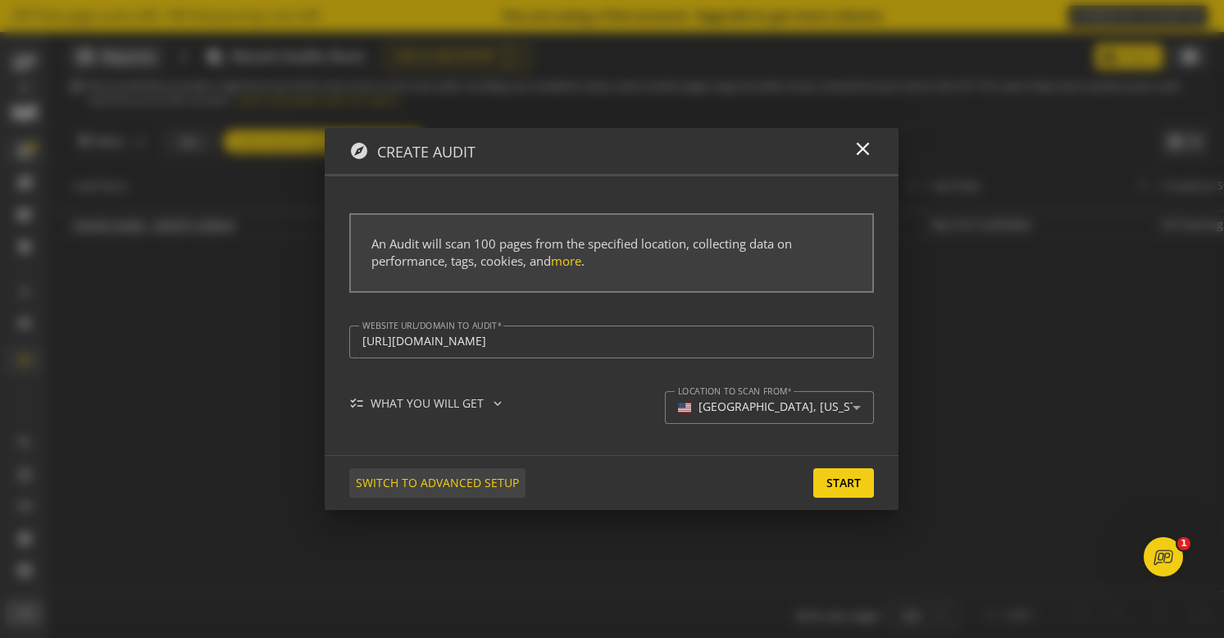
click at [474, 484] on span "SWITCH TO ADVANCED SETUP" at bounding box center [437, 483] width 163 height 30
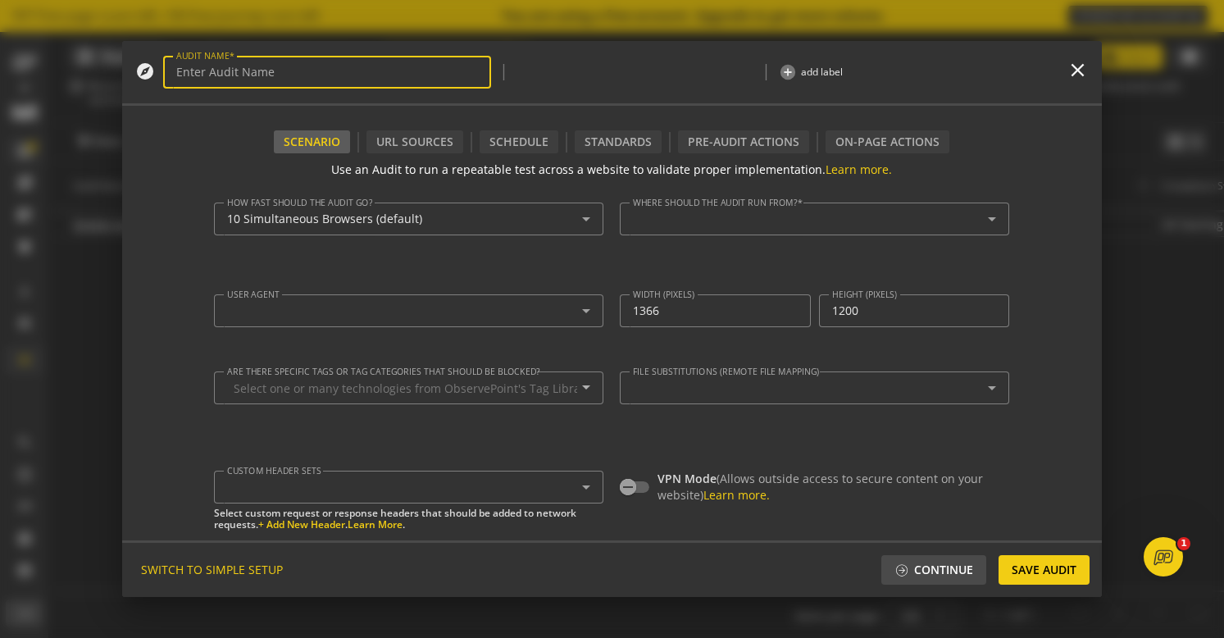
type textarea "[PERSON_NAME][EMAIL_ADDRESS][PERSON_NAME][DOMAIN_NAME]"
type input "Simple Audit - [DATE] 2:24pm"
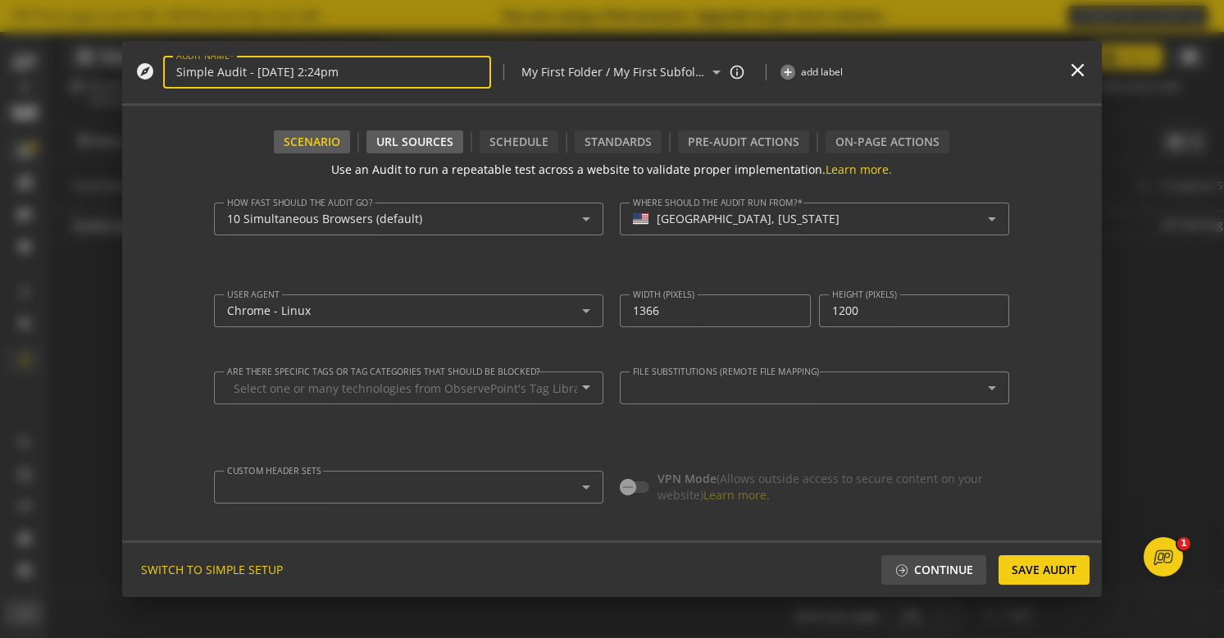
click at [414, 148] on div "URL Sources" at bounding box center [415, 141] width 97 height 23
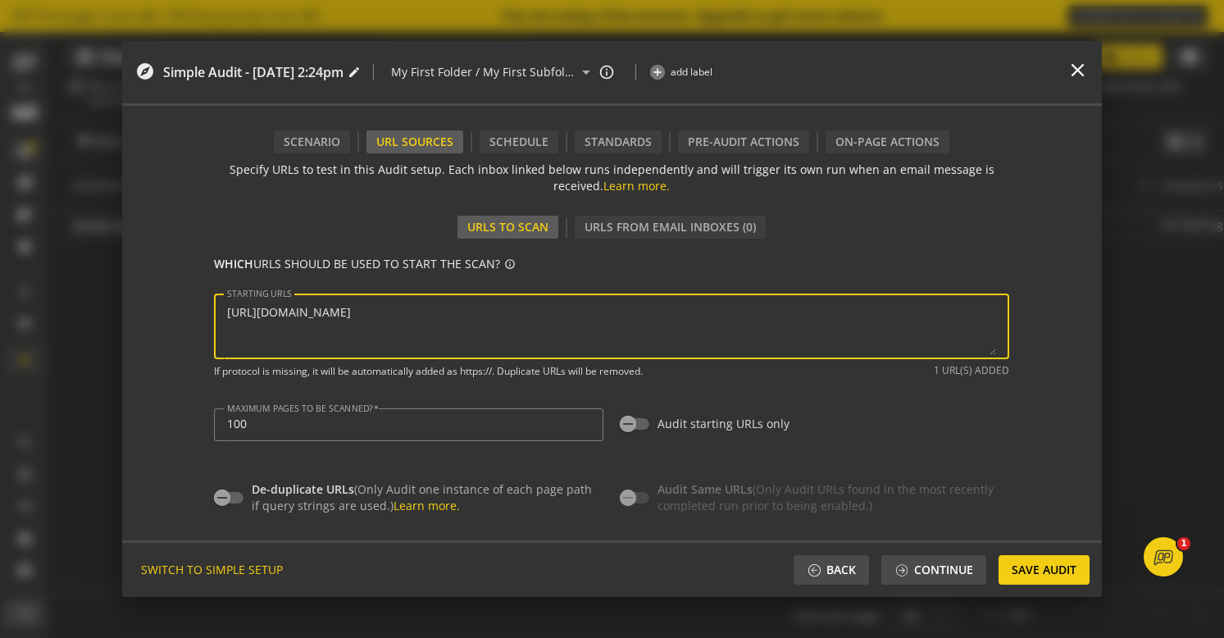
click at [668, 332] on textarea "STARTING URLS" at bounding box center [611, 326] width 769 height 57
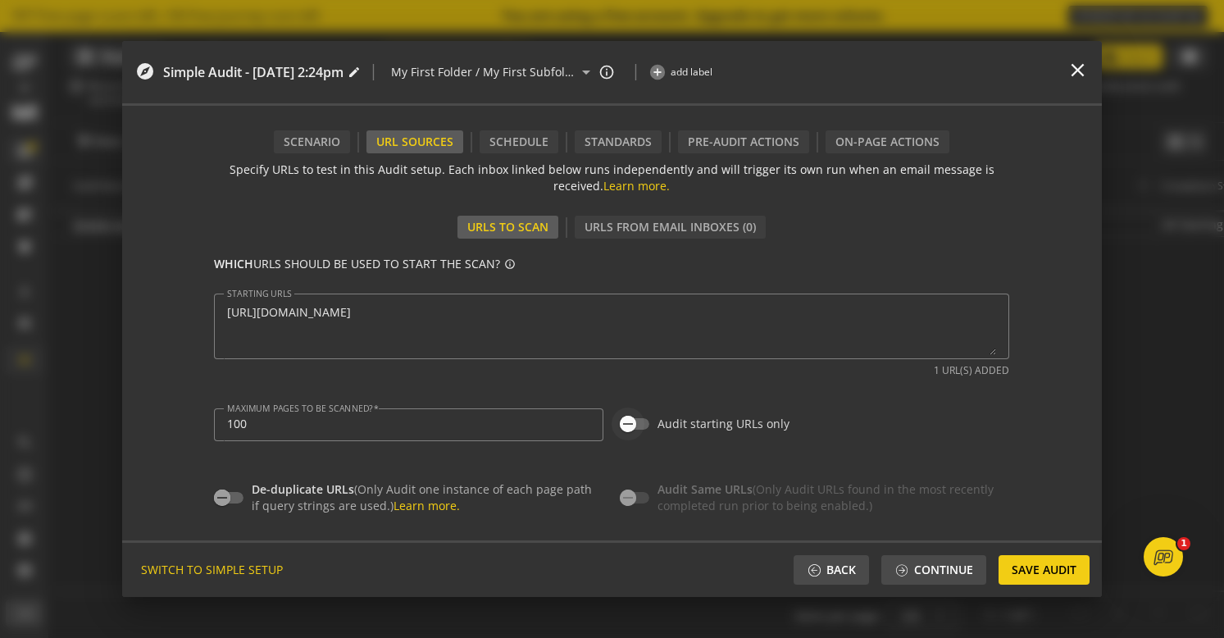
click at [630, 422] on icon "button" at bounding box center [628, 424] width 15 height 15
click at [635, 422] on icon "button" at bounding box center [641, 424] width 15 height 15
type input "1"
click at [1045, 576] on span "Save Audit" at bounding box center [1044, 570] width 65 height 30
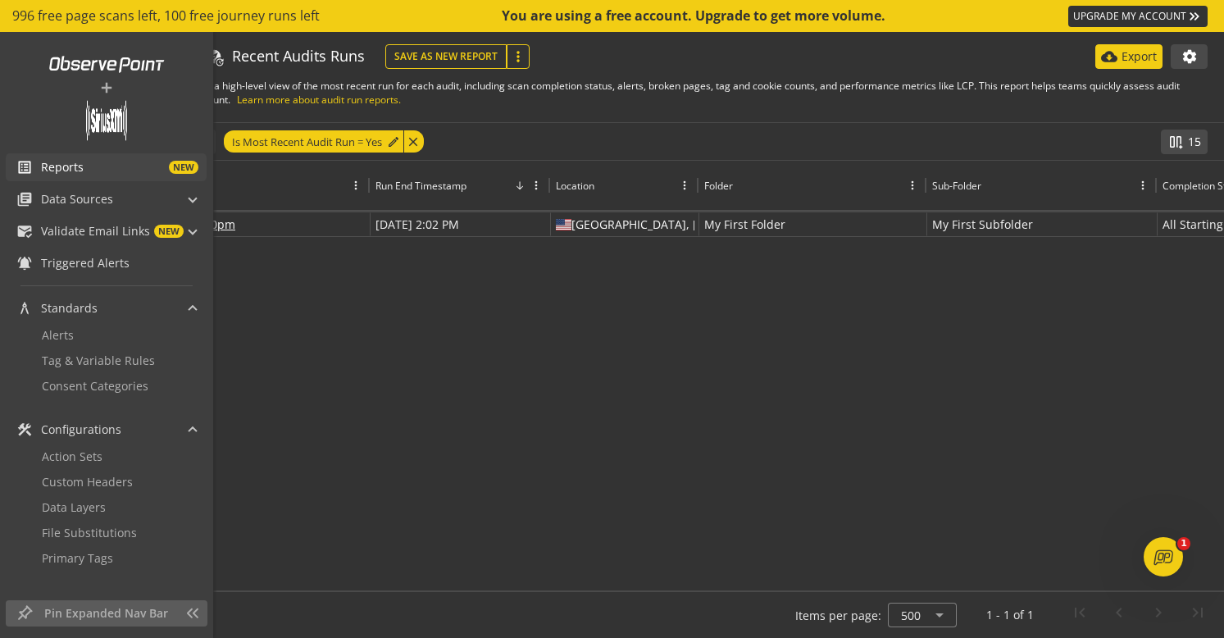
click at [106, 166] on span "NEW" at bounding box center [141, 167] width 115 height 13
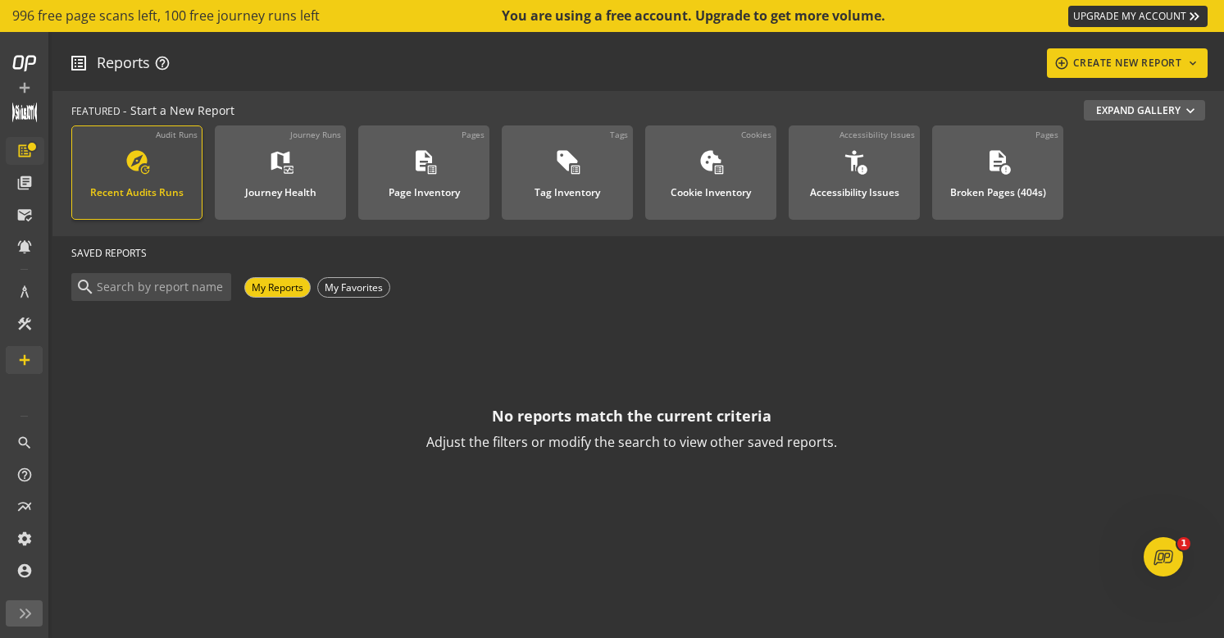
click at [158, 189] on div "Recent Audits Runs" at bounding box center [136, 187] width 93 height 21
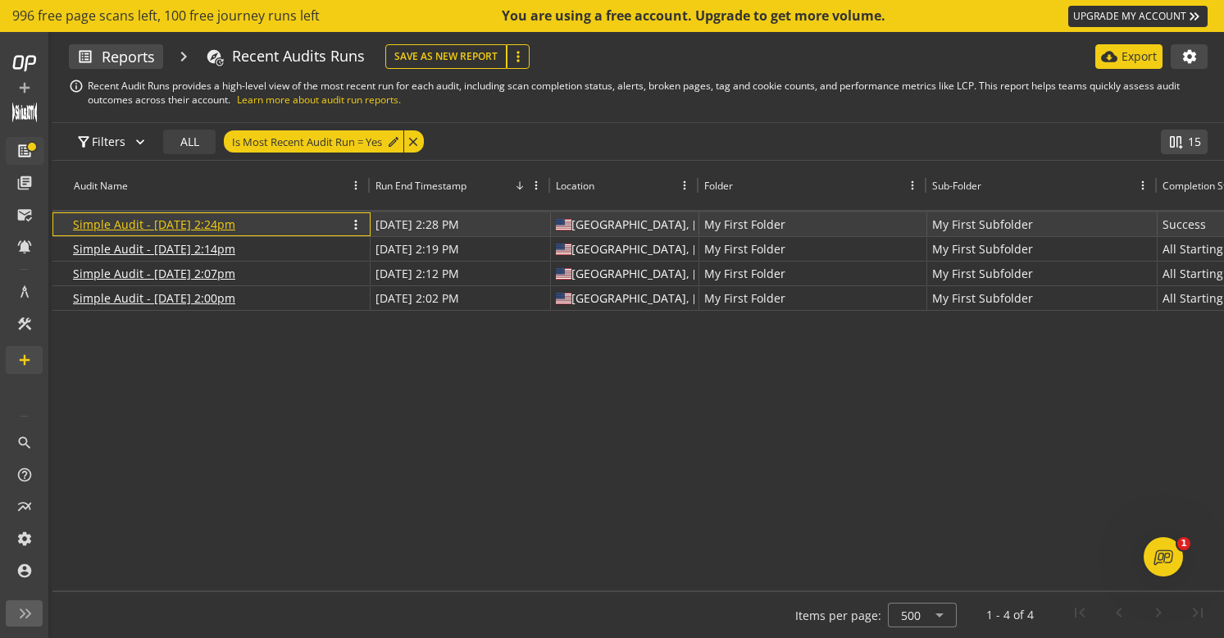
click at [176, 228] on link "Simple Audit - [DATE] 2:24pm" at bounding box center [154, 224] width 162 height 16
